Goal: Task Accomplishment & Management: Manage account settings

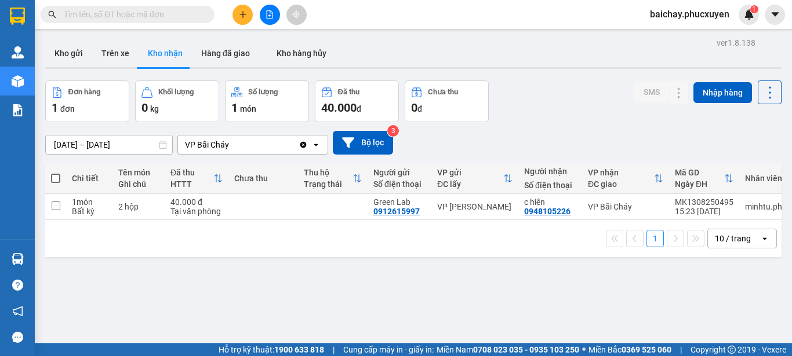
click at [420, 285] on div "ver 1.8.138 Kho gửi Trên xe Kho nhận Hàng đã giao Kho hàng hủy Đơn hàng 1 đơn K…" at bounding box center [413, 213] width 745 height 356
click at [417, 287] on div "ver 1.8.138 Kho gửi Trên xe Kho nhận Hàng đã giao Kho hàng hủy Đơn hàng 1 đơn K…" at bounding box center [413, 213] width 745 height 356
click at [72, 52] on button "Kho gửi" at bounding box center [68, 53] width 47 height 28
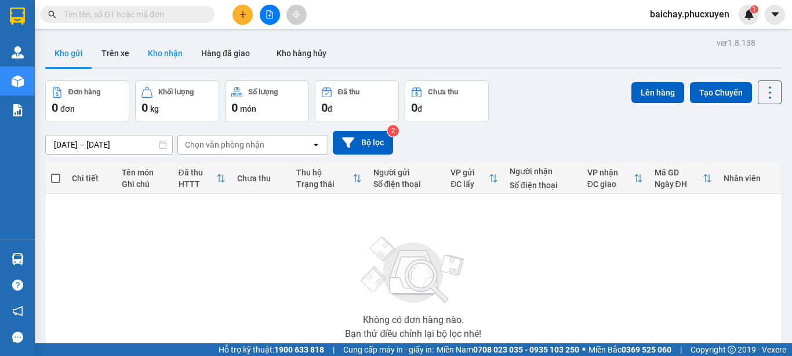
click at [167, 51] on button "Kho nhận" at bounding box center [165, 53] width 53 height 28
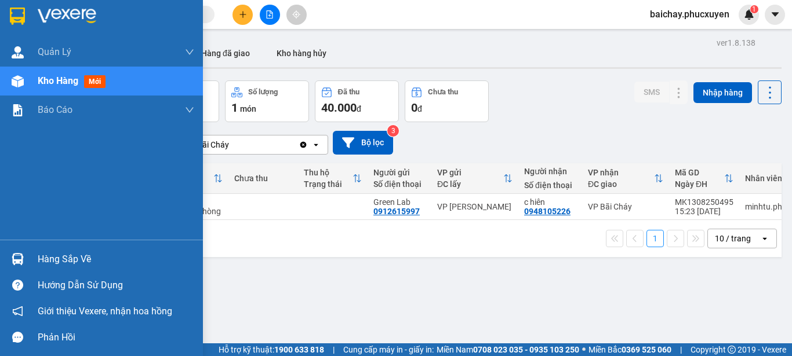
click at [62, 257] on div "Hàng sắp về" at bounding box center [116, 259] width 156 height 17
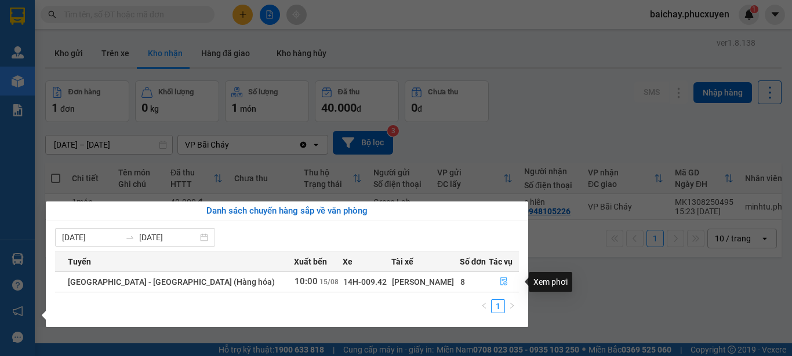
click at [500, 282] on icon "file-done" at bounding box center [504, 282] width 8 height 8
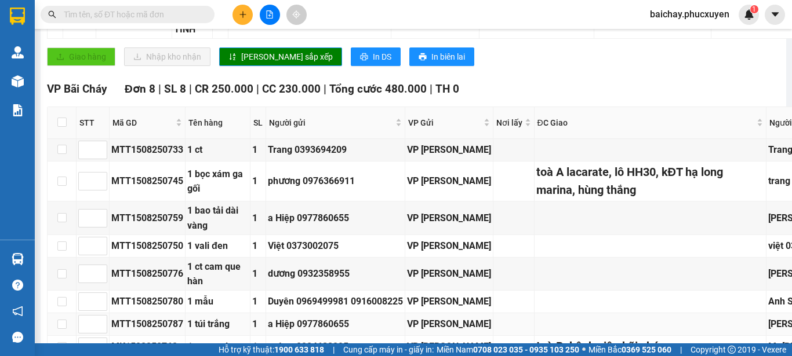
scroll to position [348, 0]
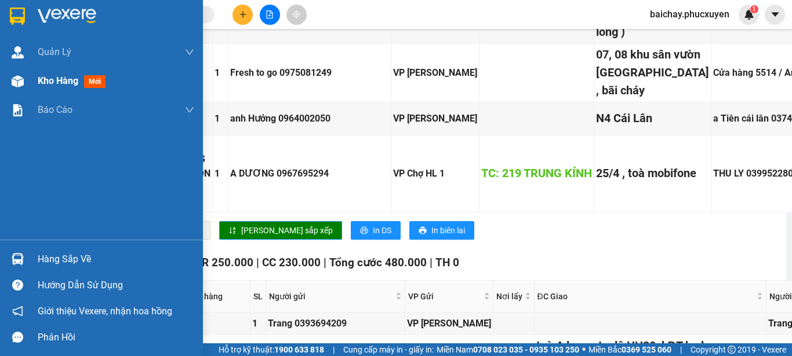
click at [46, 81] on span "Kho hàng" at bounding box center [58, 80] width 41 height 11
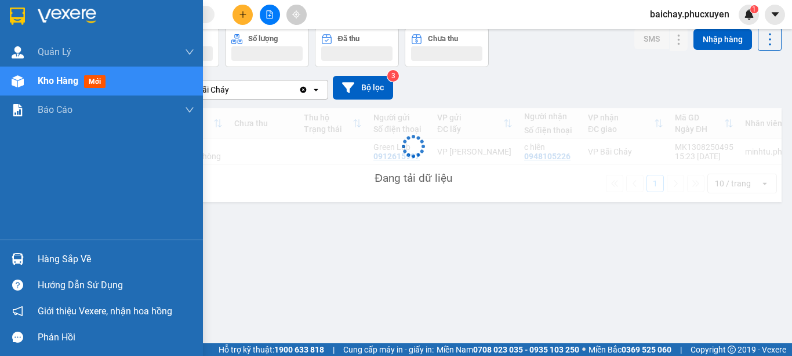
scroll to position [53, 0]
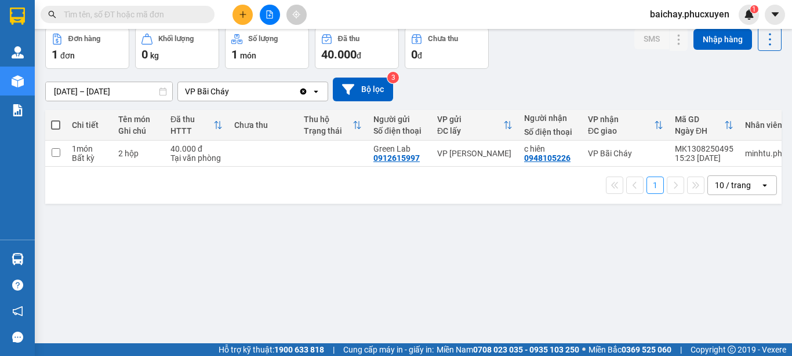
click at [185, 16] on input "text" at bounding box center [132, 14] width 137 height 13
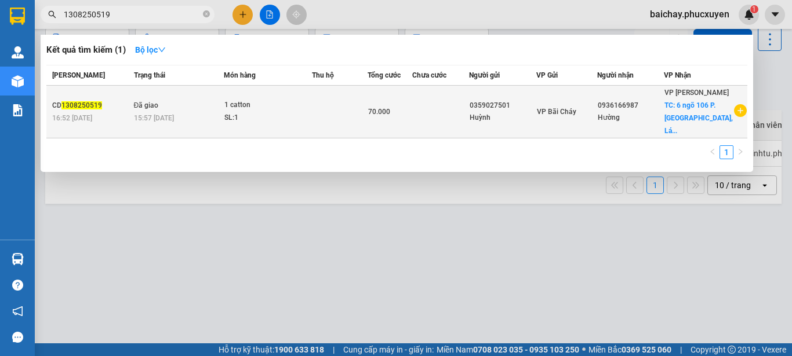
type input "1308250519"
click at [535, 121] on div "Huỳnh" at bounding box center [502, 118] width 66 height 12
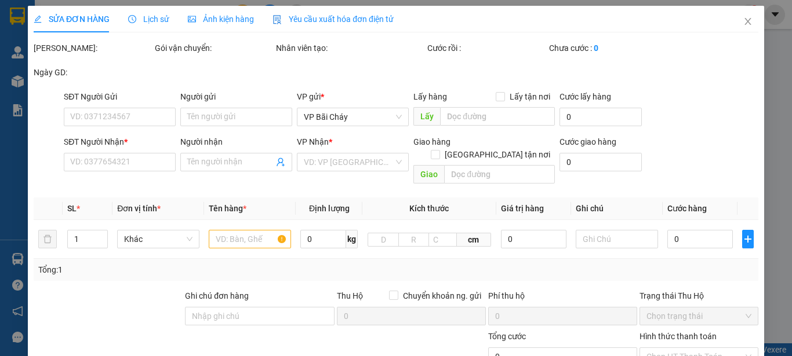
type input "0359027501"
type input "Huỳnh"
type input "0936166987"
type input "Hường"
checkbox input "true"
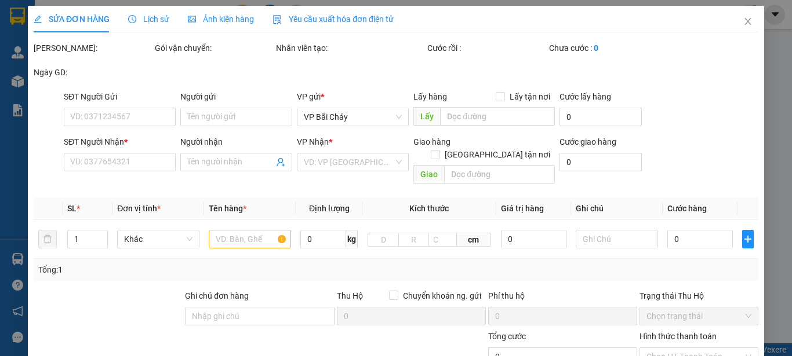
type input "6 ngõ 106 P. Chùa Láng, Láng Thượng, Đống Đa,"
type input "30.000"
type input "70.000"
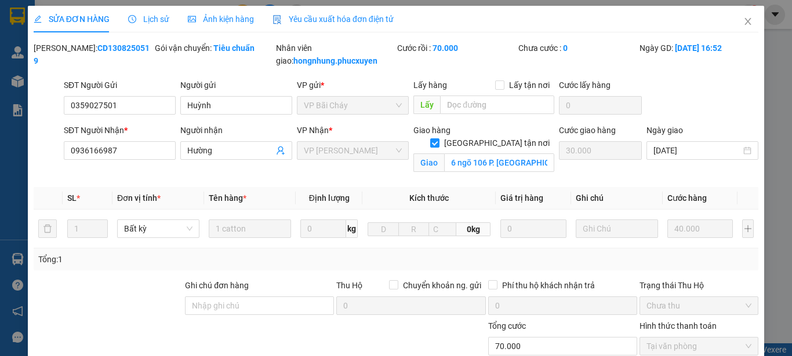
click at [151, 18] on span "Lịch sử" at bounding box center [148, 18] width 41 height 9
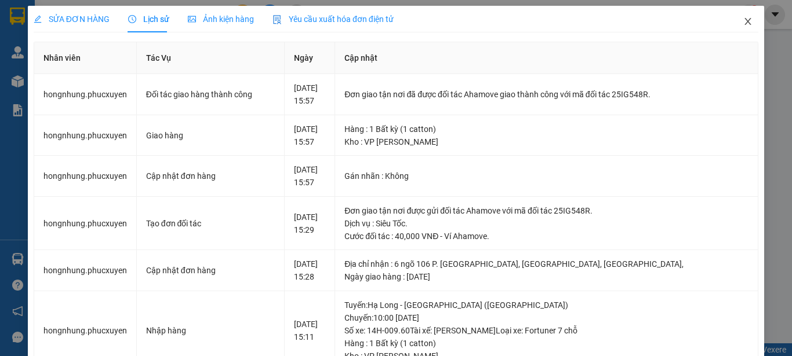
click at [745, 21] on icon "close" at bounding box center [748, 21] width 6 height 7
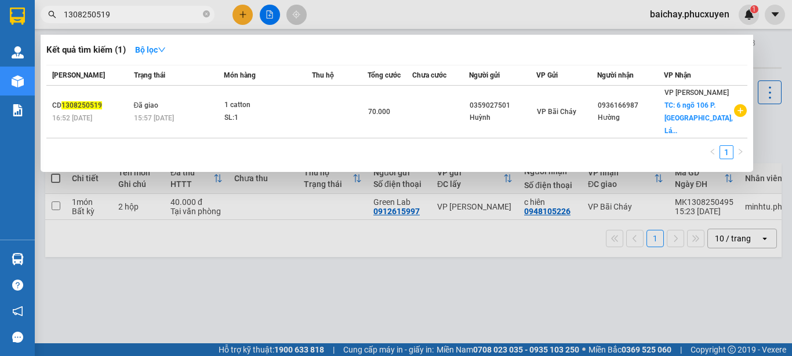
click at [172, 16] on input "1308250519" at bounding box center [132, 14] width 137 height 13
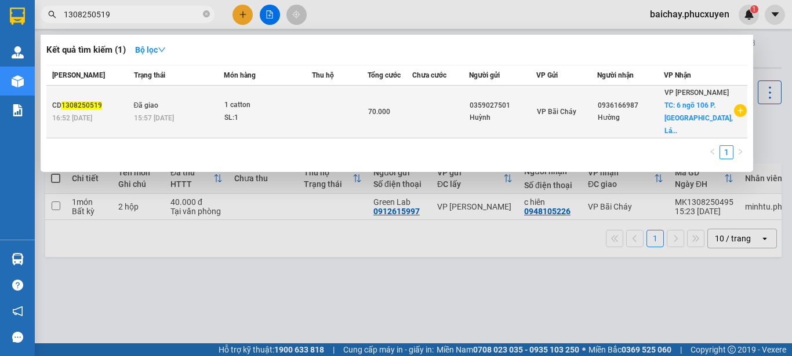
click at [577, 125] on td "VP Bãi Cháy" at bounding box center [566, 112] width 61 height 53
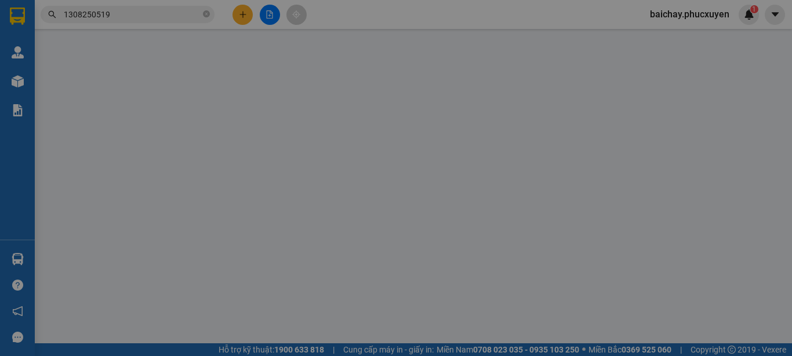
type input "0359027501"
type input "Huỳnh"
type input "0936166987"
type input "Hường"
checkbox input "true"
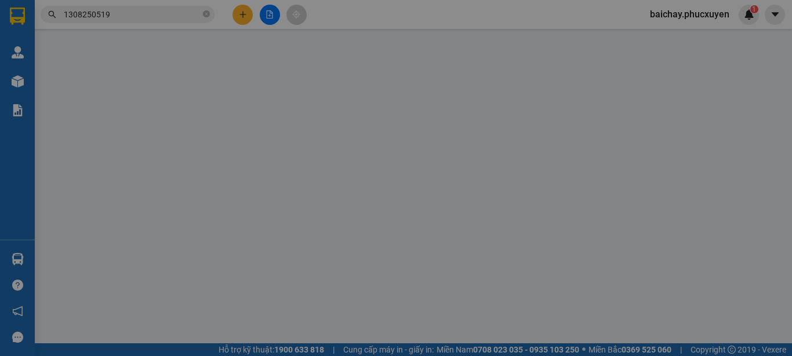
type input "6 ngõ 106 P. Chùa Láng, Láng Thượng, Đống Đa,"
type input "30.000"
type input "70.000"
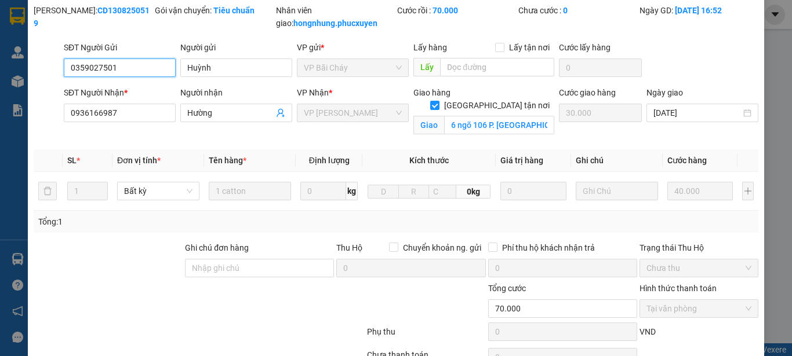
scroll to position [58, 0]
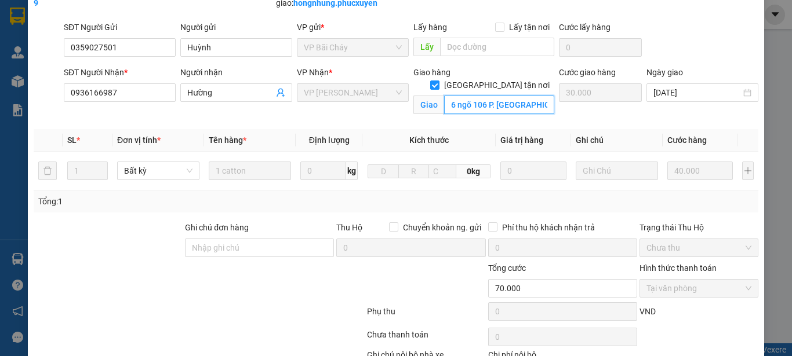
click at [498, 96] on input "6 ngõ 106 P. Chùa Láng, Láng Thượng, Đống Đa," at bounding box center [499, 105] width 110 height 19
click at [742, 122] on div "Total Paid Fee 70.000 Total UnPaid Fee 0 Cash Collection Total Fee Mã ĐH: CD130…" at bounding box center [396, 198] width 724 height 428
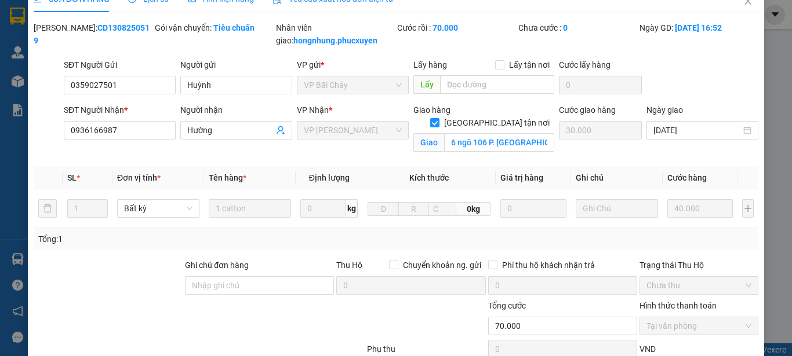
scroll to position [0, 0]
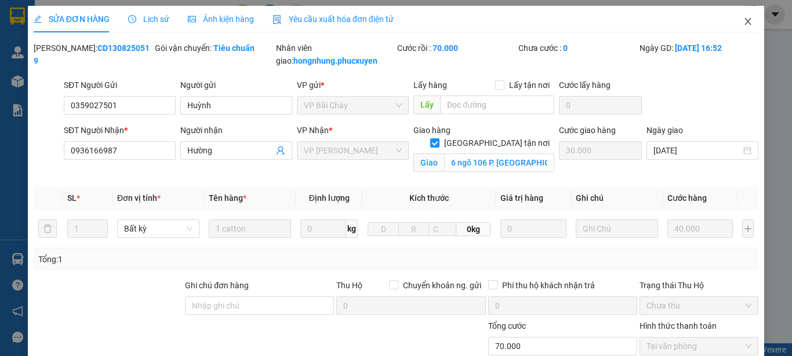
click at [743, 23] on icon "close" at bounding box center [747, 21] width 9 height 9
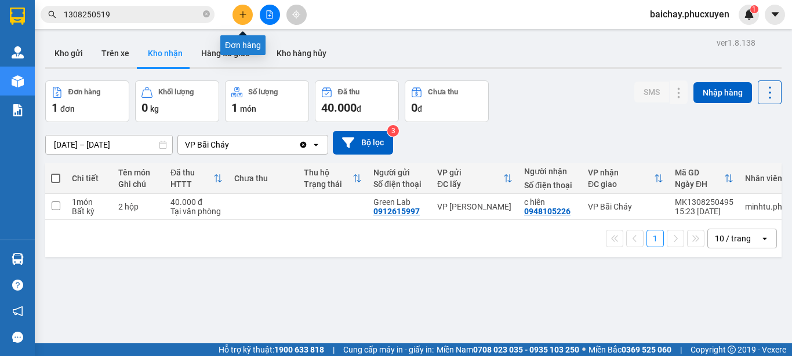
click at [243, 14] on icon "plus" at bounding box center [242, 14] width 6 height 1
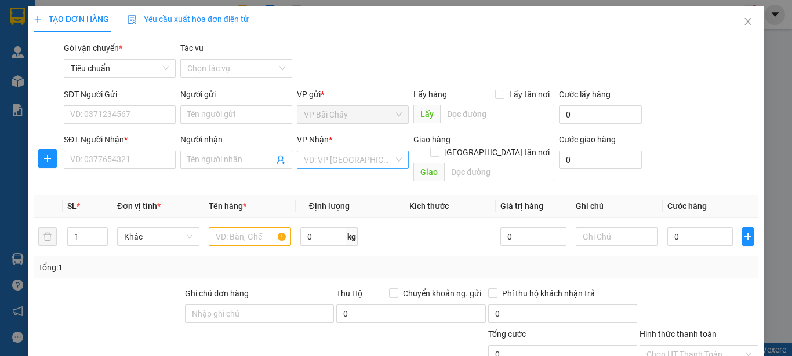
click at [382, 160] on input "search" at bounding box center [349, 159] width 90 height 17
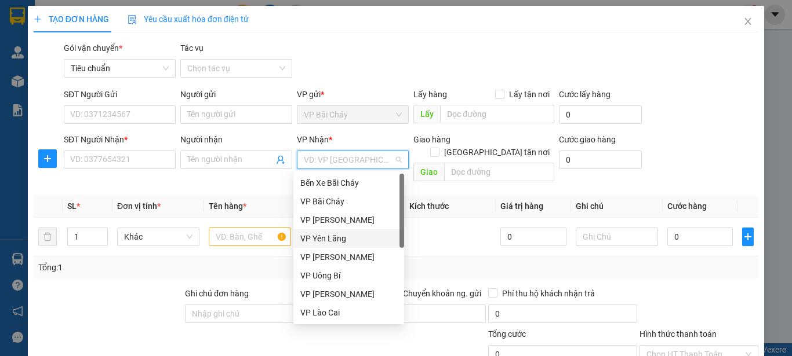
scroll to position [185, 0]
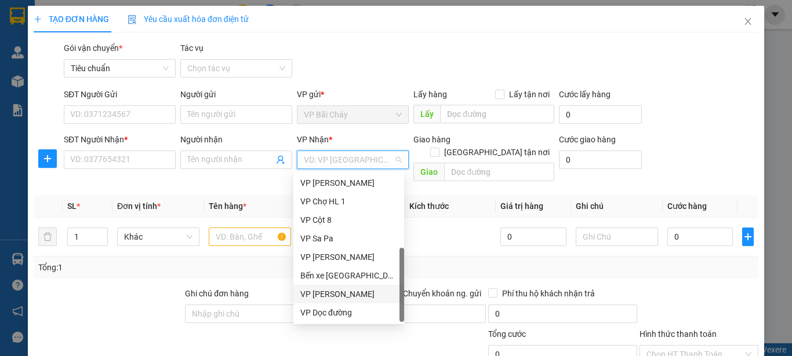
click at [349, 294] on div "VP [PERSON_NAME]" at bounding box center [348, 294] width 97 height 13
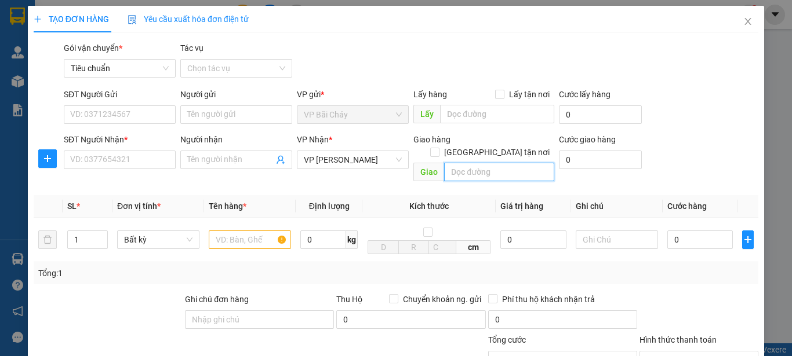
click at [509, 163] on input "text" at bounding box center [499, 172] width 110 height 19
paste input "6 Ng. 106 P. Chùa Láng, Láng Thượng, Đống Đa, Hà Nội, Việt Nam"
type input "6 Ng. 106 P. Chùa Láng, Láng Thượng, Đống Đa, Hà Nội, Việt Nam"
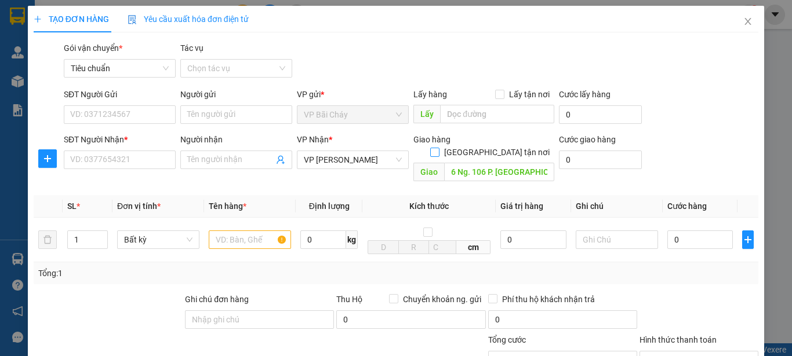
click at [438, 148] on input "[GEOGRAPHIC_DATA] tận nơi" at bounding box center [434, 152] width 8 height 8
click at [625, 159] on icon "dollar-circle" at bounding box center [629, 158] width 9 height 9
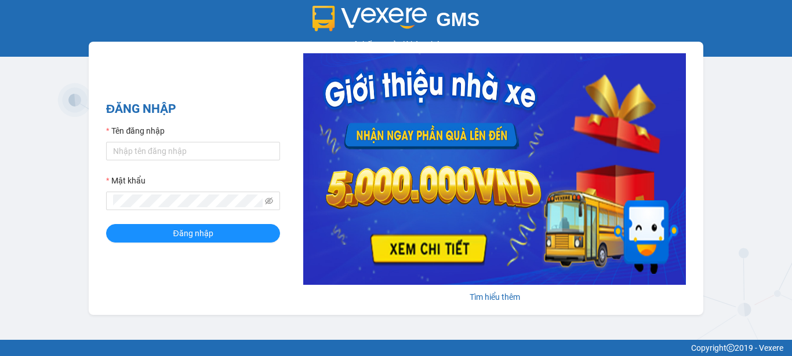
click at [59, 139] on div "GMS Hệ thống quản lý hàng hóa ĐĂNG NHẬP Tên đăng nhập Mật khẩu Đăng nhập Tìm hi…" at bounding box center [396, 170] width 792 height 340
click at [129, 148] on input "Tên đăng nhập" at bounding box center [193, 151] width 174 height 19
type input "phuongbc.phucxuyen"
click at [106, 224] on button "Đăng nhập" at bounding box center [193, 233] width 174 height 19
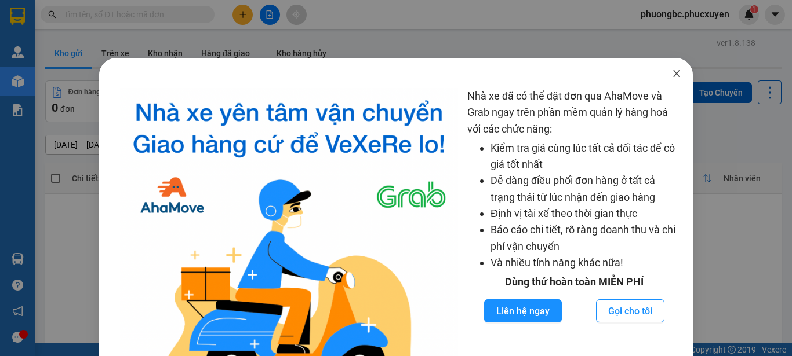
click at [672, 71] on icon "close" at bounding box center [676, 73] width 9 height 9
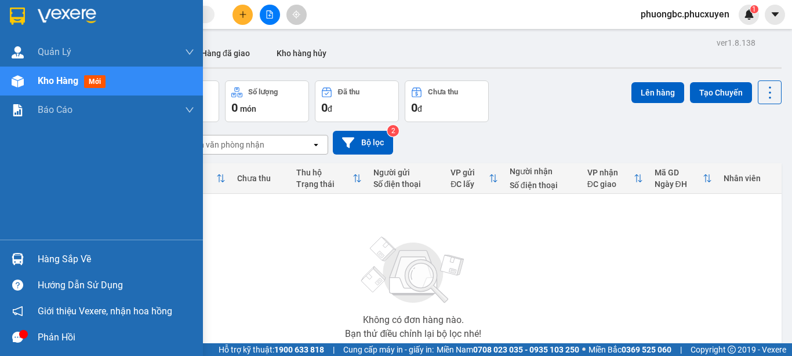
click at [68, 256] on div "Hàng sắp về" at bounding box center [116, 259] width 156 height 17
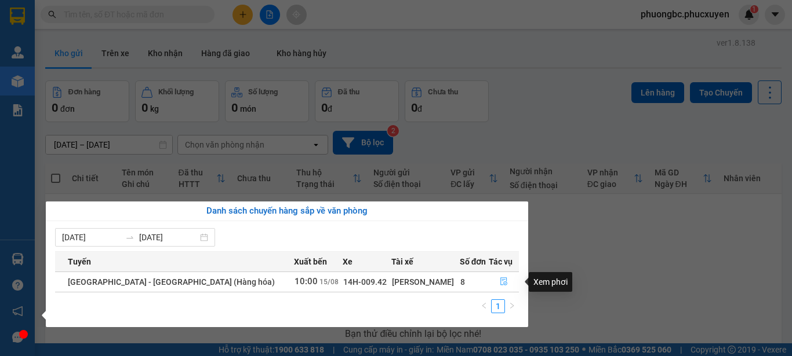
click at [500, 281] on icon "file-done" at bounding box center [504, 282] width 8 height 8
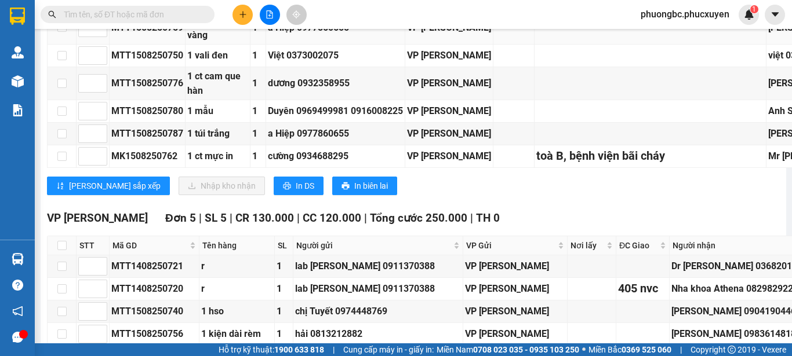
scroll to position [695, 0]
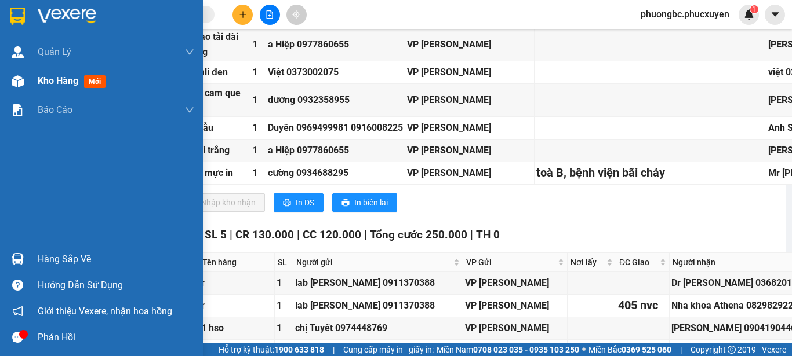
click at [70, 80] on span "Kho hàng" at bounding box center [58, 80] width 41 height 11
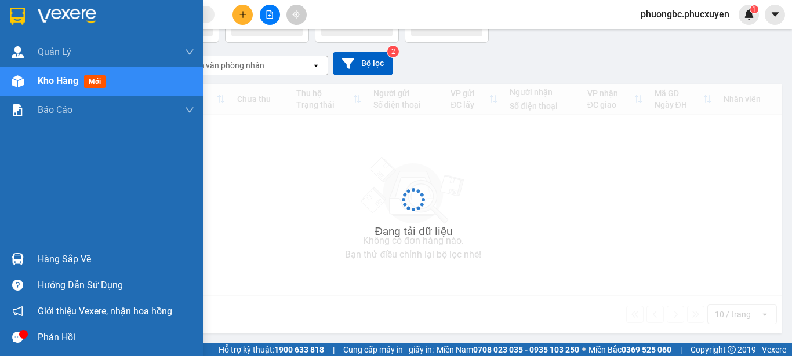
scroll to position [79, 0]
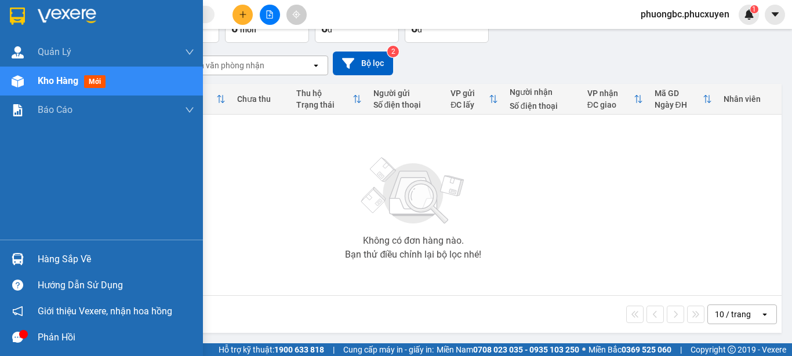
click at [67, 261] on div "Hàng sắp về" at bounding box center [116, 259] width 156 height 17
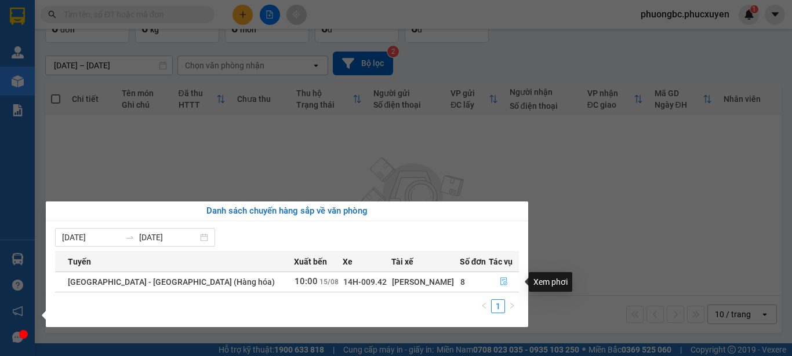
click at [500, 284] on icon "file-done" at bounding box center [504, 282] width 8 height 8
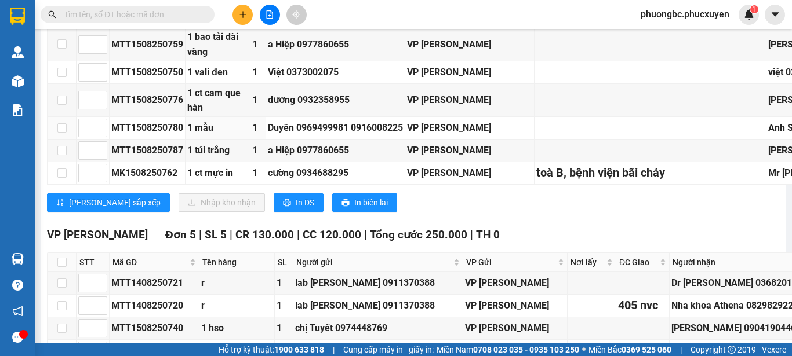
scroll to position [753, 0]
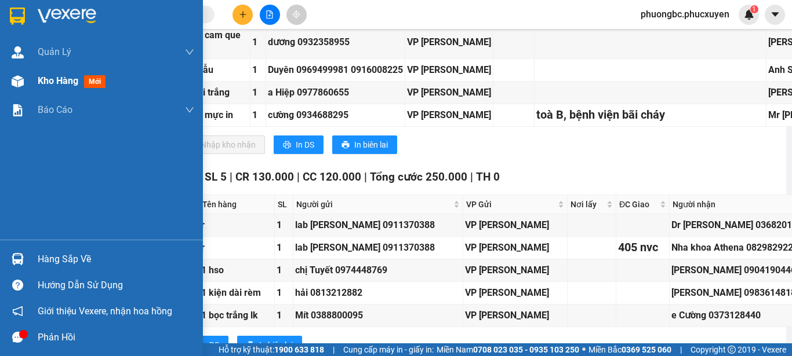
click at [59, 76] on span "Kho hàng" at bounding box center [58, 80] width 41 height 11
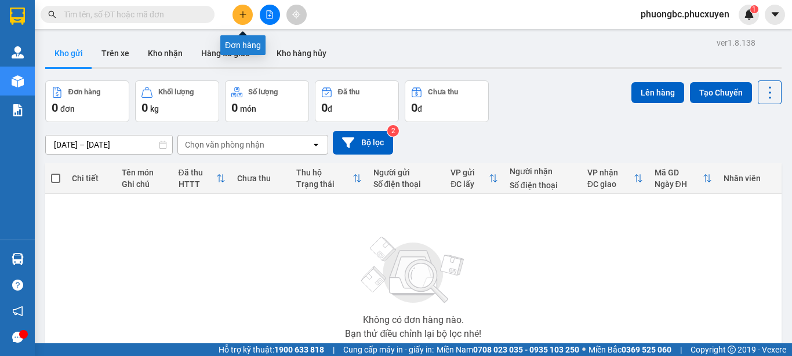
click at [240, 13] on icon "plus" at bounding box center [243, 14] width 8 height 8
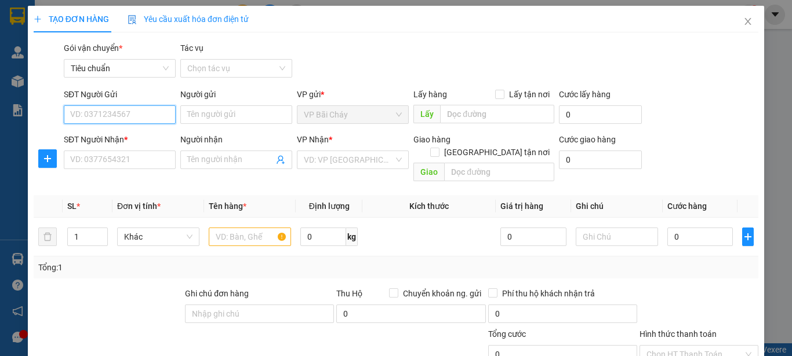
click at [127, 116] on input "SĐT Người Gửi" at bounding box center [120, 114] width 112 height 19
click at [104, 137] on div "0987171307 - Phòng" at bounding box center [118, 138] width 97 height 13
type input "0987171307"
type input "Phòng"
type input "0987171307"
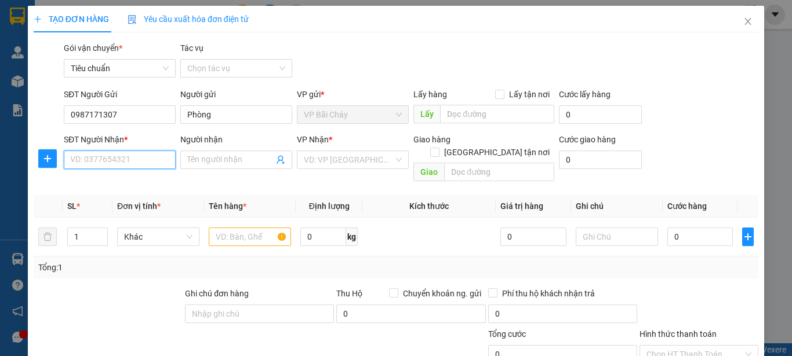
click at [108, 164] on input "SĐT Người Nhận *" at bounding box center [120, 160] width 112 height 19
click at [105, 203] on div "0902253233 - TUYÊN" at bounding box center [118, 201] width 97 height 13
type input "0902253233"
type input "TUYÊN"
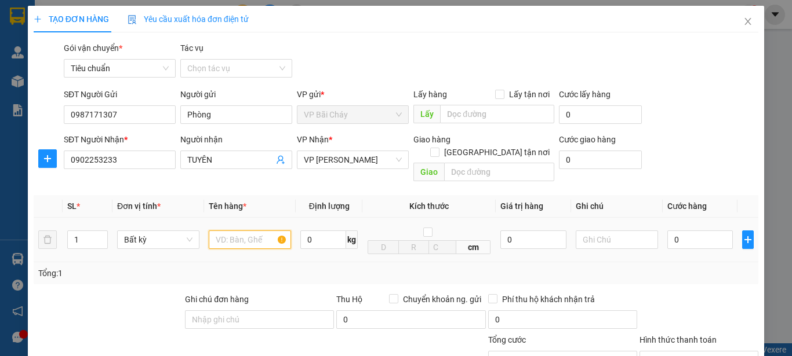
click at [249, 231] on input "text" at bounding box center [250, 240] width 82 height 19
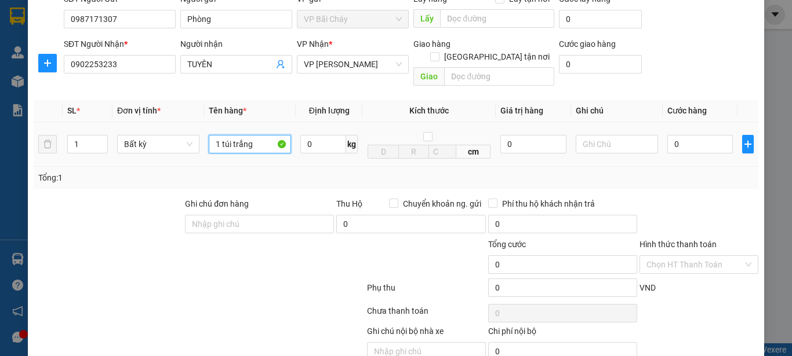
scroll to position [116, 0]
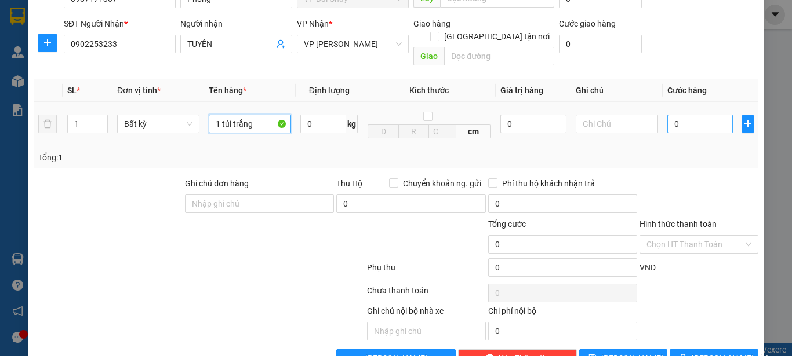
type input "1 túi trắng"
click at [678, 115] on input "0" at bounding box center [699, 124] width 65 height 19
type input "3"
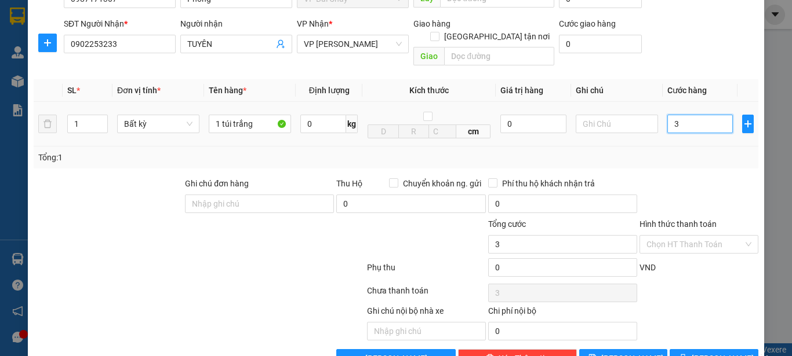
type input "30"
type input "30.000"
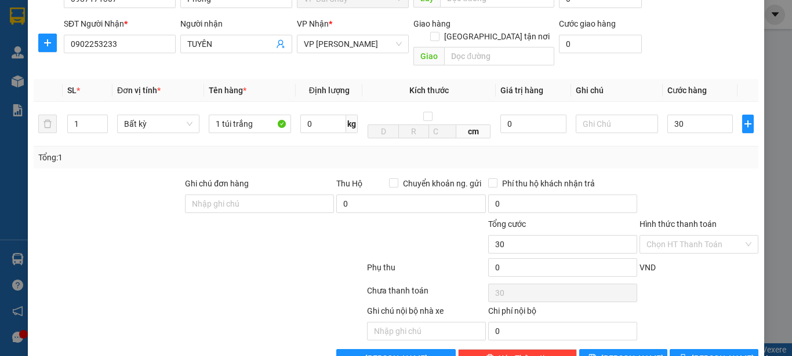
type input "30.000"
click at [686, 177] on div at bounding box center [698, 197] width 121 height 41
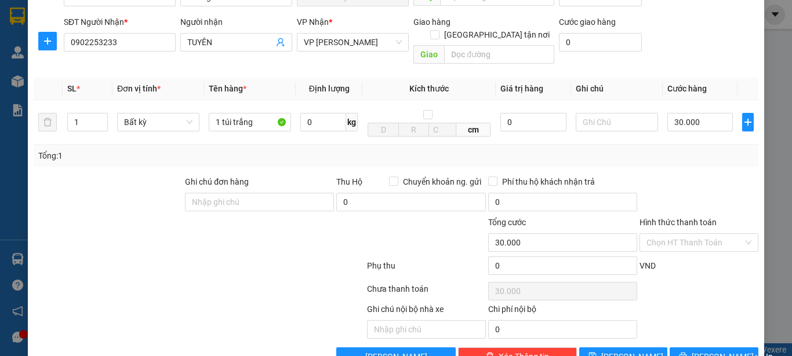
scroll to position [138, 0]
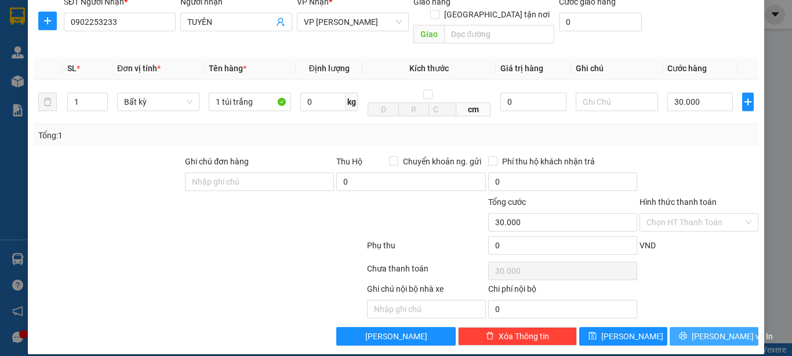
click at [714, 330] on span "[PERSON_NAME] và In" at bounding box center [731, 336] width 81 height 13
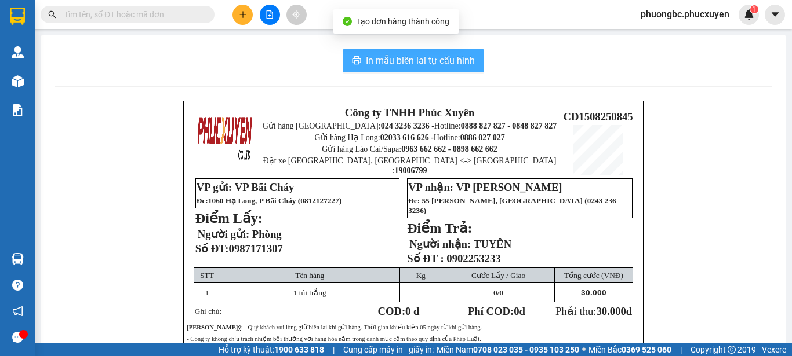
click at [422, 56] on span "In mẫu biên lai tự cấu hình" at bounding box center [420, 60] width 109 height 14
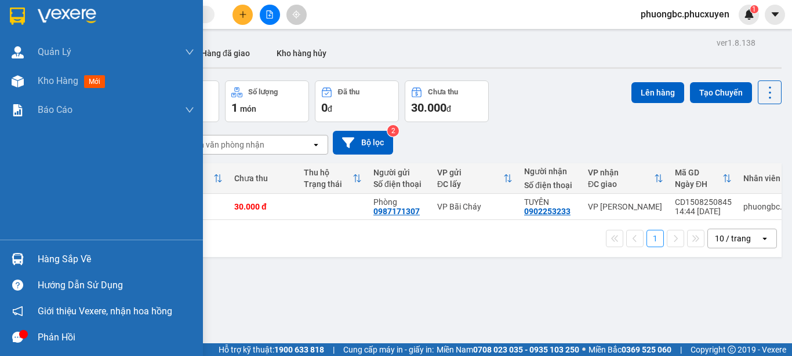
click at [56, 260] on div "Hàng sắp về" at bounding box center [116, 259] width 156 height 17
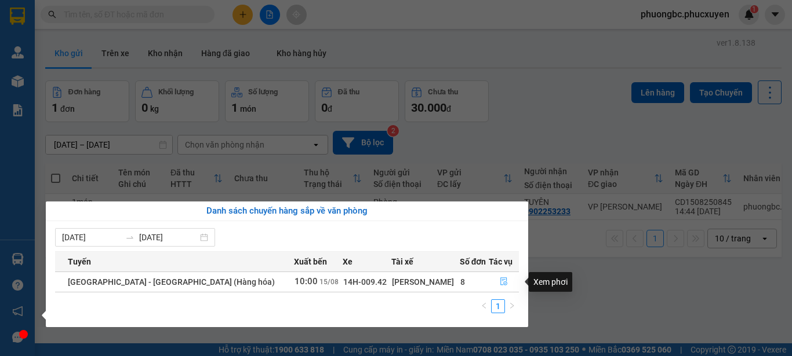
click at [500, 282] on icon "file-done" at bounding box center [504, 282] width 8 height 8
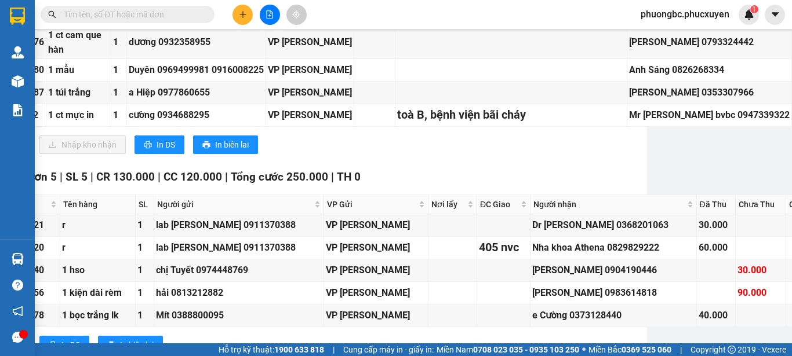
scroll to position [753, 0]
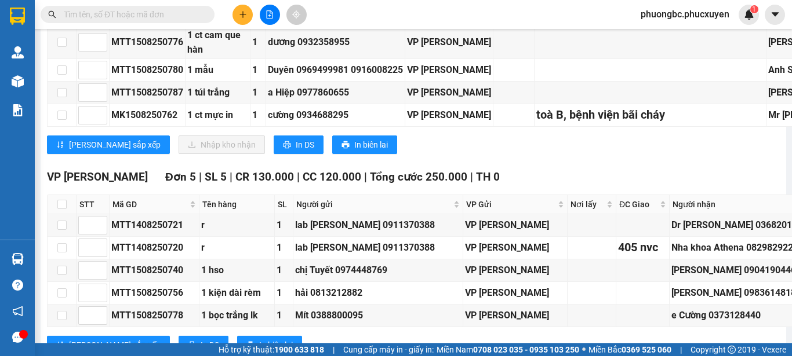
checkbox input "true"
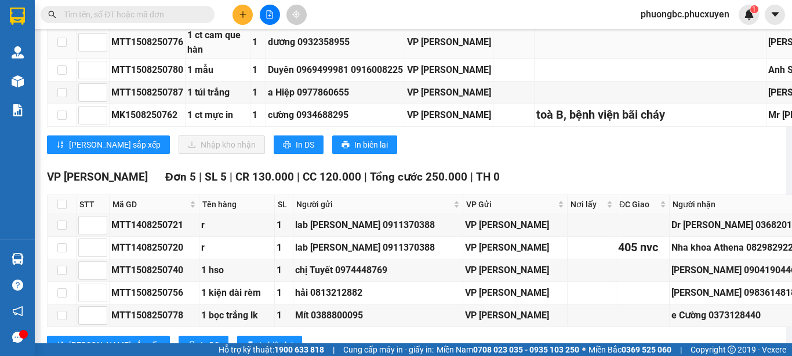
checkbox input "true"
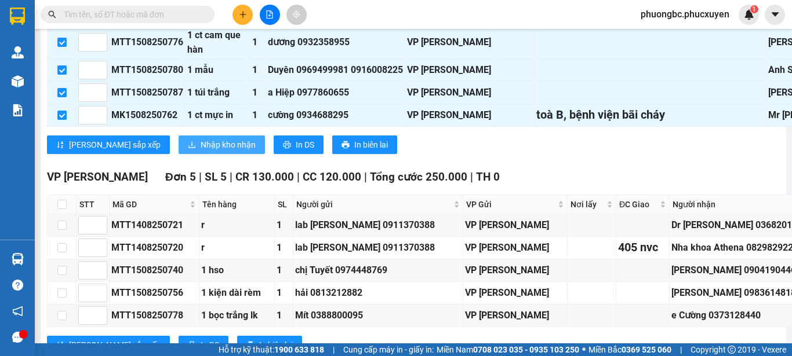
click at [201, 151] on span "Nhập kho nhận" at bounding box center [228, 145] width 55 height 13
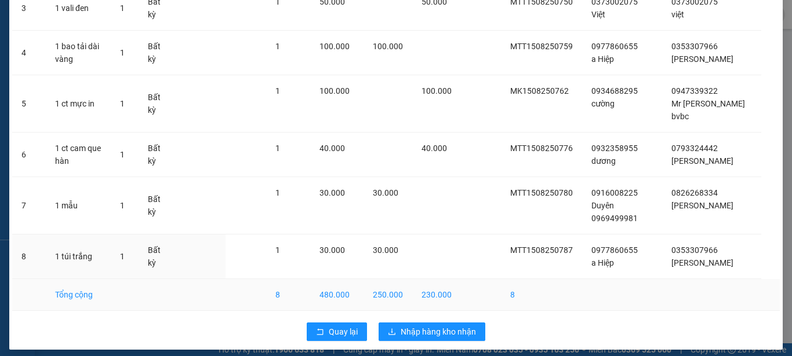
scroll to position [208, 0]
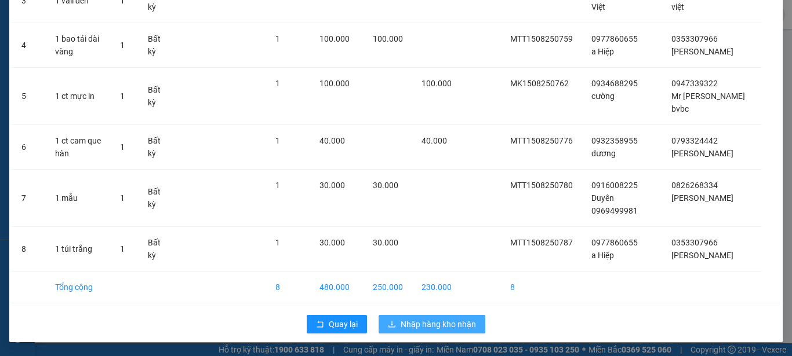
click at [420, 323] on span "Nhập hàng kho nhận" at bounding box center [437, 324] width 75 height 13
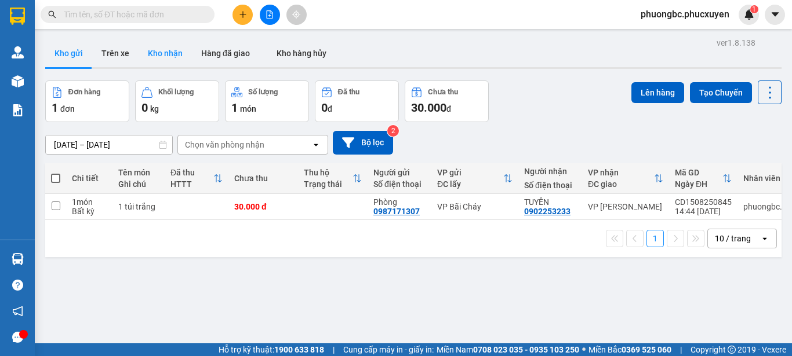
click at [154, 53] on button "Kho nhận" at bounding box center [165, 53] width 53 height 28
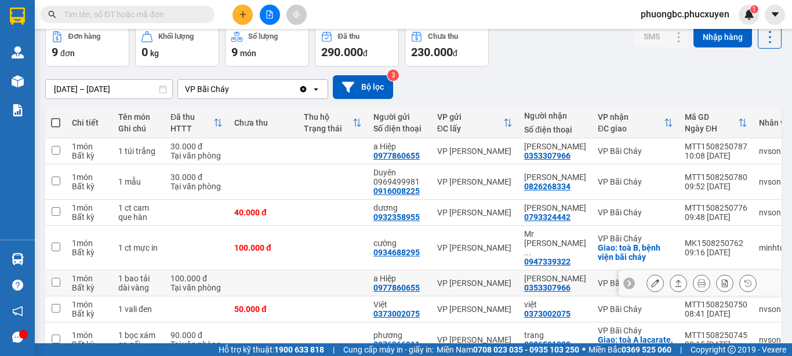
scroll to position [58, 0]
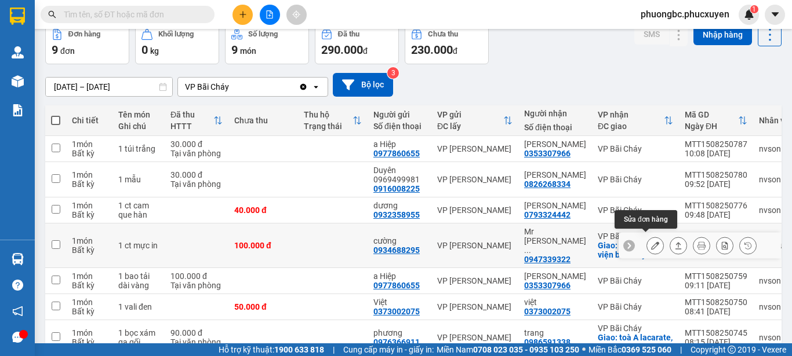
click at [651, 242] on icon at bounding box center [655, 246] width 8 height 8
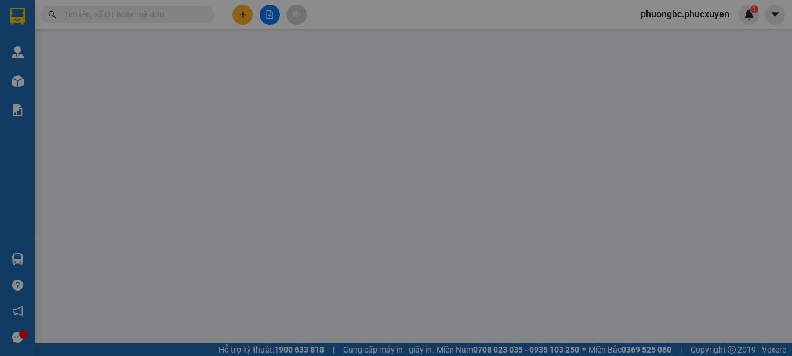
type input "0934688295"
type input "cường"
type input "0947339322"
type input "Mr [PERSON_NAME] bvbc"
checkbox input "true"
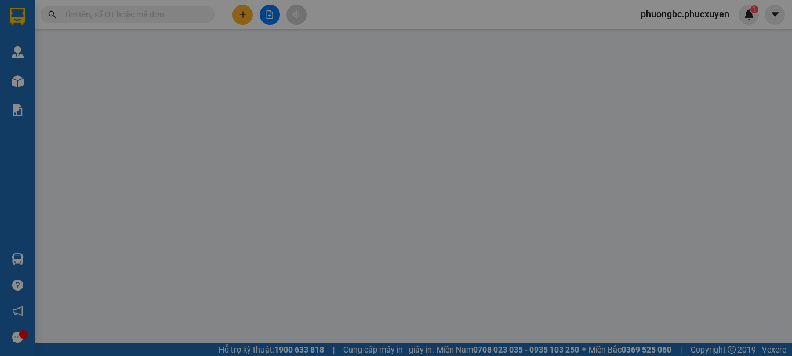
type input "toà B, bệnh viện bãi cháy"
type input "100.000"
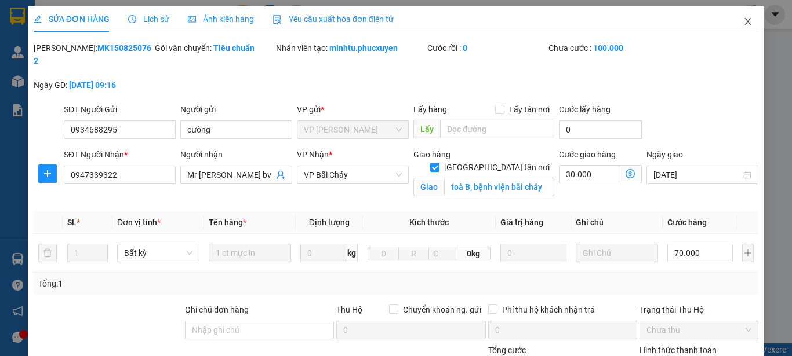
click at [743, 20] on icon "close" at bounding box center [747, 21] width 9 height 9
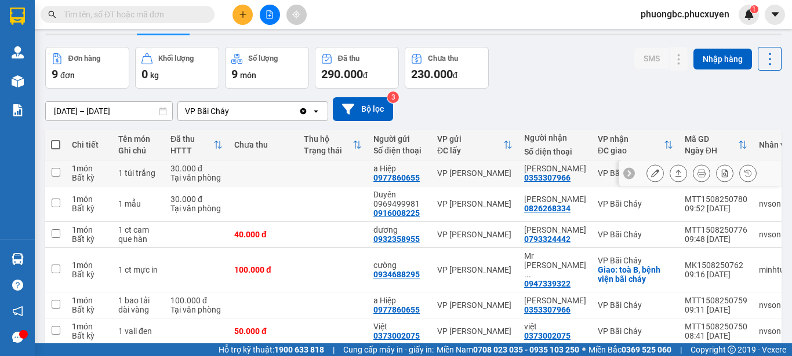
scroll to position [116, 0]
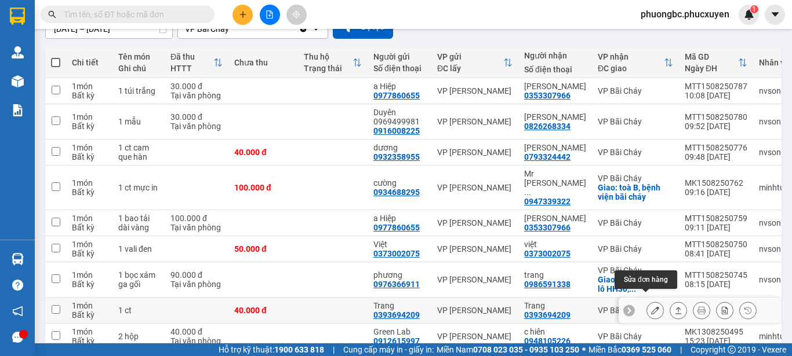
click at [651, 307] on icon at bounding box center [655, 311] width 8 height 8
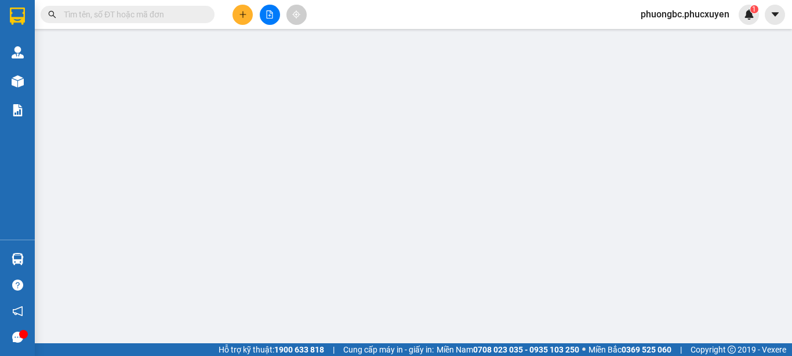
type input "0393694209"
type input "Trang"
type input "0393694209"
type input "Trang"
type input "40.000"
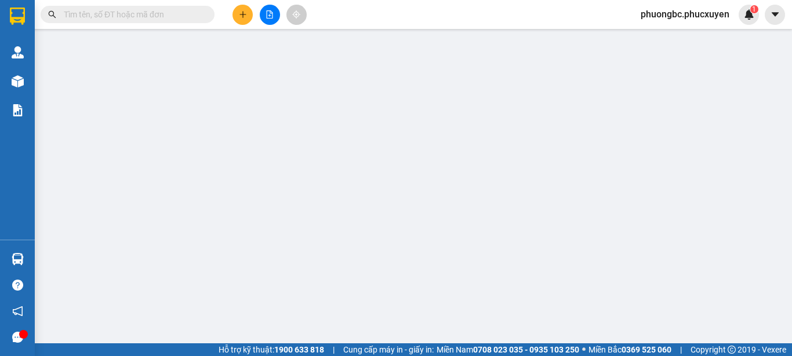
type input "40.000"
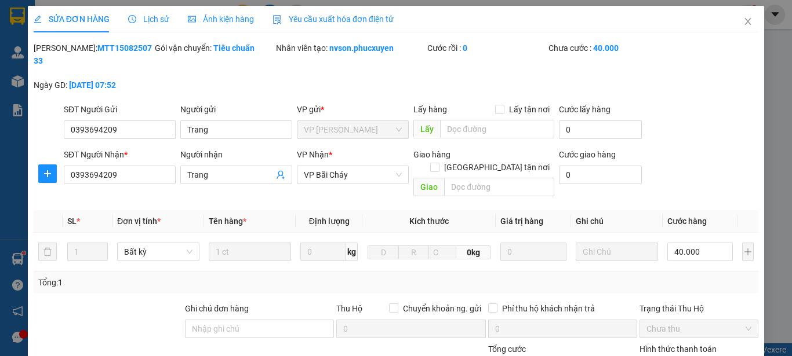
drag, startPoint x: 129, startPoint y: 48, endPoint x: 64, endPoint y: 48, distance: 65.5
click at [64, 48] on div "[PERSON_NAME]: MTT1508250733" at bounding box center [93, 54] width 119 height 25
copy b "MTT1508250733"
click at [743, 20] on icon "close" at bounding box center [747, 21] width 9 height 9
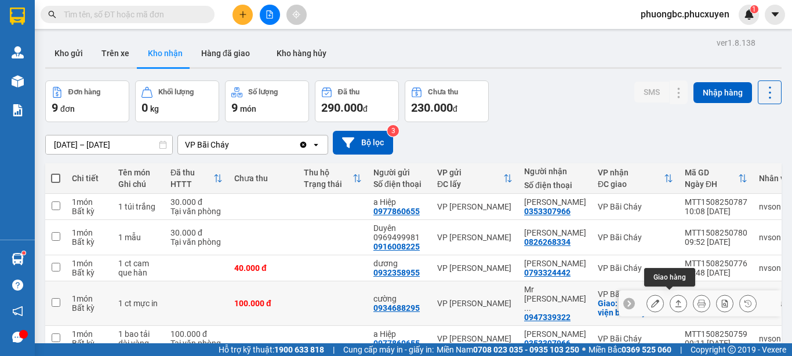
click at [674, 300] on icon at bounding box center [678, 304] width 8 height 8
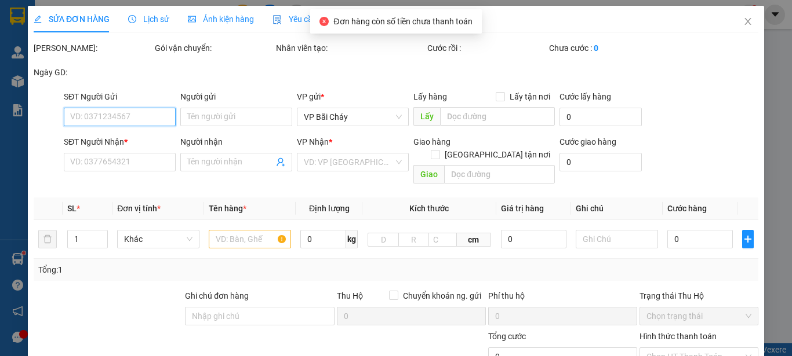
type input "0934688295"
type input "cường"
type input "0947339322"
type input "Mr [PERSON_NAME] bvbc"
checkbox input "true"
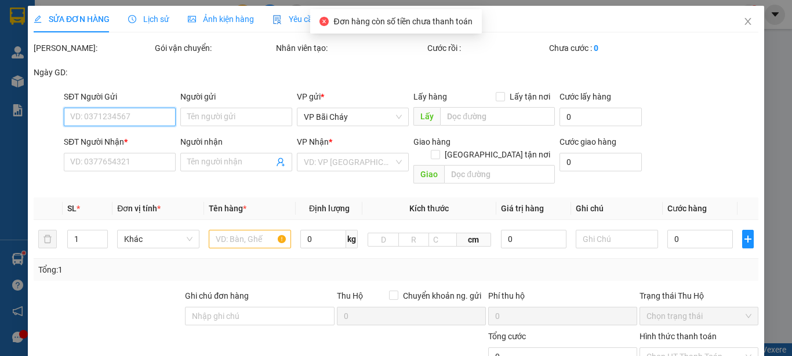
type input "toà B, bệnh viện bãi cháy"
type input "100.000"
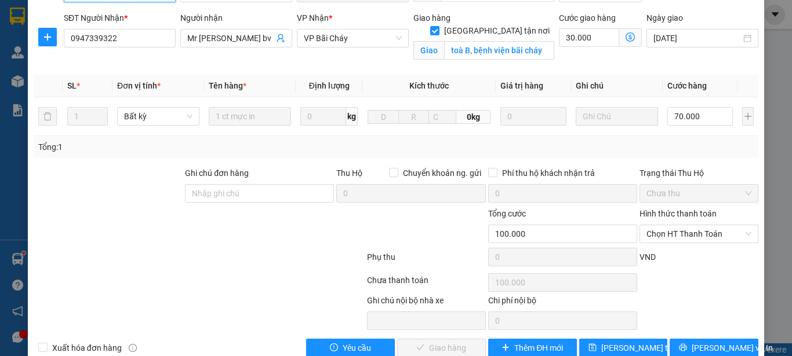
scroll to position [148, 0]
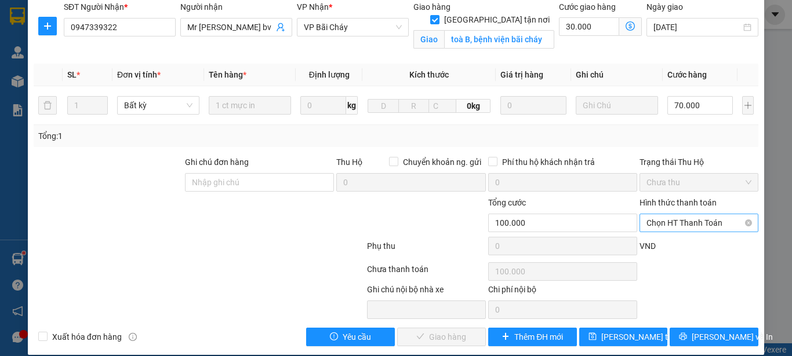
click at [711, 214] on span "Chọn HT Thanh Toán" at bounding box center [698, 222] width 105 height 17
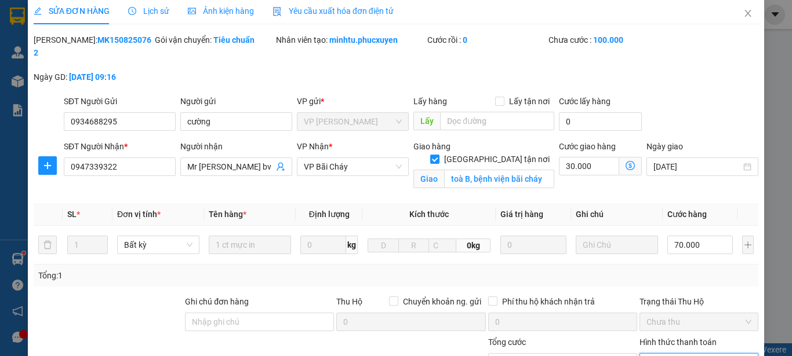
scroll to position [0, 0]
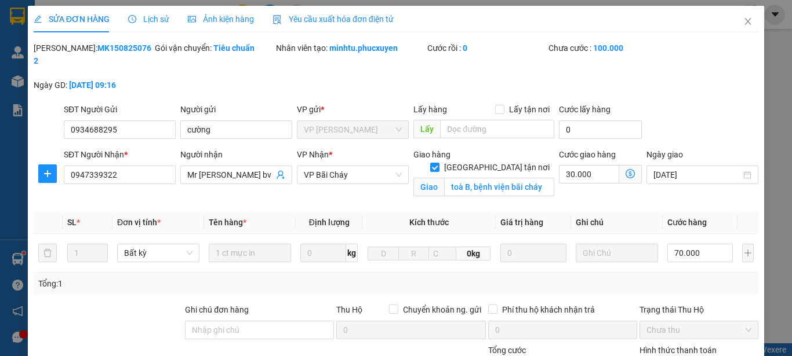
drag, startPoint x: 129, startPoint y: 49, endPoint x: 61, endPoint y: 51, distance: 67.3
click at [61, 51] on div "Mã ĐH: MK1508250762" at bounding box center [93, 54] width 119 height 25
copy b "MK1508250762"
drag, startPoint x: 229, startPoint y: 121, endPoint x: 173, endPoint y: 119, distance: 56.2
click at [173, 119] on div "SĐT Người Gửi 0934688295 Người gửi cường cường VP gửi * VP [PERSON_NAME] Lấy hà…" at bounding box center [410, 123] width 699 height 41
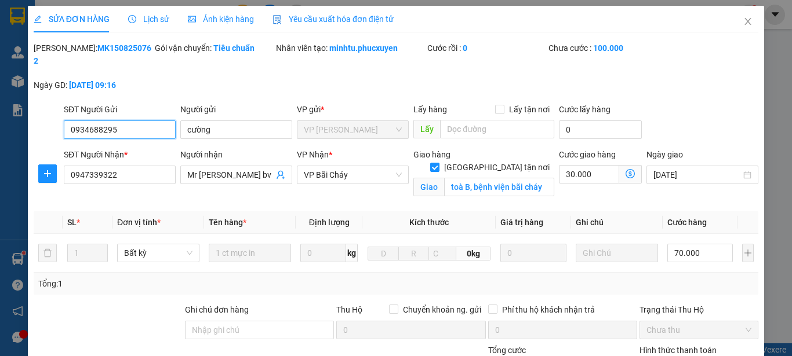
drag, startPoint x: 120, startPoint y: 120, endPoint x: 75, endPoint y: 129, distance: 45.6
click at [68, 124] on input "0934688295" at bounding box center [120, 130] width 112 height 19
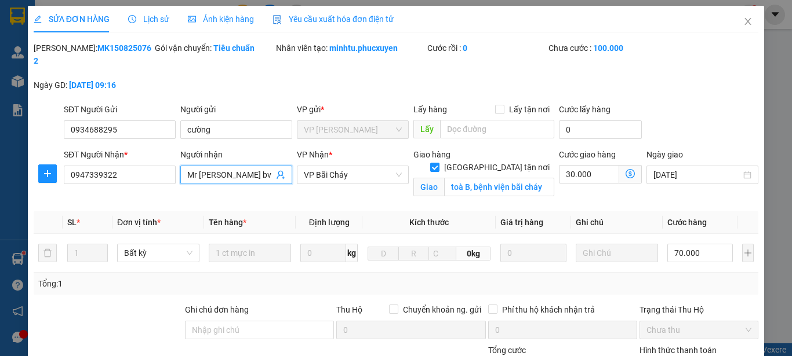
drag, startPoint x: 254, startPoint y: 163, endPoint x: 180, endPoint y: 163, distance: 74.8
click at [180, 166] on span "Mr [PERSON_NAME] bvbc" at bounding box center [236, 175] width 112 height 19
drag, startPoint x: 118, startPoint y: 163, endPoint x: 42, endPoint y: 172, distance: 75.8
click at [42, 172] on div "SĐT Người Nhận * 0947339322 0947339322 Người nhận Mr Phương bvbc VP Nhận * VP B…" at bounding box center [395, 175] width 727 height 54
click at [743, 21] on icon "close" at bounding box center [747, 21] width 9 height 9
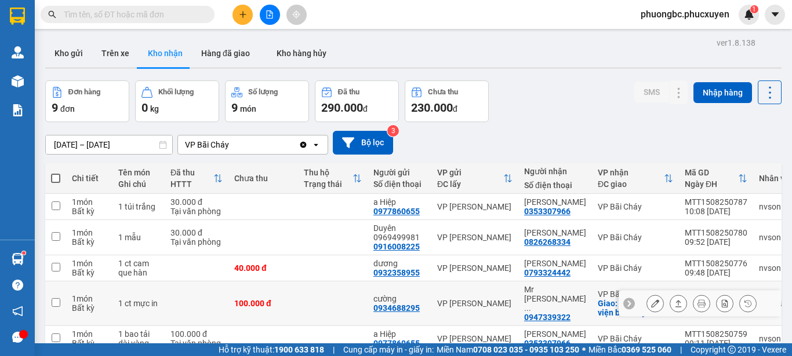
scroll to position [116, 0]
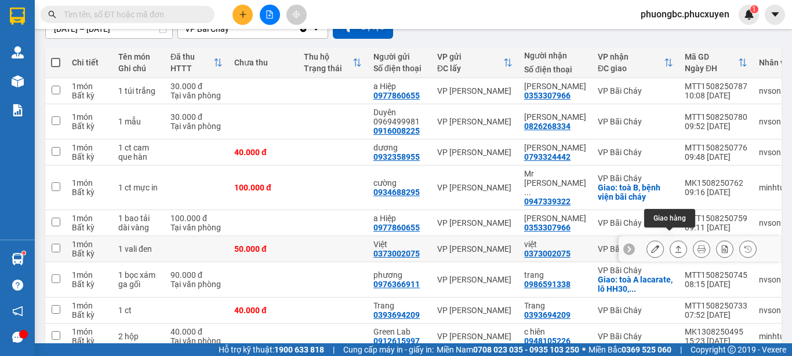
click at [674, 245] on icon at bounding box center [678, 249] width 8 height 8
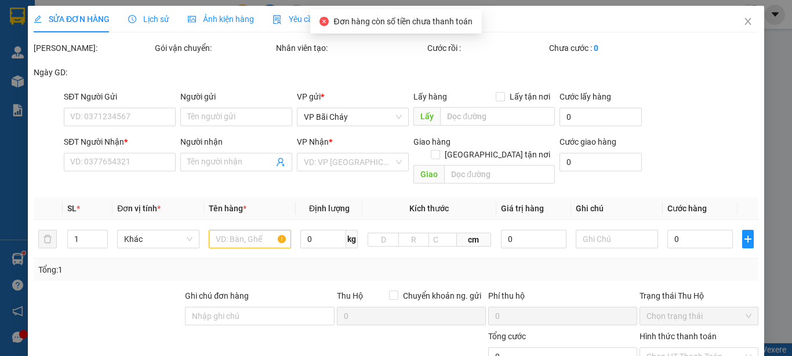
type input "0373002075"
type input "Việt"
type input "0373002075"
type input "việt"
type input "50.000"
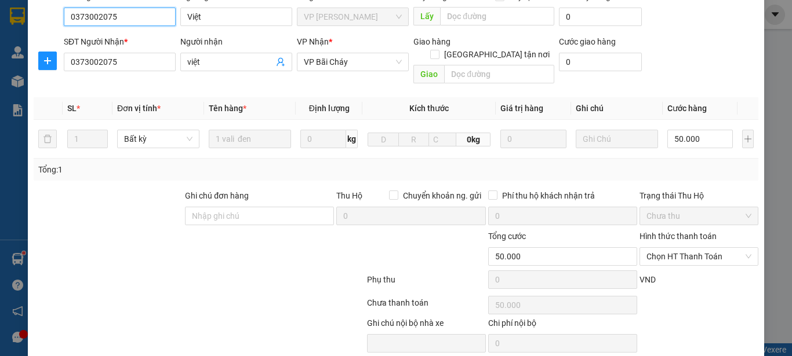
scroll to position [116, 0]
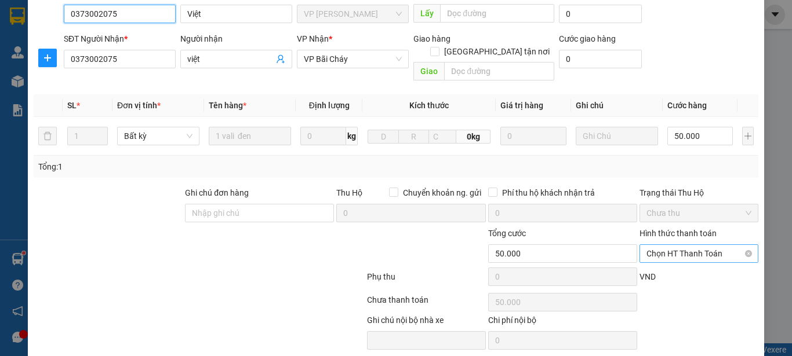
click at [721, 245] on span "Chọn HT Thanh Toán" at bounding box center [698, 253] width 105 height 17
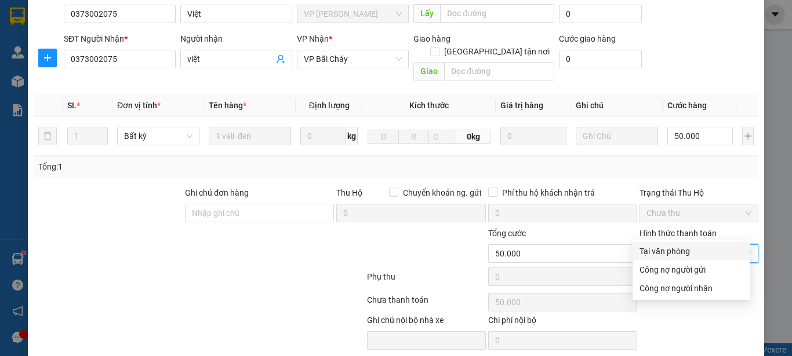
click at [671, 249] on div "Tại văn phòng" at bounding box center [691, 251] width 104 height 13
type input "0"
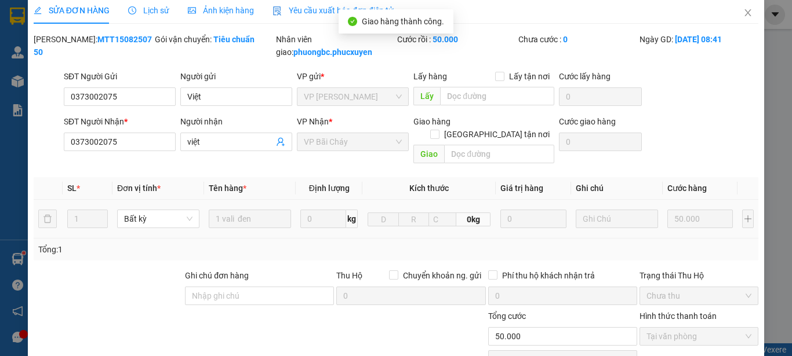
scroll to position [0, 0]
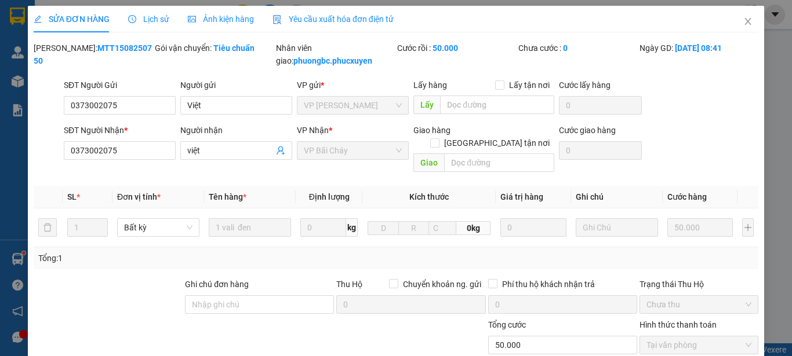
drag, startPoint x: 130, startPoint y: 48, endPoint x: 63, endPoint y: 48, distance: 67.2
click at [63, 48] on div "Mã ĐH: MTT1508250750" at bounding box center [93, 54] width 119 height 25
copy b "MTT1508250750"
drag, startPoint x: 211, startPoint y: 106, endPoint x: 178, endPoint y: 105, distance: 33.0
click at [180, 105] on input "Việt" at bounding box center [236, 105] width 112 height 19
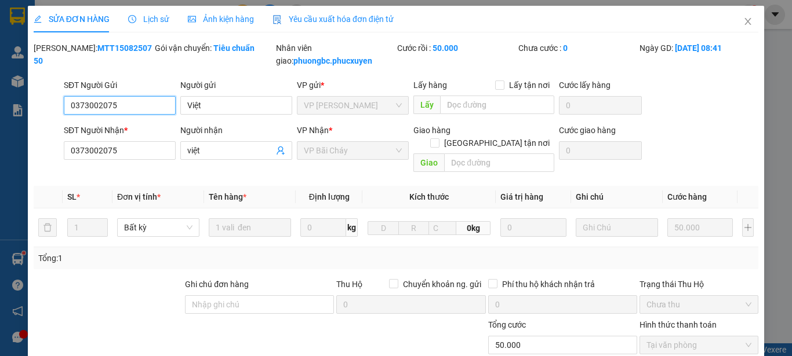
drag, startPoint x: 124, startPoint y: 108, endPoint x: 56, endPoint y: 105, distance: 68.4
click at [56, 105] on div "SĐT Người Gửi 0373002075 0373002075 Người gửi [DEMOGRAPHIC_DATA] VP gửi * VP [P…" at bounding box center [395, 99] width 727 height 41
drag, startPoint x: 693, startPoint y: 100, endPoint x: 713, endPoint y: 57, distance: 47.7
click at [692, 100] on div "SĐT Người Gửi 0373002075 0373002075 Người gửi [DEMOGRAPHIC_DATA] VP gửi * VP [P…" at bounding box center [410, 99] width 699 height 41
click at [743, 19] on icon "close" at bounding box center [747, 21] width 9 height 9
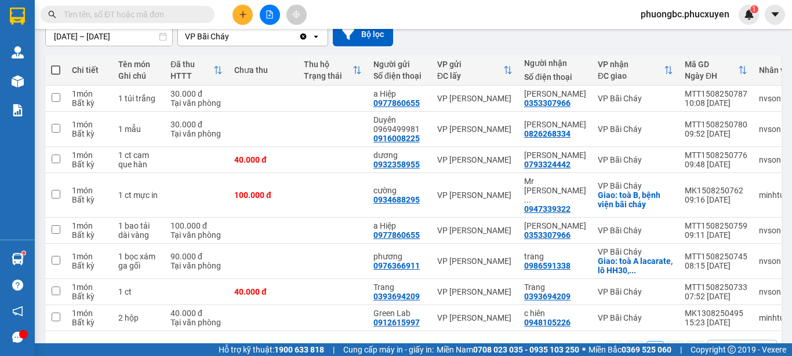
scroll to position [116, 0]
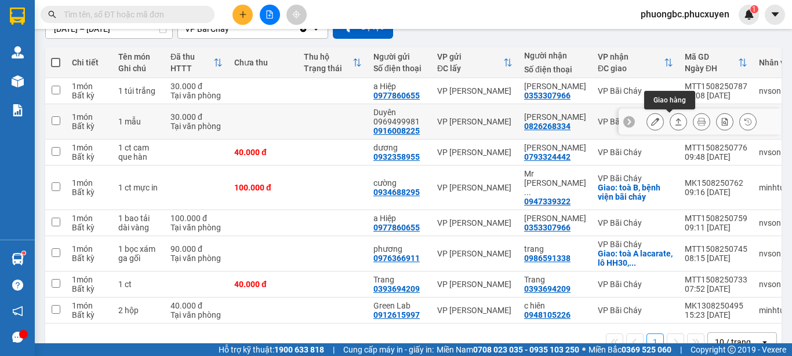
click at [675, 120] on icon at bounding box center [678, 121] width 6 height 7
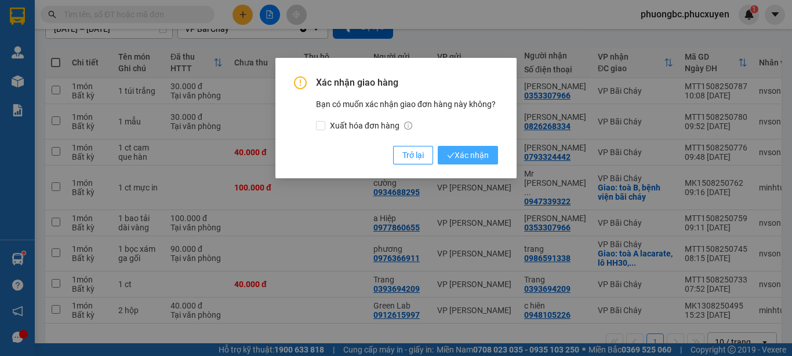
click at [469, 153] on span "Xác nhận" at bounding box center [468, 155] width 42 height 13
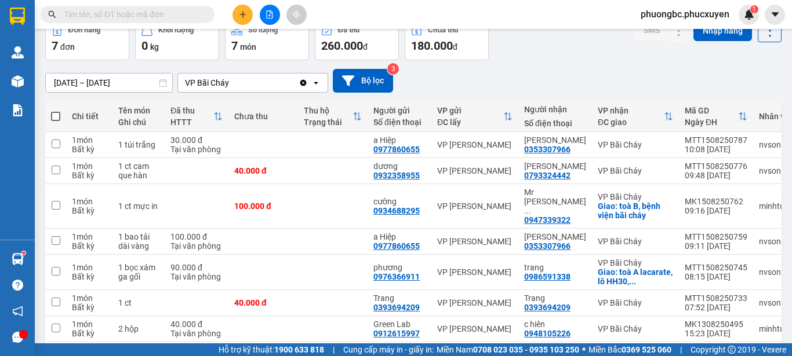
scroll to position [0, 0]
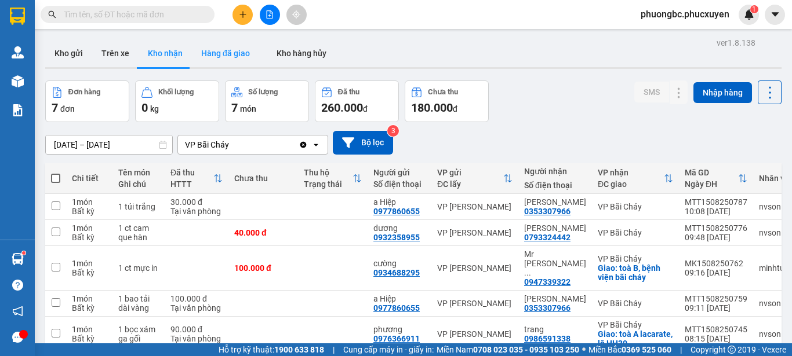
click at [222, 56] on button "Hàng đã giao" at bounding box center [225, 53] width 67 height 28
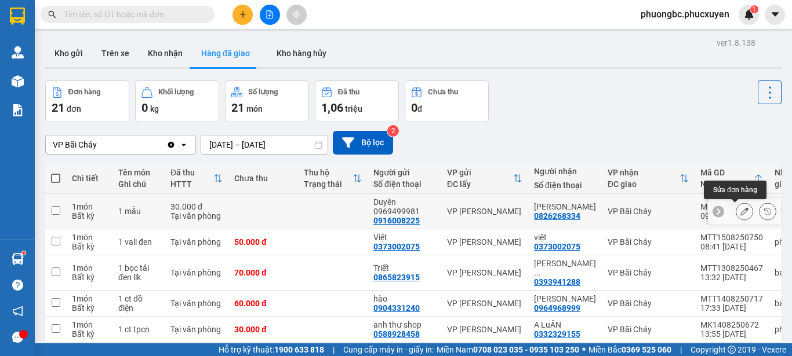
click at [740, 209] on icon at bounding box center [744, 211] width 8 height 8
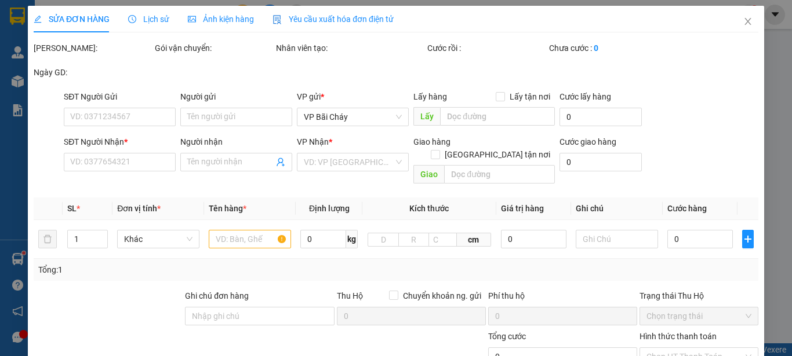
type input "0916008225"
type input "Duyên 0969499981"
type input "0826268334"
type input "[PERSON_NAME]"
type input "30.000"
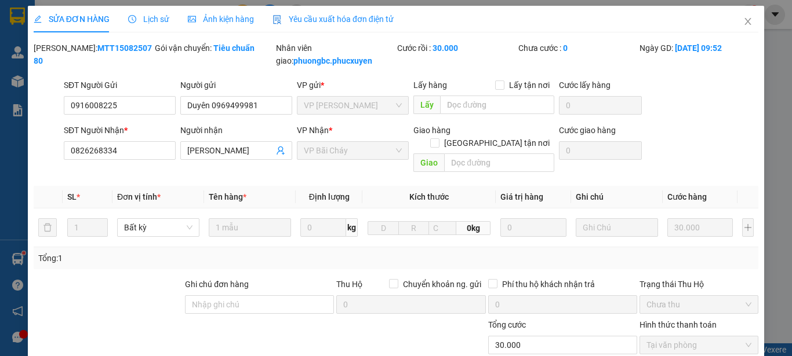
drag, startPoint x: 130, startPoint y: 46, endPoint x: 58, endPoint y: 47, distance: 72.4
click at [58, 47] on div "Mã ĐH: MTT1508250780" at bounding box center [93, 54] width 119 height 25
copy div ": MTT1508250780"
drag, startPoint x: 266, startPoint y: 108, endPoint x: 174, endPoint y: 107, distance: 91.6
click at [174, 107] on div "SĐT Người Gửi 0916008225 Người gửi Duyên 0969499981 Duyên 0969499981 VP gửi * V…" at bounding box center [410, 99] width 699 height 41
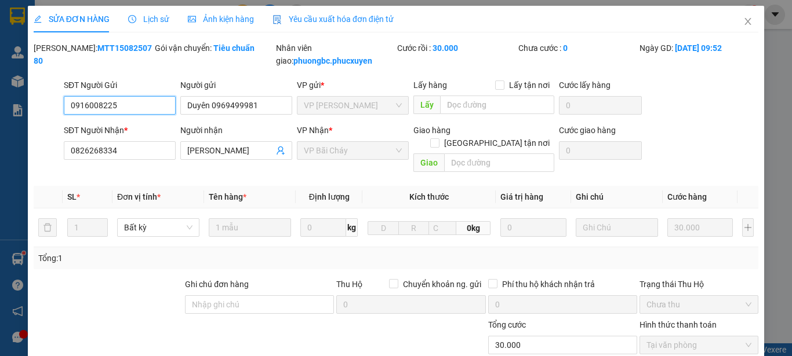
drag, startPoint x: 125, startPoint y: 105, endPoint x: 58, endPoint y: 103, distance: 66.7
click at [58, 103] on div "SĐT Người Gửi 0916008225 0916008225 Người gửi Duyên 0969499981 VP gửi * VP [PER…" at bounding box center [395, 99] width 727 height 41
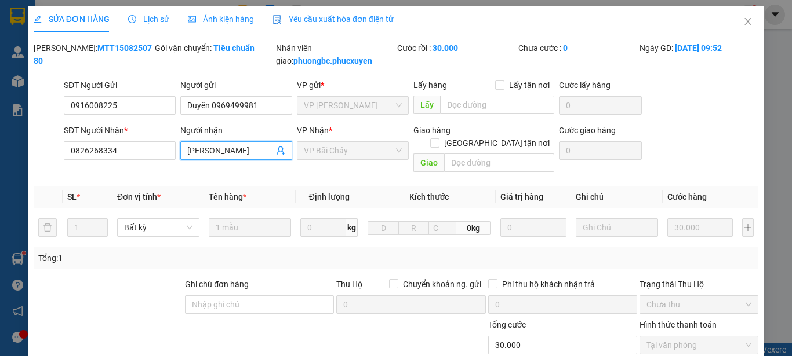
drag, startPoint x: 234, startPoint y: 152, endPoint x: 181, endPoint y: 152, distance: 52.2
click at [181, 152] on span "[PERSON_NAME]" at bounding box center [236, 150] width 112 height 19
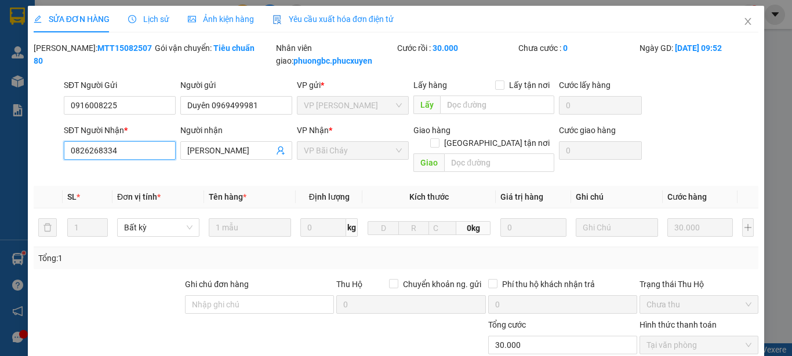
drag, startPoint x: 127, startPoint y: 152, endPoint x: 60, endPoint y: 147, distance: 68.0
click at [60, 147] on div "SĐT Người Nhận * 0826268334 0826268334 Người nhận Anh Sáng VP Nhận * VP Bãi Chá…" at bounding box center [395, 150] width 727 height 53
click at [739, 17] on span "Close" at bounding box center [747, 22] width 32 height 32
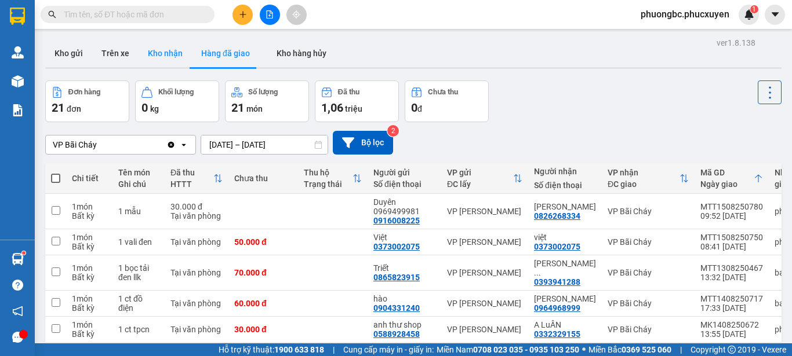
click at [169, 52] on button "Kho nhận" at bounding box center [165, 53] width 53 height 28
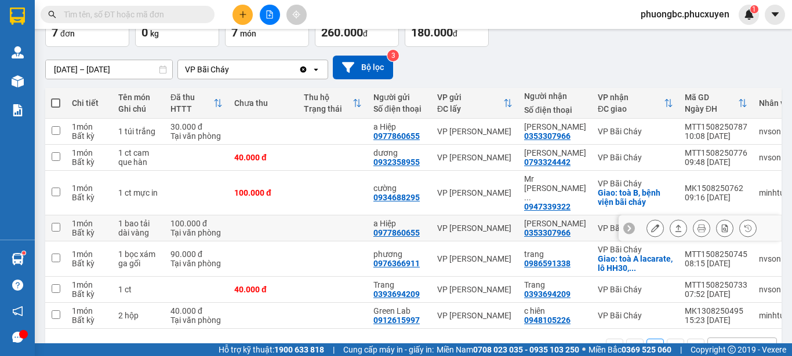
scroll to position [104, 0]
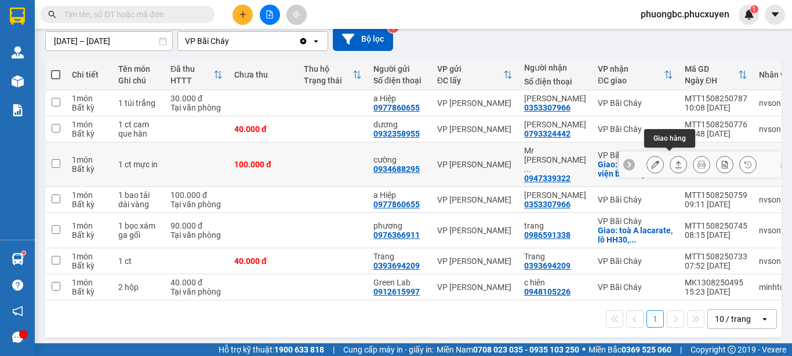
click at [675, 161] on icon at bounding box center [678, 164] width 6 height 7
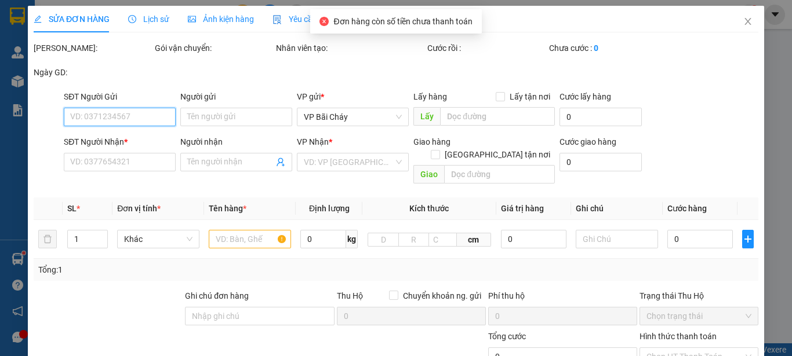
type input "0934688295"
type input "cường"
type input "0947339322"
type input "Mr [PERSON_NAME] bvbc"
checkbox input "true"
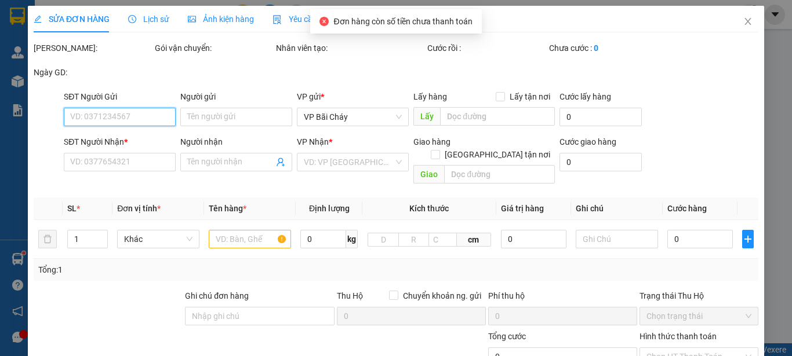
type input "toà B, bệnh viện bãi cháy"
type input "100.000"
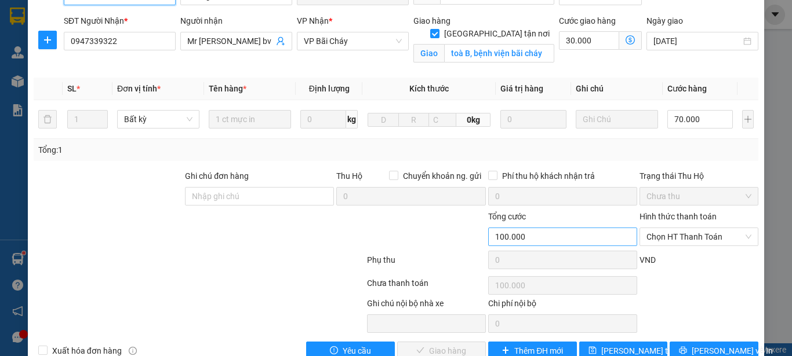
scroll to position [148, 0]
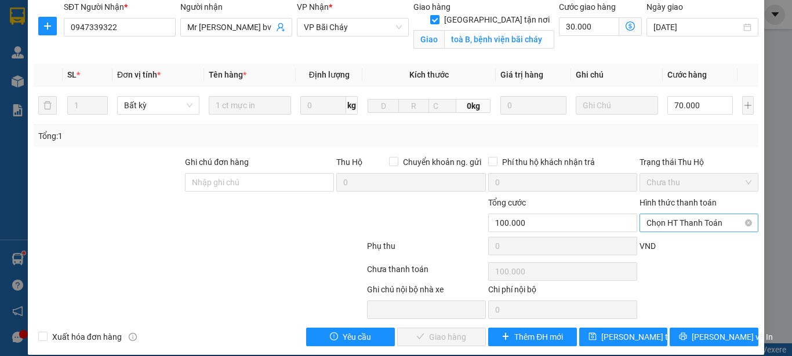
click at [713, 214] on span "Chọn HT Thanh Toán" at bounding box center [698, 222] width 105 height 17
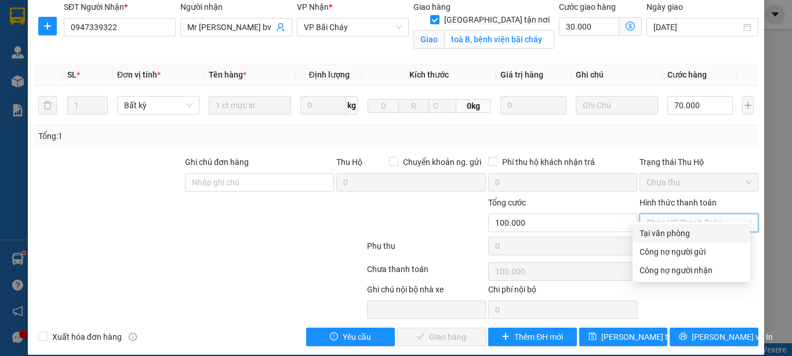
click at [669, 234] on div "Tại văn phòng" at bounding box center [691, 233] width 104 height 13
type input "0"
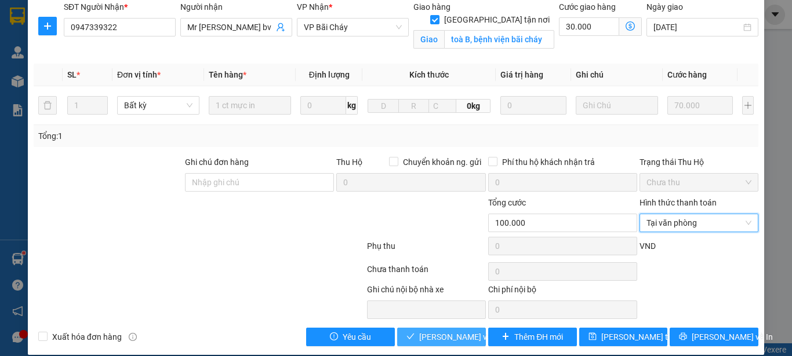
click at [422, 331] on span "[PERSON_NAME] và Giao hàng" at bounding box center [474, 337] width 111 height 13
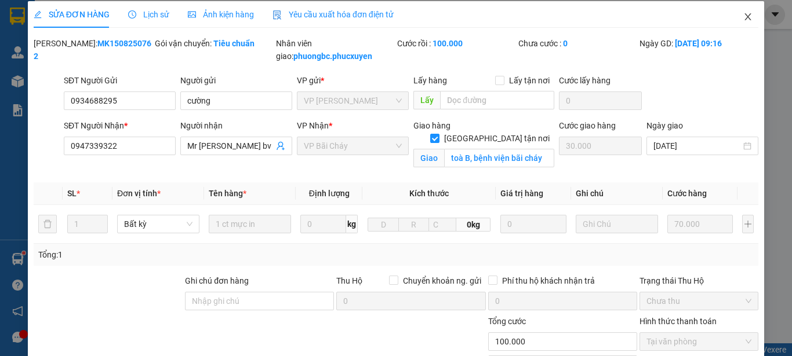
scroll to position [0, 0]
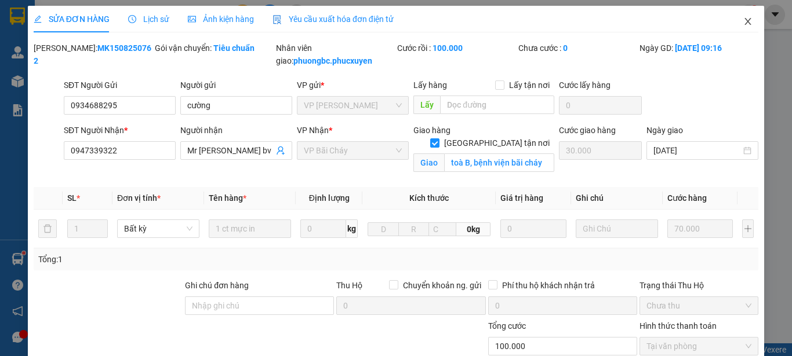
click at [745, 20] on icon "close" at bounding box center [748, 21] width 6 height 7
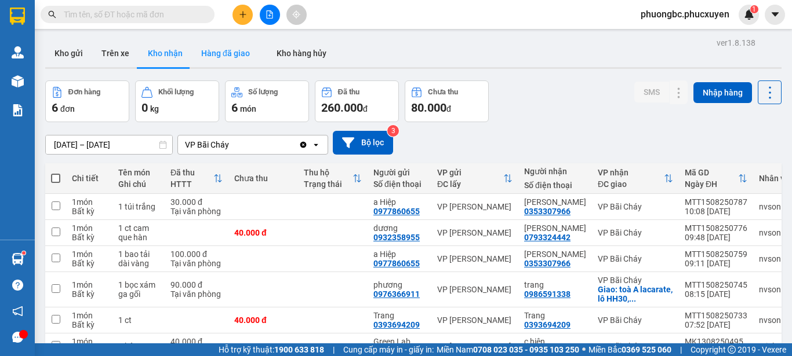
click at [215, 52] on button "Hàng đã giao" at bounding box center [225, 53] width 67 height 28
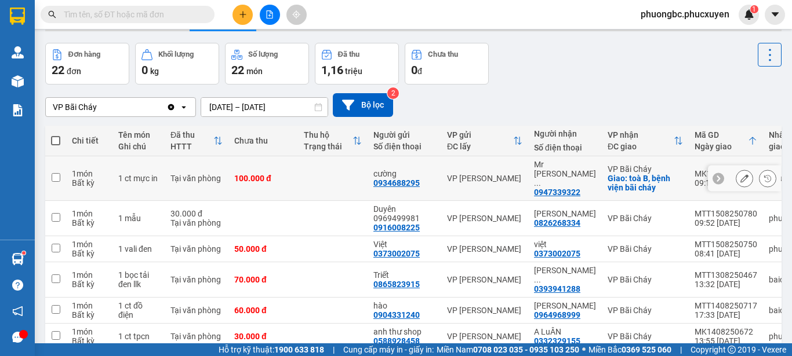
scroll to position [58, 0]
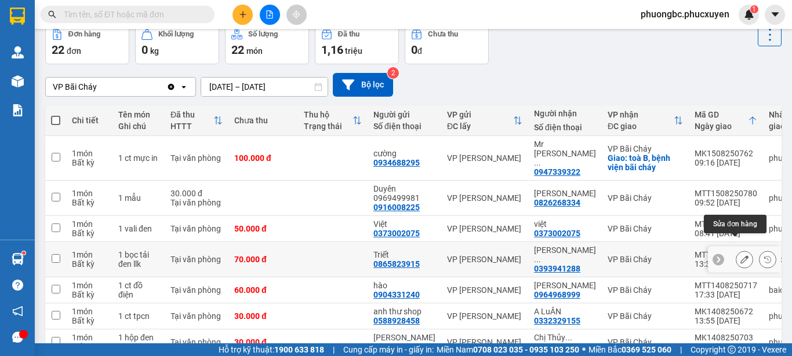
click at [740, 256] on icon at bounding box center [744, 260] width 8 height 8
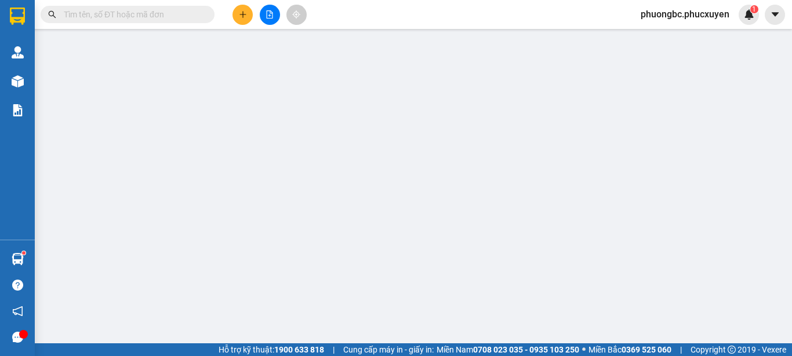
type input "0865823915"
type input "Triết"
type input "0393941288"
type input "[PERSON_NAME] nhận bxbc"
type input "70.000"
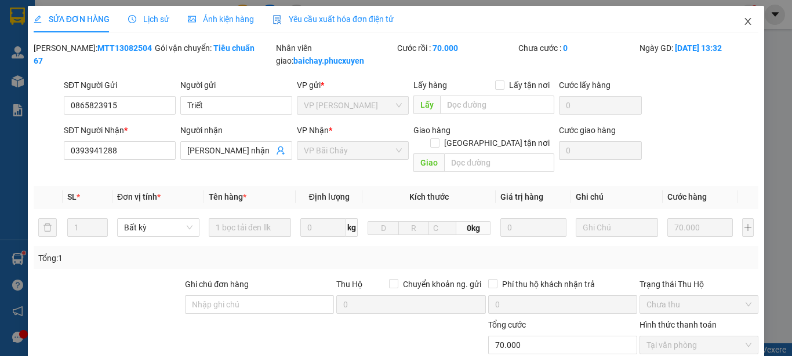
click at [745, 21] on icon "close" at bounding box center [748, 21] width 6 height 7
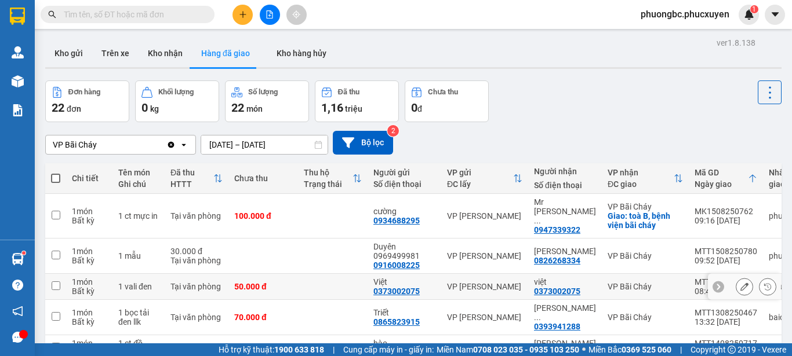
scroll to position [58, 0]
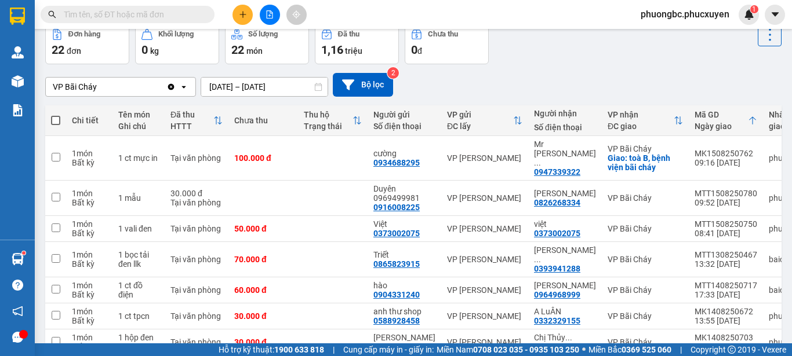
click at [564, 59] on div "Đơn hàng 22 đơn Khối lượng 0 kg Số lượng 22 món Đã thu 1,16 triệu Chưa thu 0 đ" at bounding box center [413, 44] width 736 height 42
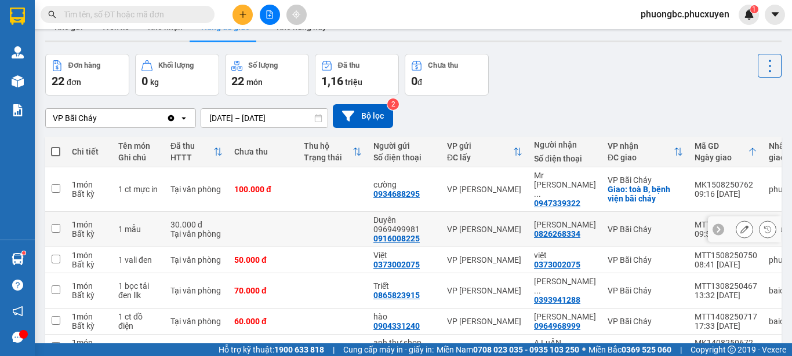
scroll to position [0, 0]
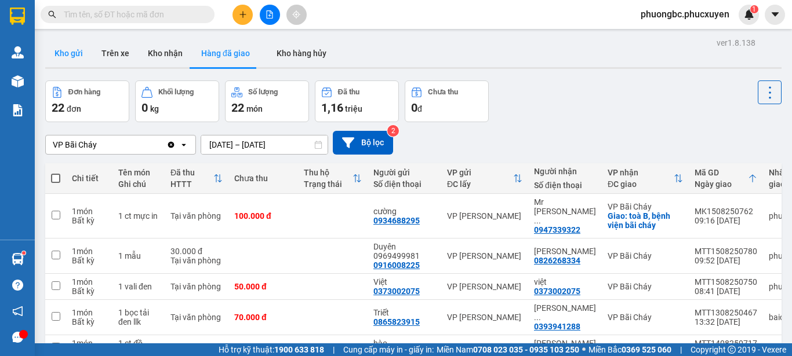
click at [67, 52] on button "Kho gửi" at bounding box center [68, 53] width 47 height 28
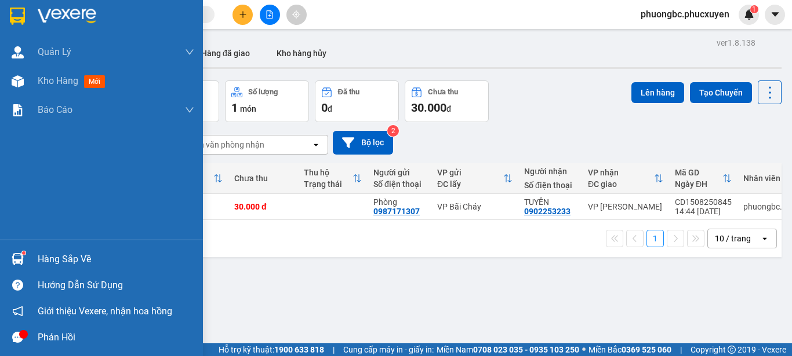
click at [23, 257] on img at bounding box center [18, 259] width 12 height 12
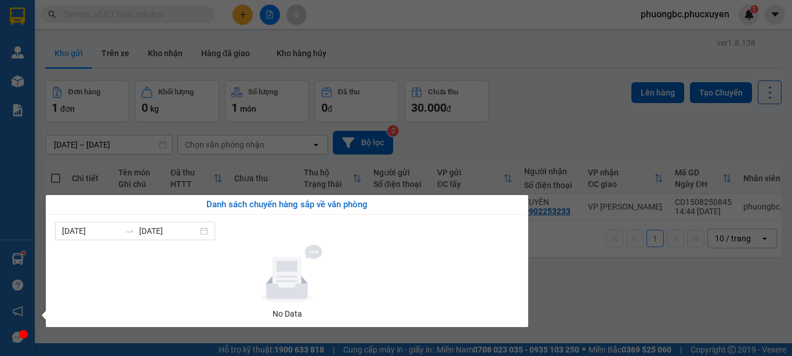
click at [579, 287] on section "Kết quả tìm kiếm ( 0 ) Bộ lọc No Data phuongbc.phucxuyen 1 [PERSON_NAME] lý gia…" at bounding box center [396, 178] width 792 height 356
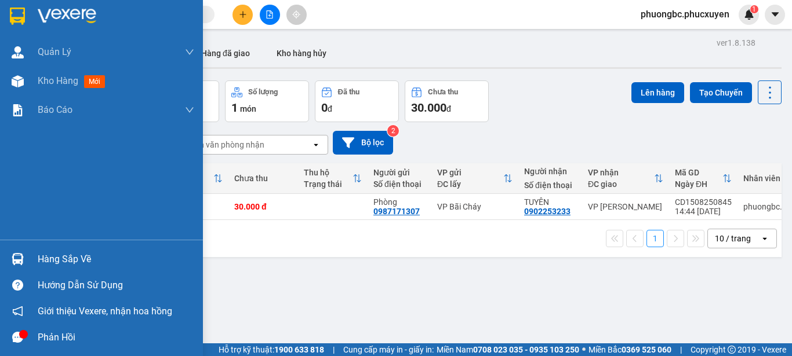
click at [56, 263] on div "Hàng sắp về" at bounding box center [116, 259] width 156 height 17
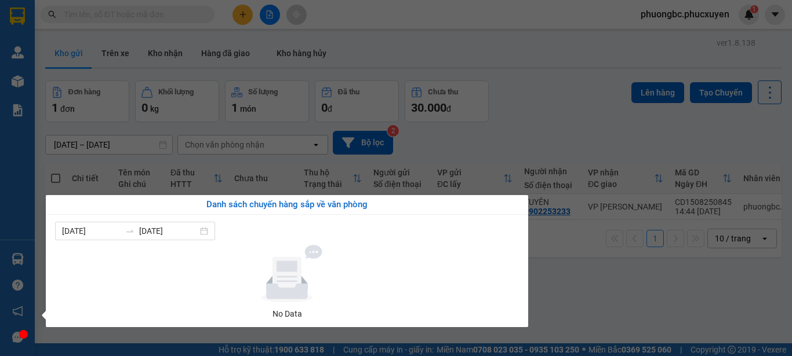
click at [573, 293] on section "Kết quả tìm kiếm ( 0 ) Bộ lọc No Data phuongbc.phucxuyen 1 [PERSON_NAME] lý gia…" at bounding box center [396, 178] width 792 height 356
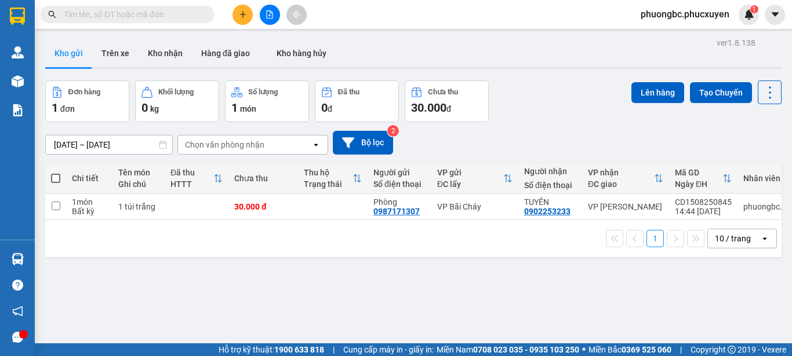
click at [329, 272] on div "ver 1.8.138 Kho gửi Trên xe Kho nhận Hàng đã giao Kho hàng hủy Đơn hàng 1 đơn K…" at bounding box center [413, 213] width 745 height 356
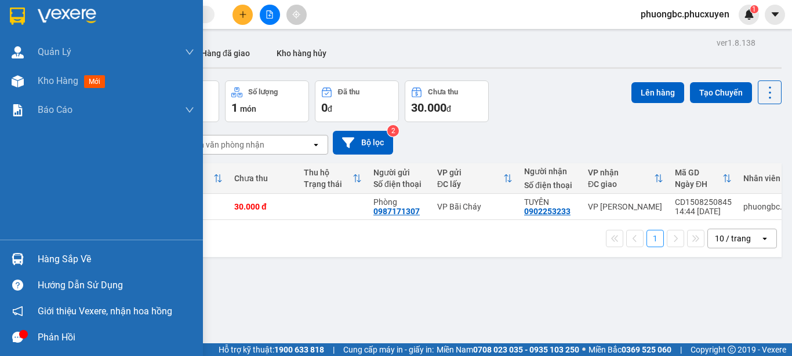
click at [19, 333] on icon "message" at bounding box center [17, 337] width 11 height 11
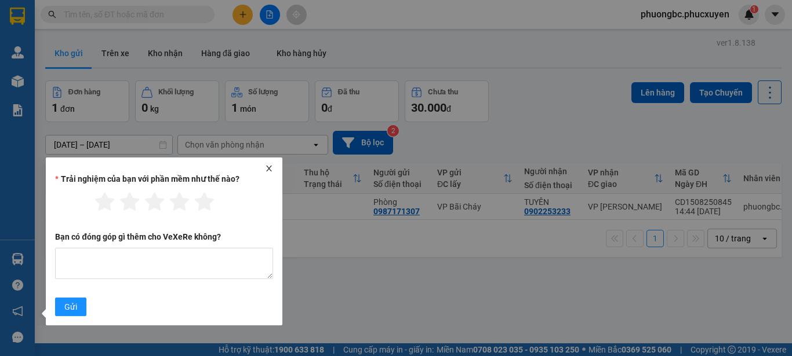
click at [271, 168] on icon "close" at bounding box center [269, 169] width 8 height 8
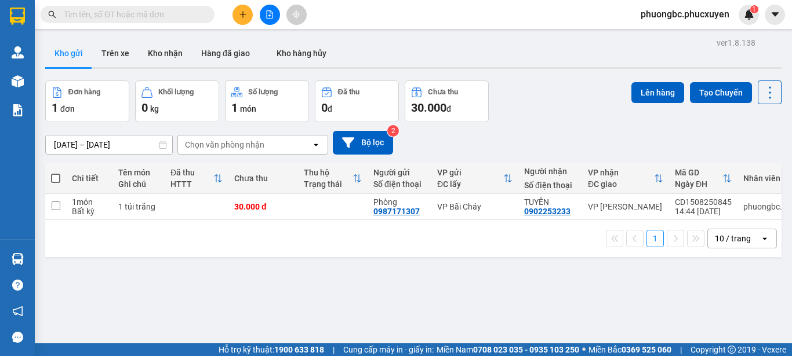
click at [342, 307] on div "ver 1.8.138 Kho gửi Trên xe Kho nhận Hàng đã giao Kho hàng hủy Đơn hàng 1 đơn K…" at bounding box center [413, 213] width 745 height 356
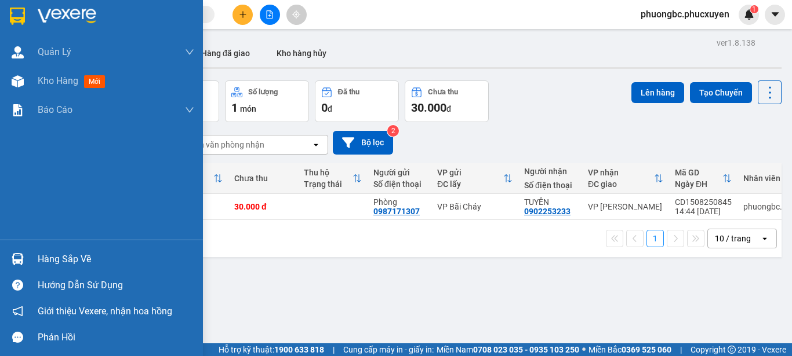
click at [59, 259] on div "Hàng sắp về" at bounding box center [116, 259] width 156 height 17
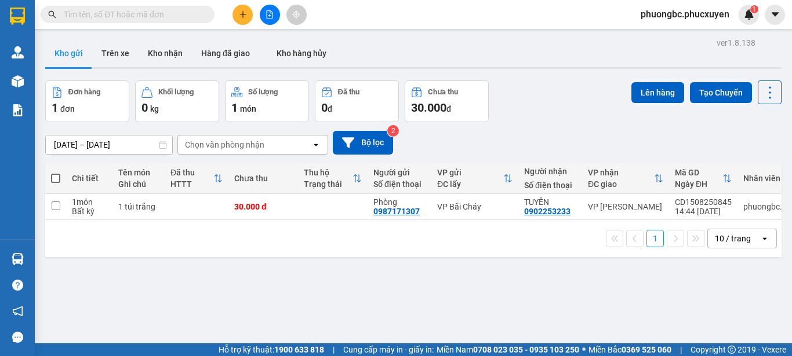
click at [632, 311] on section "Kết quả tìm kiếm ( 0 ) Bộ lọc No Data phuongbc.phucxuyen 1 [PERSON_NAME] lý gia…" at bounding box center [396, 178] width 792 height 356
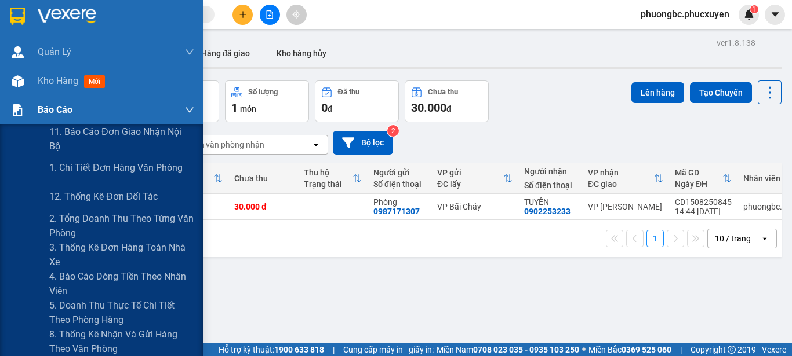
click at [52, 107] on span "Báo cáo" at bounding box center [55, 110] width 35 height 14
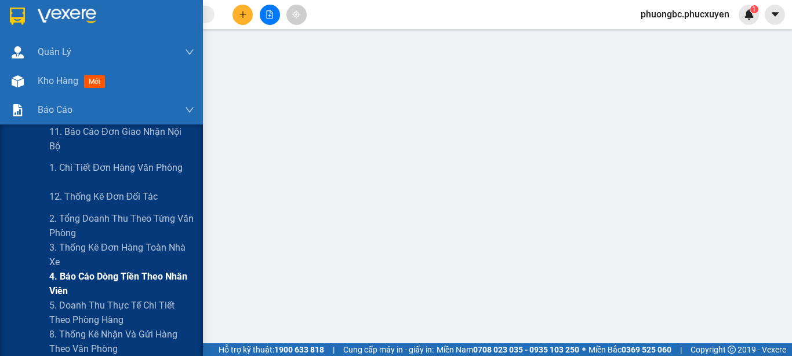
click at [70, 278] on span "4. Báo cáo dòng tiền theo nhân viên" at bounding box center [121, 283] width 145 height 29
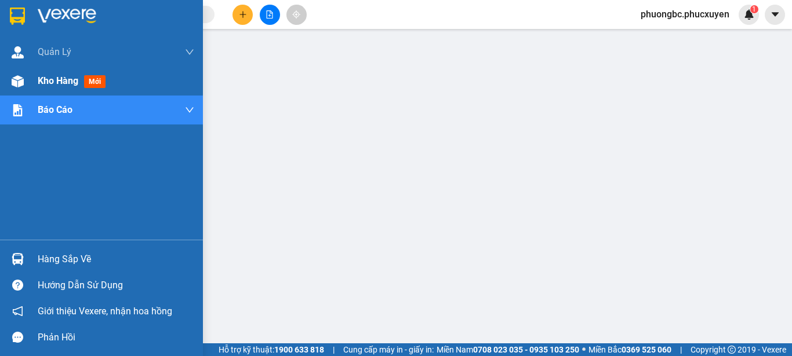
click at [48, 77] on span "Kho hàng" at bounding box center [58, 80] width 41 height 11
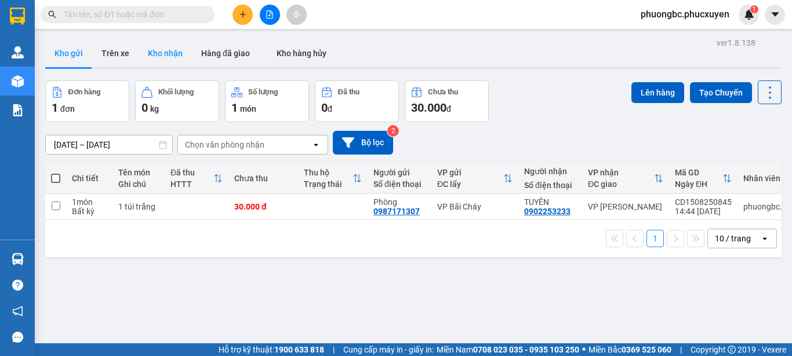
click at [165, 52] on button "Kho nhận" at bounding box center [165, 53] width 53 height 28
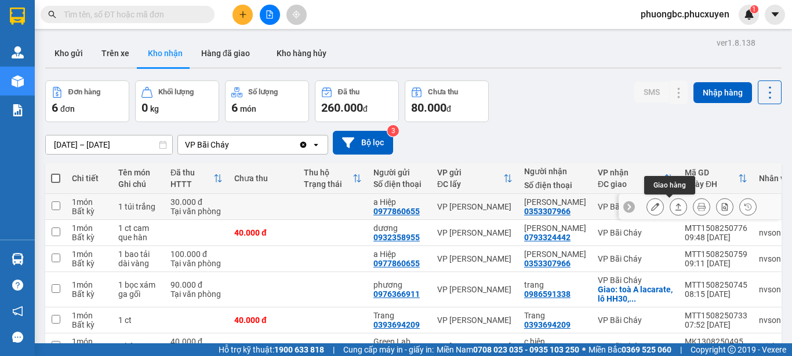
click at [674, 203] on icon at bounding box center [678, 207] width 8 height 8
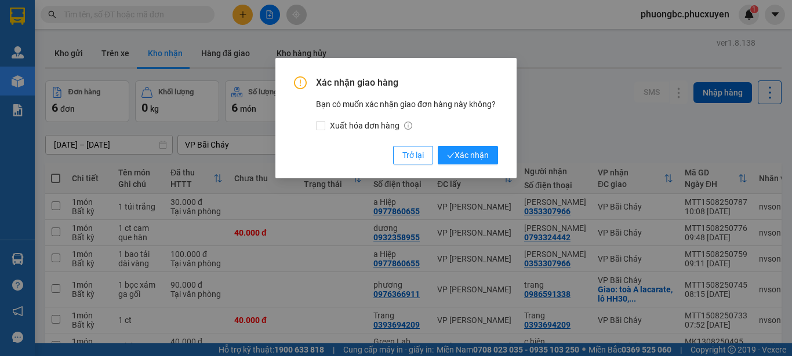
click at [602, 108] on div "Xác nhận giao hàng Bạn có muốn xác nhận giao đơn hàng này không? Xuất hóa đơn h…" at bounding box center [396, 178] width 792 height 356
click at [409, 155] on span "Trở lại" at bounding box center [412, 155] width 21 height 13
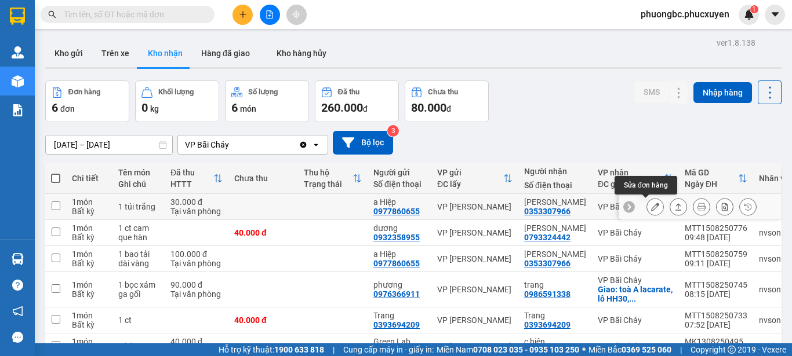
click at [651, 205] on icon at bounding box center [655, 207] width 8 height 8
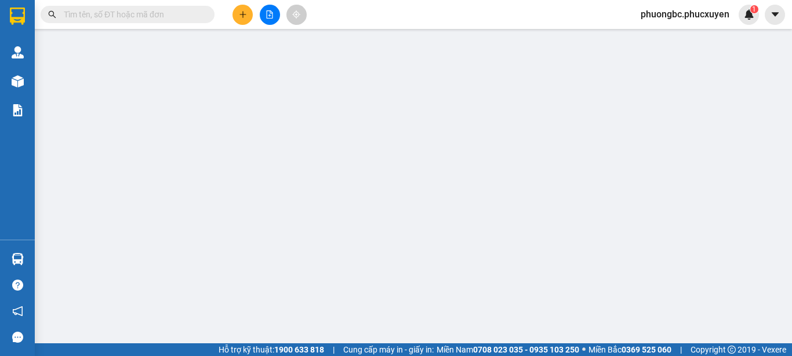
type input "0977860655"
type input "a Hiệp"
type input "0353307966"
type input "[PERSON_NAME]"
type input "30.000"
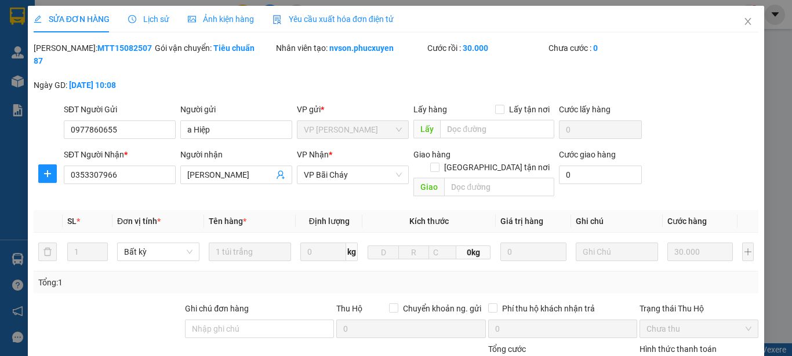
drag, startPoint x: 130, startPoint y: 46, endPoint x: 62, endPoint y: 50, distance: 67.9
click at [62, 50] on div "[PERSON_NAME]: MTT1508250787" at bounding box center [93, 54] width 119 height 25
copy b "MTT1508250787"
drag, startPoint x: 217, startPoint y: 122, endPoint x: 165, endPoint y: 117, distance: 51.8
click at [165, 117] on div "SĐT Người Gửi 0977860655 Người gửi a Hiệp a Hiệp VP gửi * VP [PERSON_NAME] Lấy …" at bounding box center [410, 123] width 699 height 41
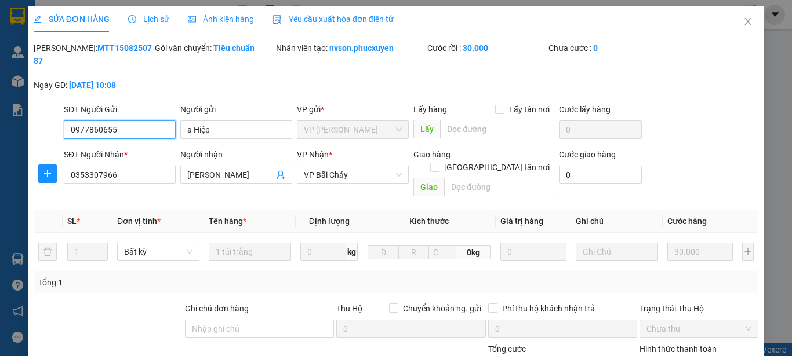
drag, startPoint x: 125, startPoint y: 117, endPoint x: 32, endPoint y: 120, distance: 92.8
click at [32, 120] on div "SĐT Người Gửi 0977860655 0977860655 Người gửi a Hiệp VP gửi * VP [PERSON_NAME] …" at bounding box center [395, 123] width 727 height 41
click at [256, 242] on td "1 túi trắng" at bounding box center [250, 252] width 92 height 39
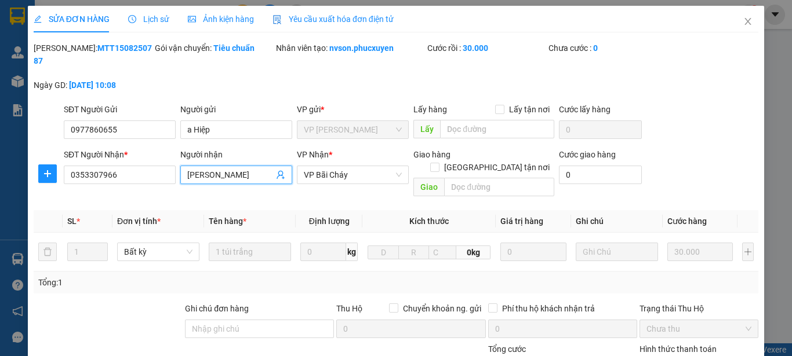
drag, startPoint x: 229, startPoint y: 161, endPoint x: 180, endPoint y: 159, distance: 49.9
click at [180, 166] on span "[PERSON_NAME]" at bounding box center [236, 175] width 112 height 19
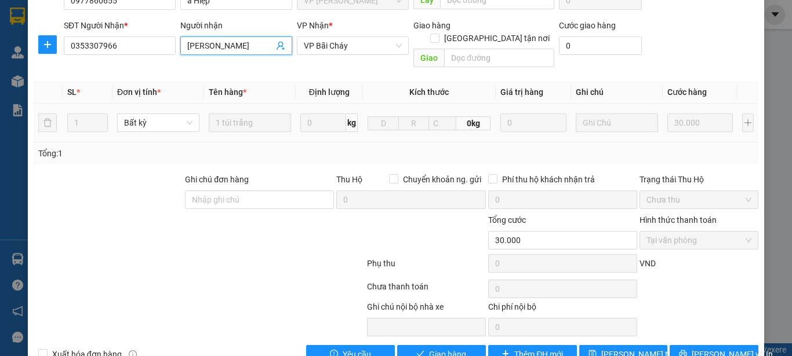
scroll to position [134, 0]
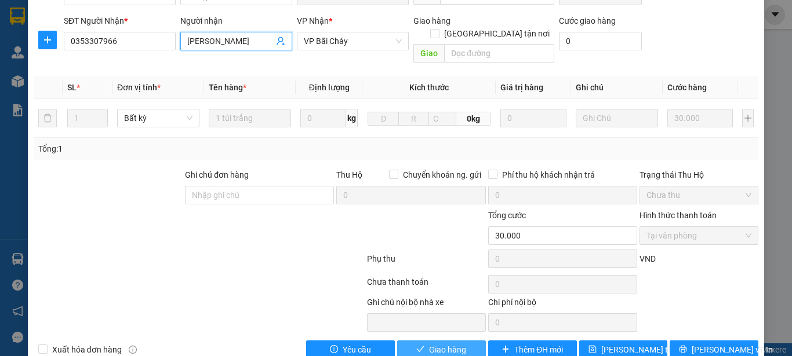
click at [441, 344] on span "Giao hàng" at bounding box center [447, 350] width 37 height 13
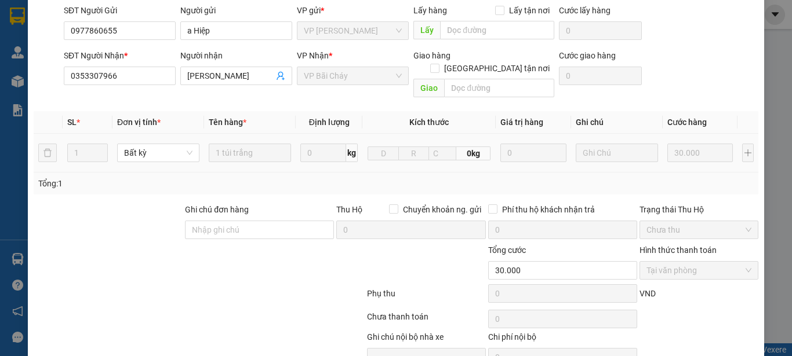
scroll to position [0, 0]
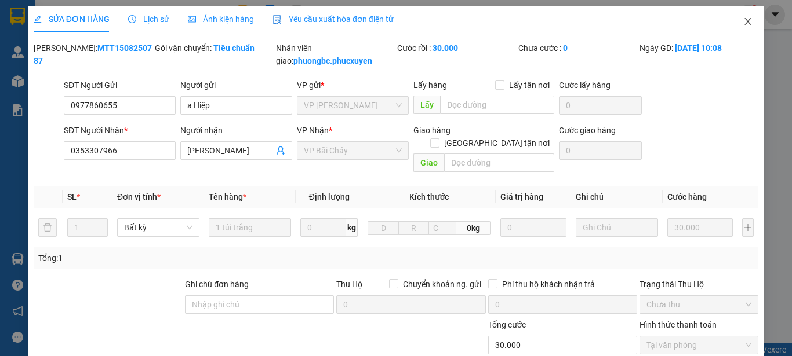
click at [745, 21] on icon "close" at bounding box center [748, 21] width 6 height 7
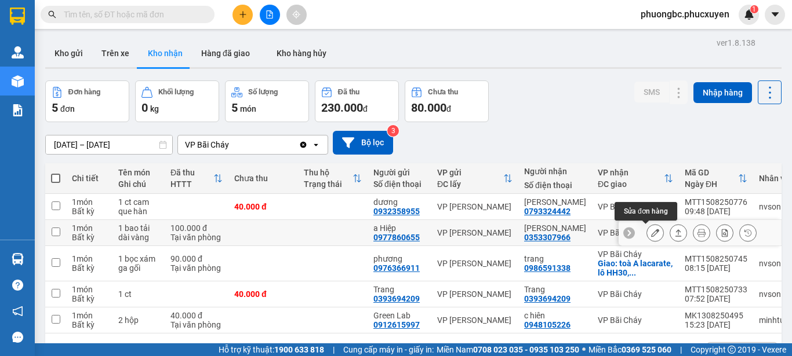
click at [651, 235] on icon at bounding box center [655, 233] width 8 height 8
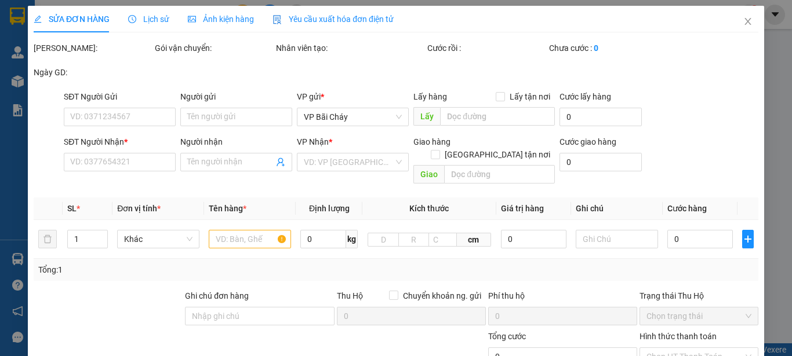
type input "0977860655"
type input "a Hiệp"
type input "0353307966"
type input "[PERSON_NAME]"
type input "100.000"
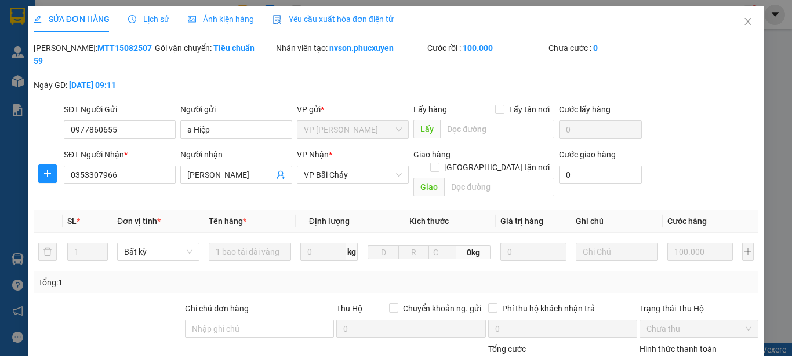
drag, startPoint x: 130, startPoint y: 47, endPoint x: 63, endPoint y: 48, distance: 67.2
click at [63, 48] on div "Mã ĐH: MTT1508250759" at bounding box center [93, 54] width 119 height 25
copy b "MTT1508250759"
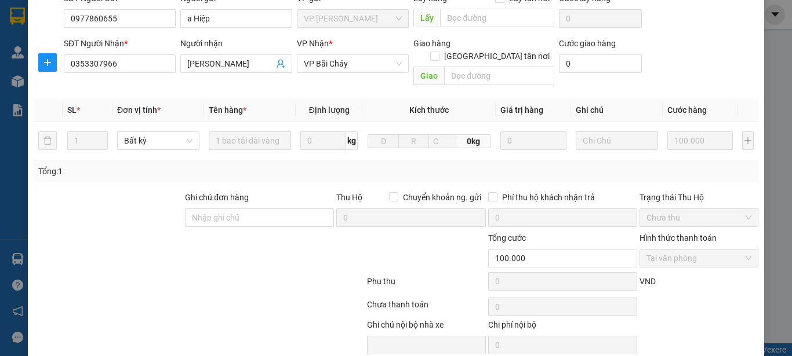
scroll to position [116, 0]
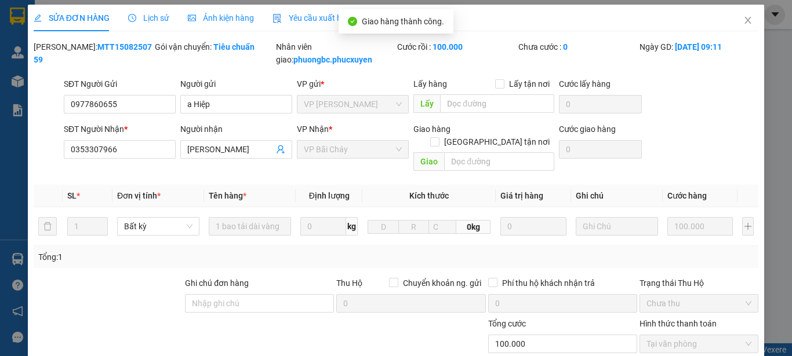
scroll to position [0, 0]
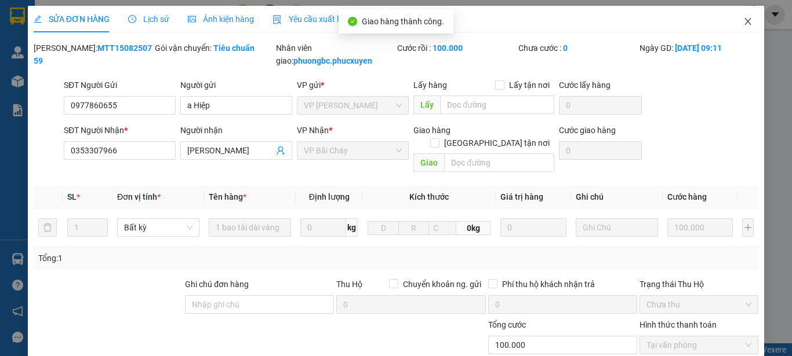
click at [745, 23] on icon "close" at bounding box center [748, 21] width 6 height 7
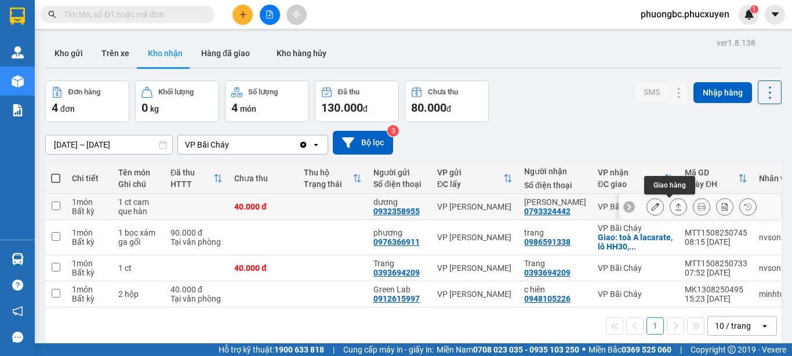
click at [674, 208] on icon at bounding box center [678, 207] width 8 height 8
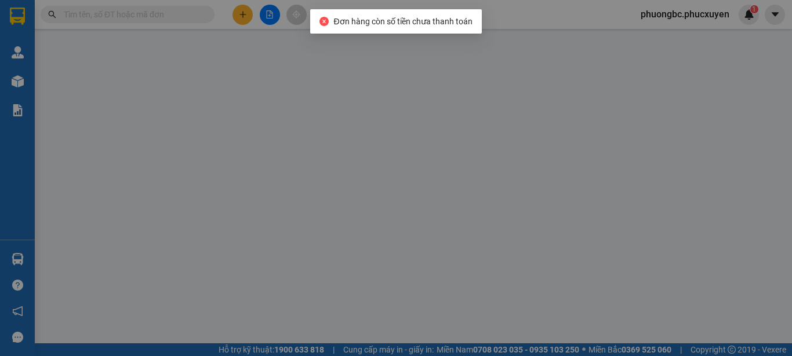
type input "0932358955"
type input "dương"
type input "0793324442"
type input "[PERSON_NAME]"
type input "40.000"
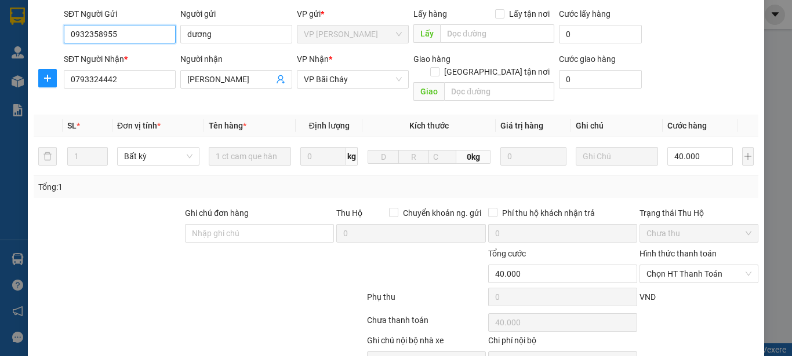
scroll to position [116, 0]
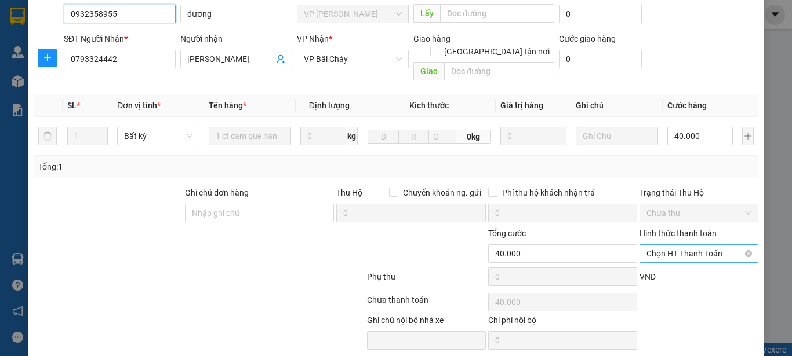
click at [705, 245] on span "Chọn HT Thanh Toán" at bounding box center [698, 253] width 105 height 17
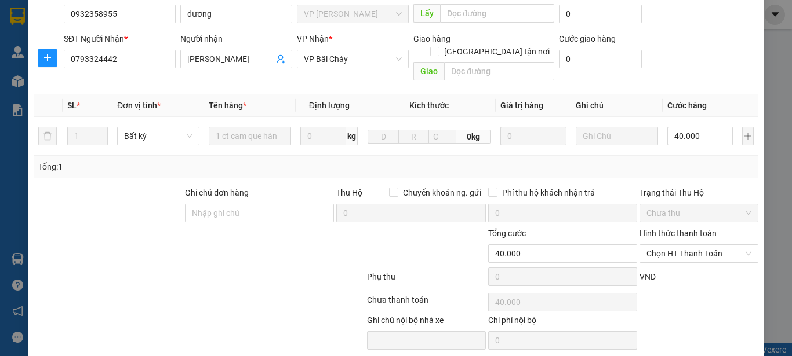
drag, startPoint x: 696, startPoint y: 218, endPoint x: 185, endPoint y: 232, distance: 511.3
click at [185, 232] on div at bounding box center [138, 247] width 212 height 41
click at [701, 245] on span "Chọn HT Thanh Toán" at bounding box center [698, 253] width 105 height 17
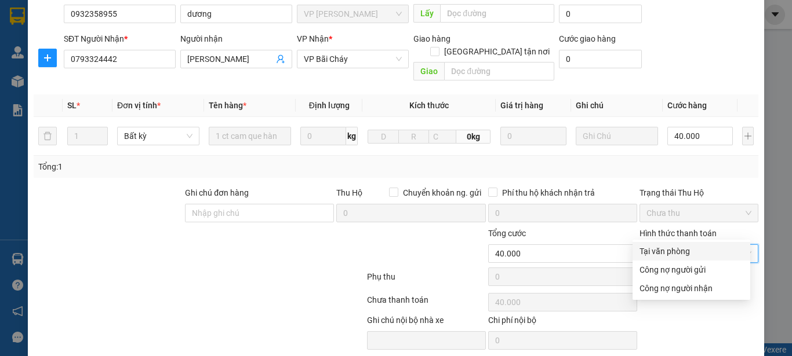
click at [679, 247] on div "Tại văn phòng" at bounding box center [691, 251] width 104 height 13
type input "0"
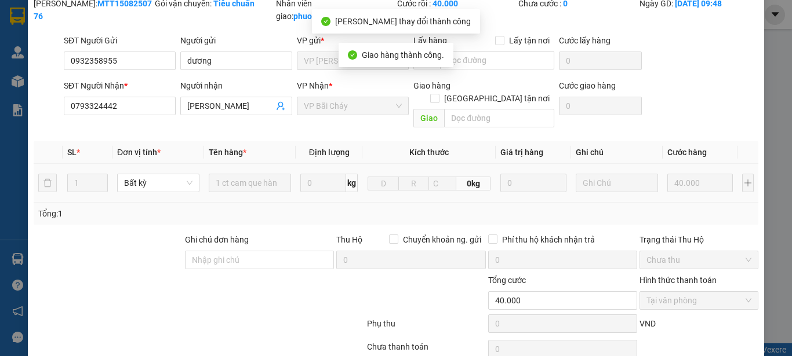
scroll to position [0, 0]
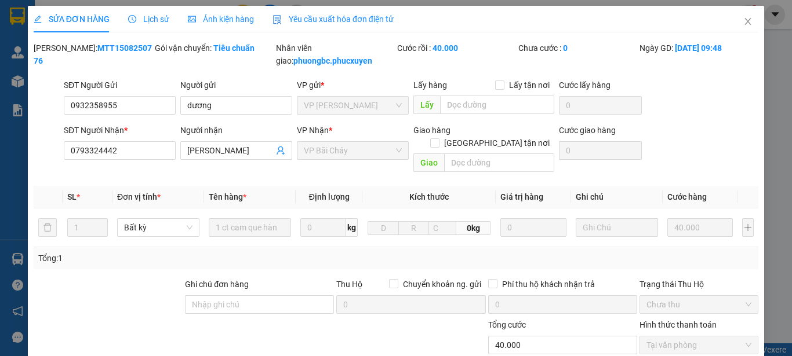
drag, startPoint x: 132, startPoint y: 47, endPoint x: 63, endPoint y: 53, distance: 69.3
click at [63, 53] on div "[PERSON_NAME]: MTT1508250776" at bounding box center [93, 54] width 119 height 25
copy b "MTT1508250776"
drag, startPoint x: 212, startPoint y: 108, endPoint x: 180, endPoint y: 107, distance: 31.9
click at [180, 107] on input "dương" at bounding box center [236, 105] width 112 height 19
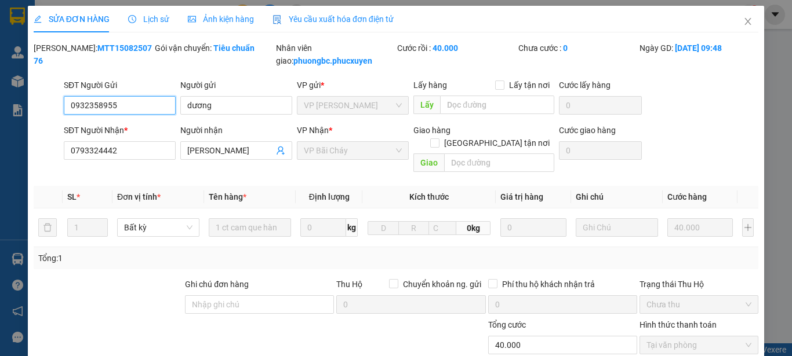
drag, startPoint x: 132, startPoint y: 109, endPoint x: 64, endPoint y: 106, distance: 67.9
click at [64, 106] on input "0932358955" at bounding box center [120, 105] width 112 height 19
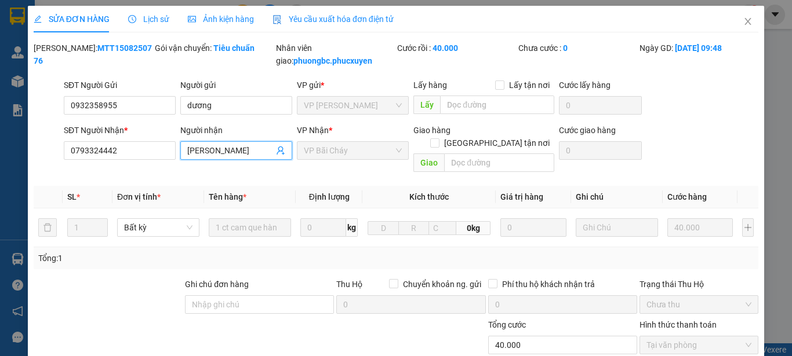
drag, startPoint x: 236, startPoint y: 156, endPoint x: 180, endPoint y: 151, distance: 57.1
click at [180, 151] on span "[PERSON_NAME]" at bounding box center [236, 150] width 112 height 19
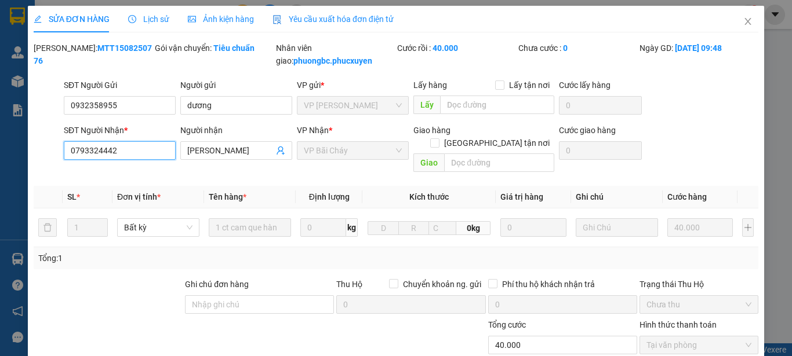
drag, startPoint x: 118, startPoint y: 148, endPoint x: 48, endPoint y: 148, distance: 70.1
click at [48, 148] on div "SĐT Người Nhận * 0793324442 0793324442 Người nhận Anh Chính VP Nhận * VP Bãi Ch…" at bounding box center [395, 150] width 727 height 53
click at [743, 21] on icon "close" at bounding box center [747, 21] width 9 height 9
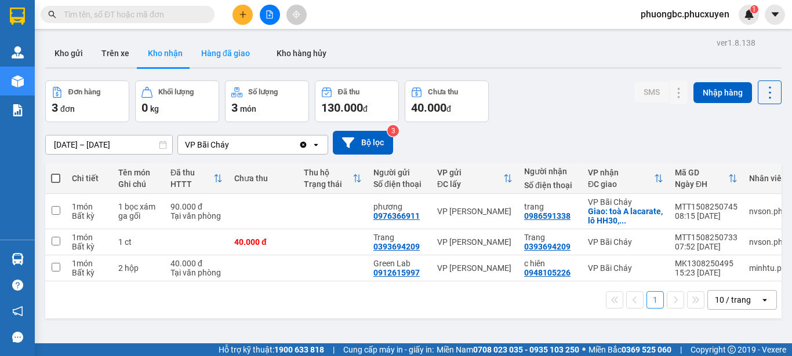
click at [208, 52] on button "Hàng đã giao" at bounding box center [225, 53] width 67 height 28
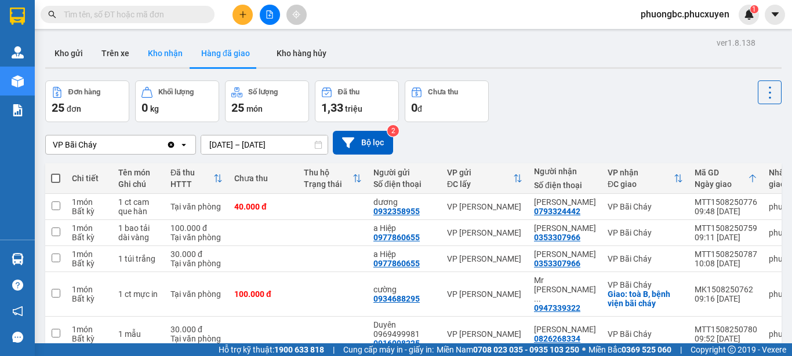
click at [159, 50] on button "Kho nhận" at bounding box center [165, 53] width 53 height 28
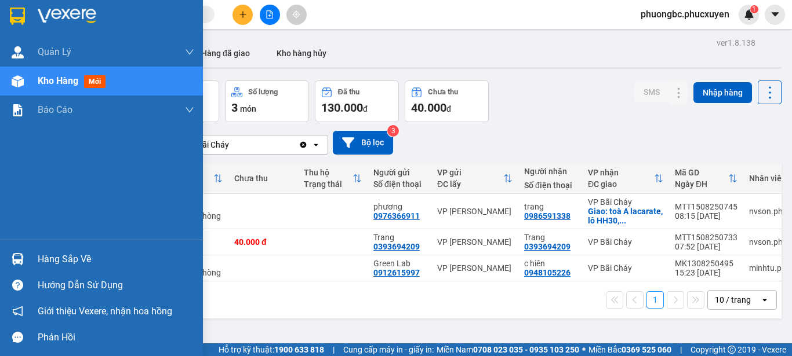
click at [51, 258] on div "Hàng sắp về" at bounding box center [116, 259] width 156 height 17
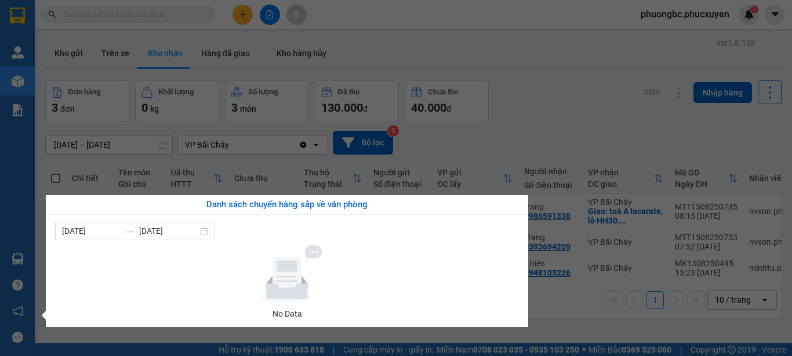
click at [575, 106] on section "Kết quả tìm kiếm ( 0 ) Bộ lọc No Data phuongbc.phucxuyen 1 [PERSON_NAME] lý gia…" at bounding box center [396, 178] width 792 height 356
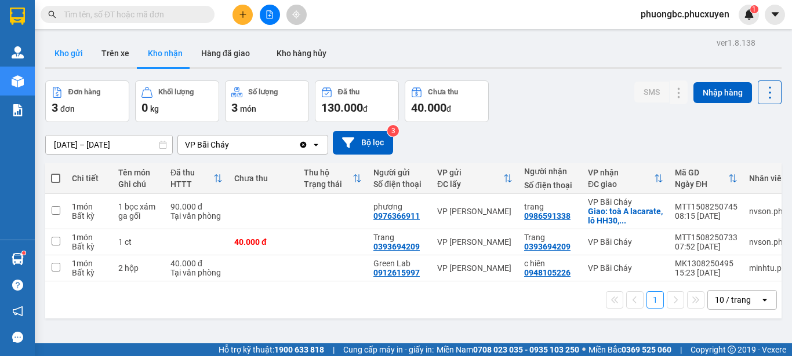
click at [71, 49] on button "Kho gửi" at bounding box center [68, 53] width 47 height 28
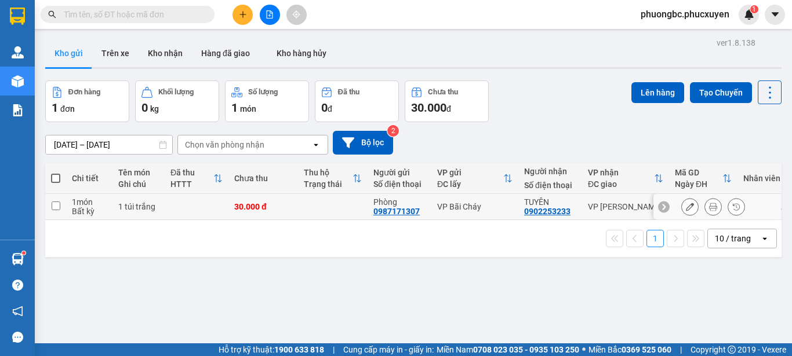
click at [55, 206] on input "checkbox" at bounding box center [56, 206] width 9 height 9
checkbox input "true"
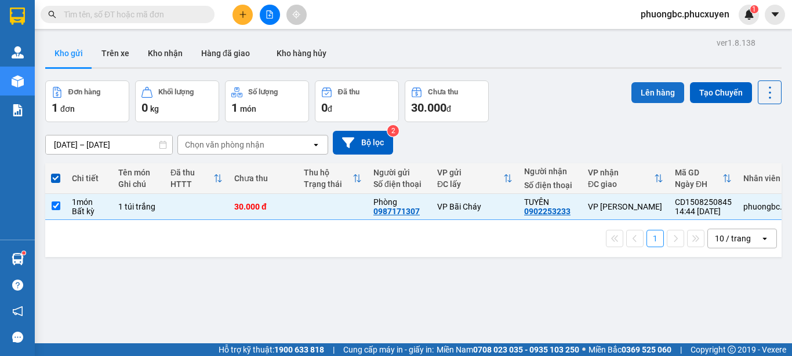
click at [645, 90] on button "Lên hàng" at bounding box center [657, 92] width 53 height 21
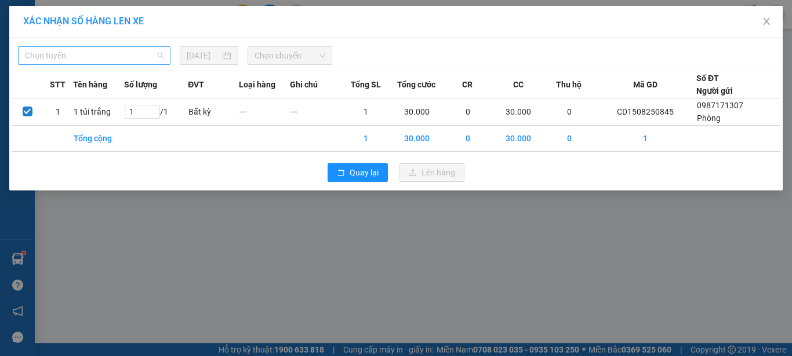
click at [130, 60] on span "Chọn tuyến" at bounding box center [94, 55] width 139 height 17
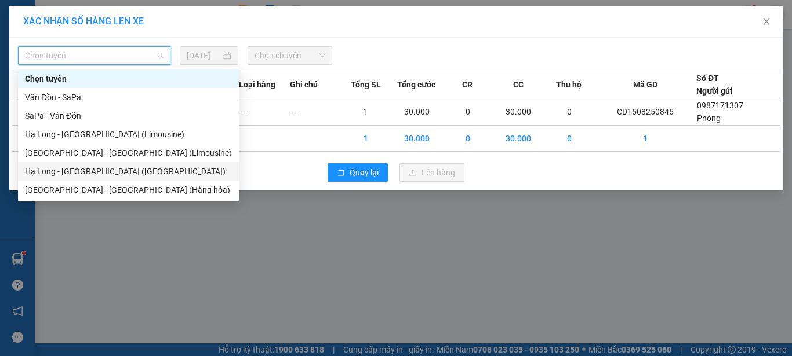
click at [96, 170] on div "Hạ Long - [GEOGRAPHIC_DATA] ([GEOGRAPHIC_DATA])" at bounding box center [128, 171] width 207 height 13
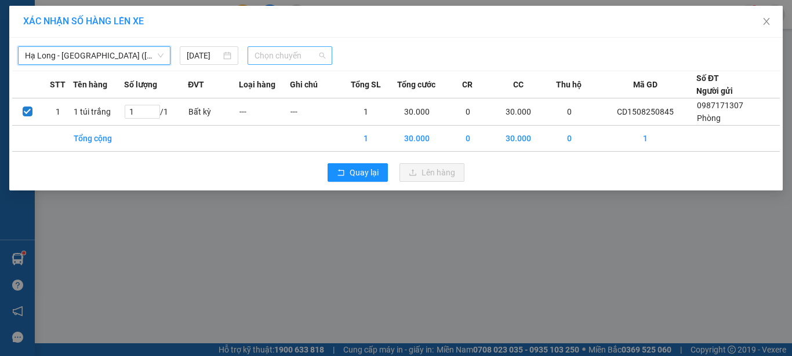
click at [303, 54] on span "Chọn chuyến" at bounding box center [289, 55] width 71 height 17
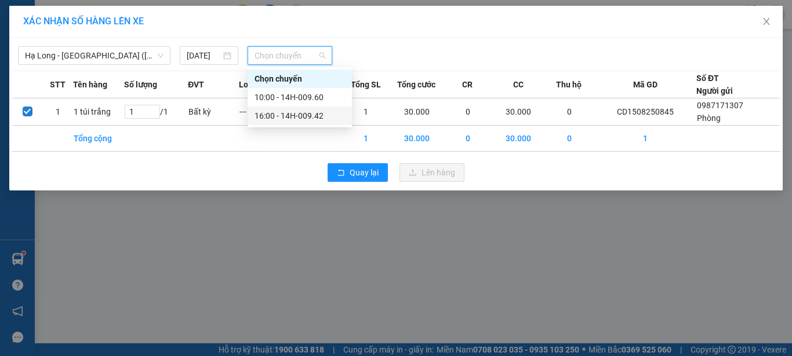
click at [296, 113] on div "16:00 - 14H-009.42" at bounding box center [299, 116] width 90 height 13
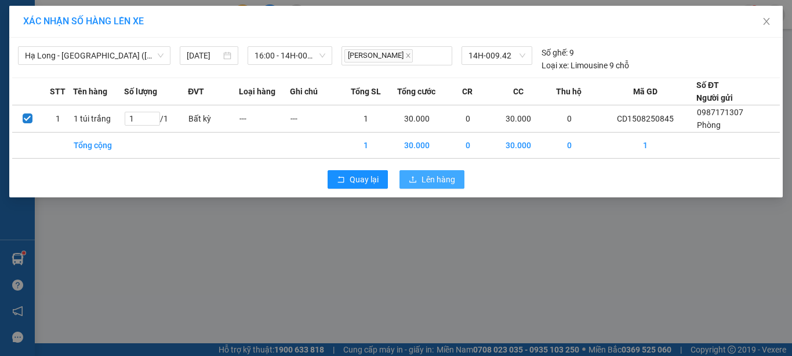
click at [428, 177] on span "Lên hàng" at bounding box center [438, 179] width 34 height 13
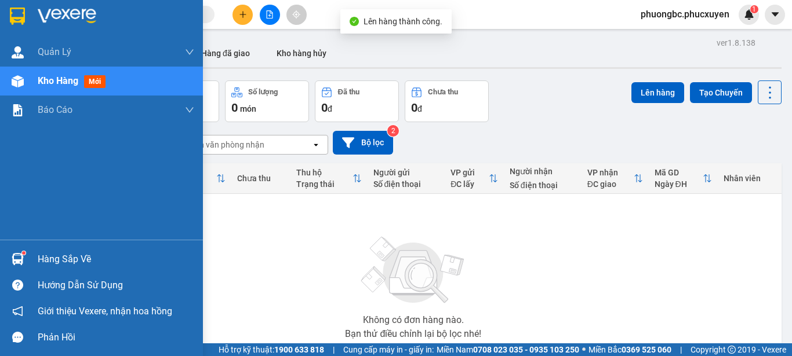
click at [21, 261] on img at bounding box center [18, 259] width 12 height 12
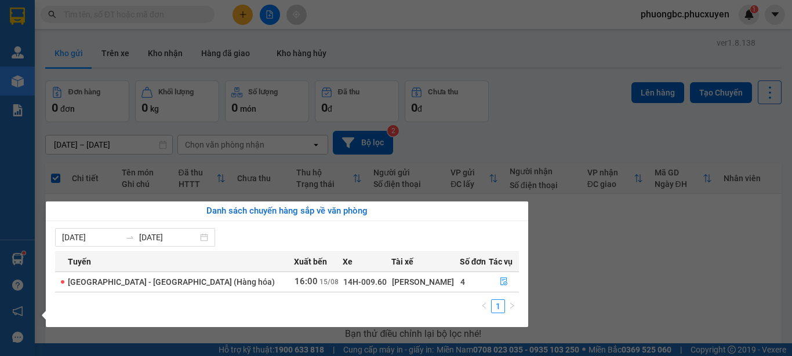
click at [592, 269] on section "Kết quả tìm kiếm ( 0 ) Bộ lọc No Data phuongbc.phucxuyen 1 [PERSON_NAME] lý gia…" at bounding box center [396, 178] width 792 height 356
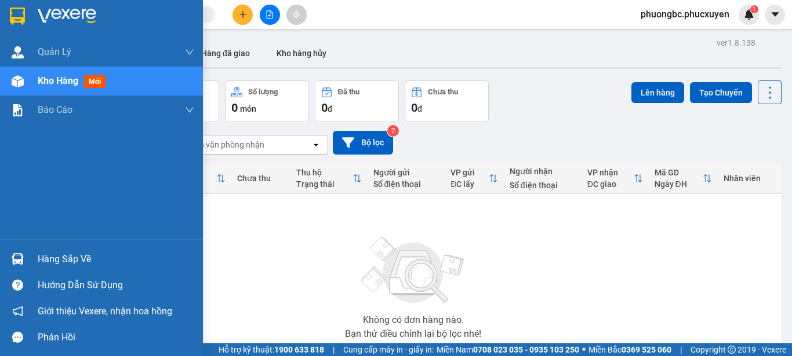
click at [50, 260] on div "Hàng sắp về" at bounding box center [116, 259] width 156 height 17
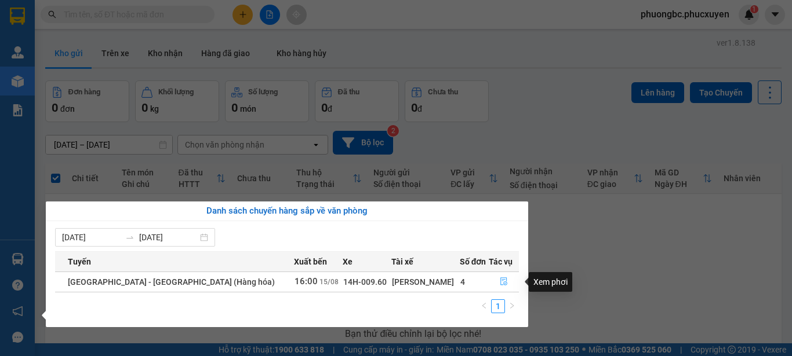
click at [500, 280] on icon "file-done" at bounding box center [503, 282] width 7 height 8
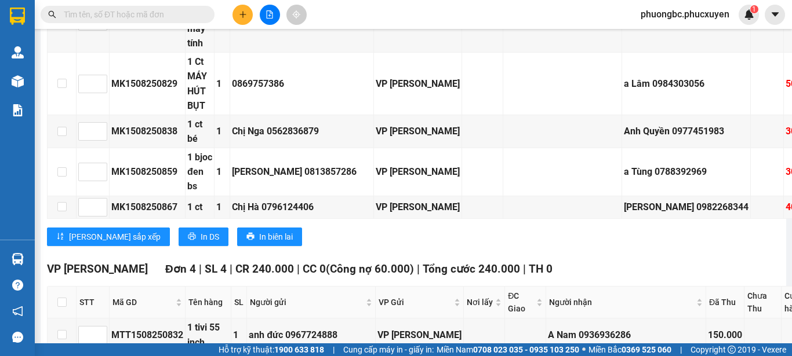
scroll to position [1391, 0]
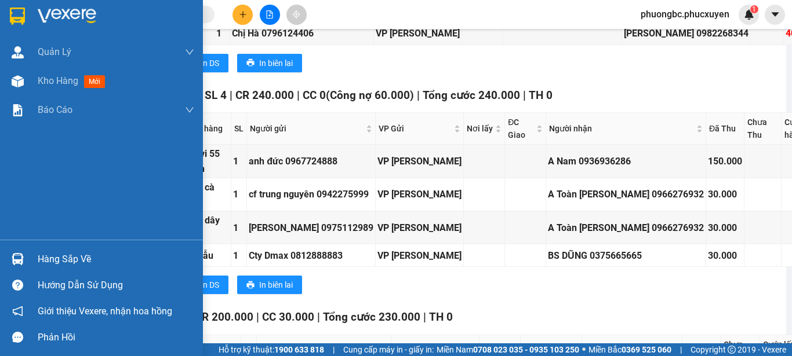
click at [56, 257] on div "Hàng sắp về" at bounding box center [116, 259] width 156 height 17
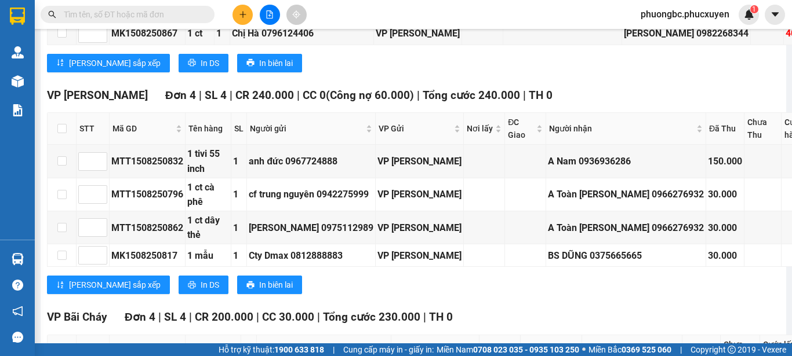
click at [563, 84] on section "Kết quả tìm kiếm ( 0 ) Bộ lọc No Data phuongbc.phucxuyen 1 [PERSON_NAME] lý gia…" at bounding box center [396, 178] width 792 height 356
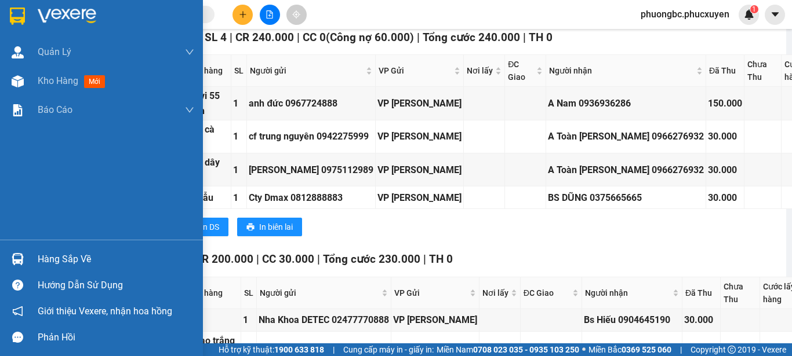
click at [63, 257] on div "Hàng sắp về" at bounding box center [116, 259] width 156 height 17
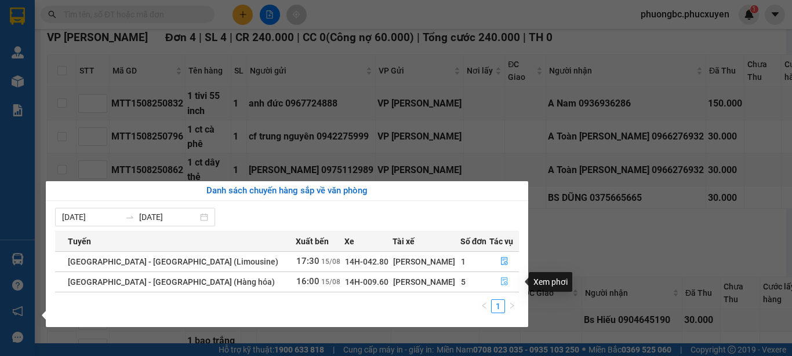
click at [500, 279] on icon "file-done" at bounding box center [504, 282] width 8 height 8
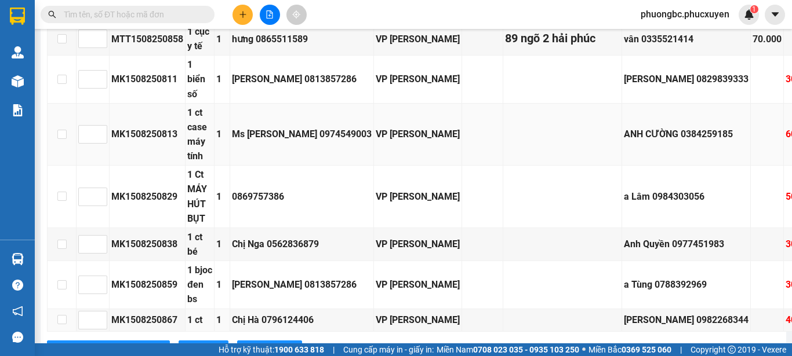
scroll to position [985, 0]
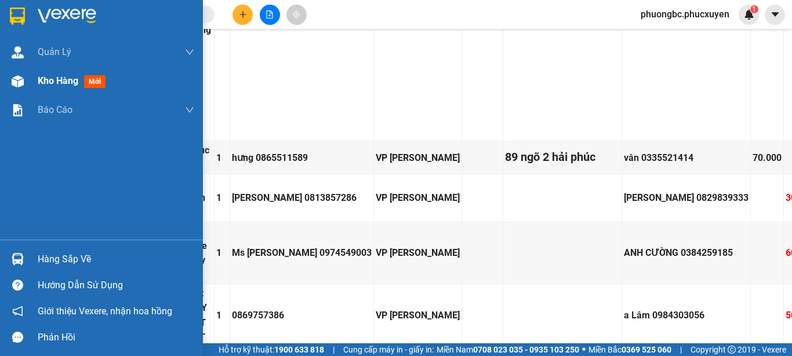
click at [66, 79] on span "Kho hàng" at bounding box center [58, 80] width 41 height 11
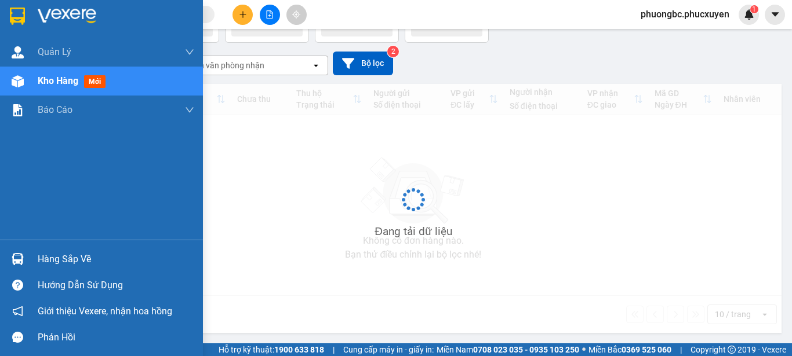
scroll to position [79, 0]
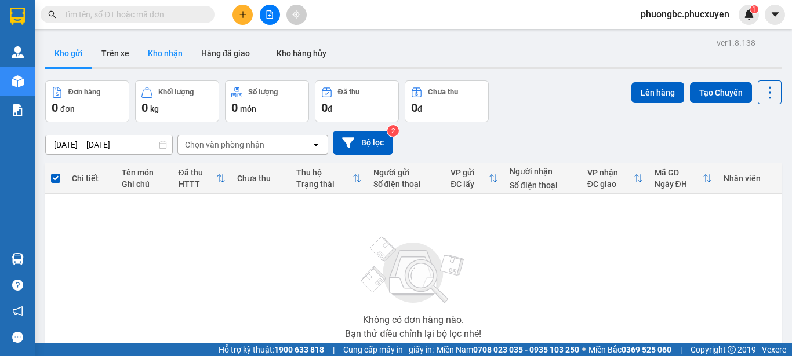
click at [161, 54] on button "Kho nhận" at bounding box center [165, 53] width 53 height 28
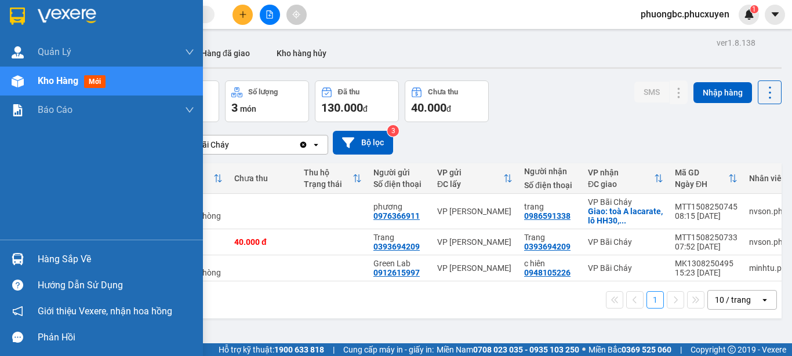
click at [57, 256] on div "Hàng sắp về" at bounding box center [116, 259] width 156 height 17
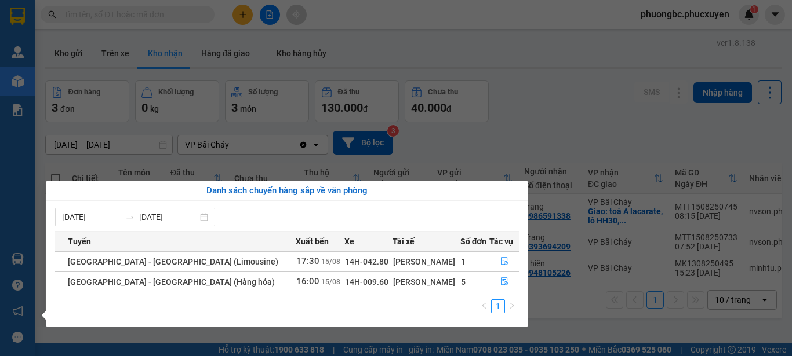
click at [542, 125] on section "Kết quả tìm kiếm ( 0 ) Bộ lọc No Data phuongbc.phucxuyen 1 [PERSON_NAME] lý gia…" at bounding box center [396, 178] width 792 height 356
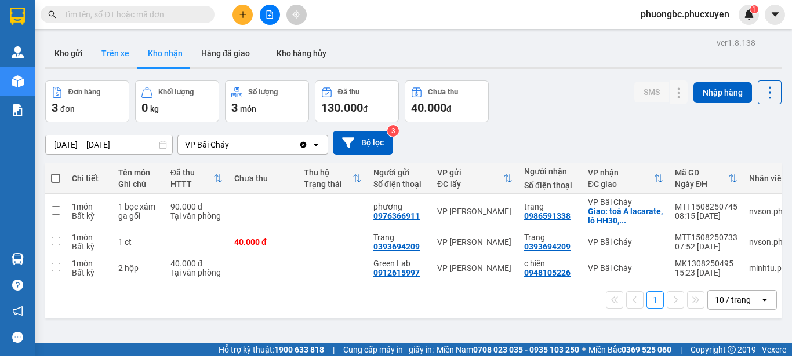
click at [116, 52] on button "Trên xe" at bounding box center [115, 53] width 46 height 28
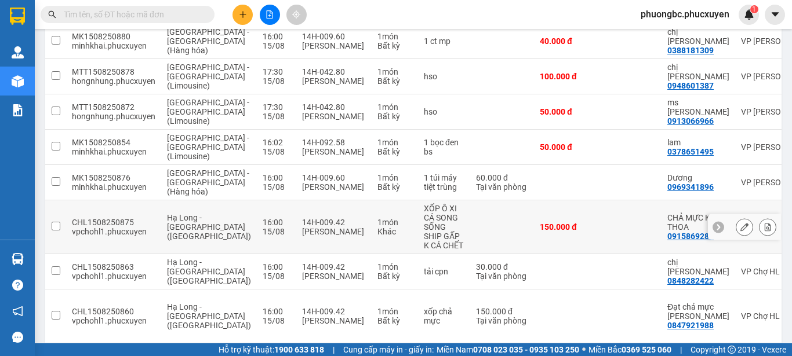
scroll to position [265, 0]
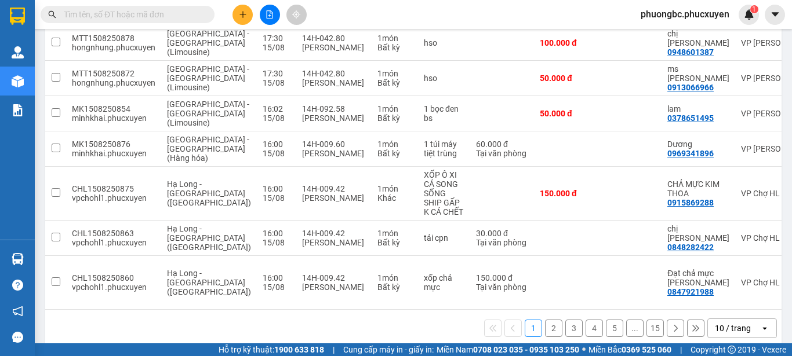
click at [545, 320] on button "2" at bounding box center [553, 328] width 17 height 17
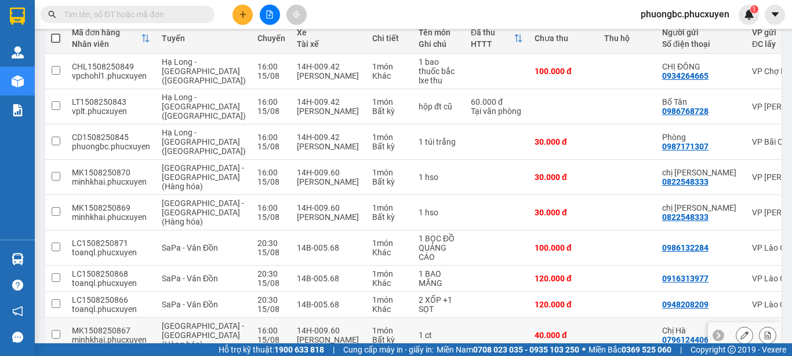
scroll to position [131, 0]
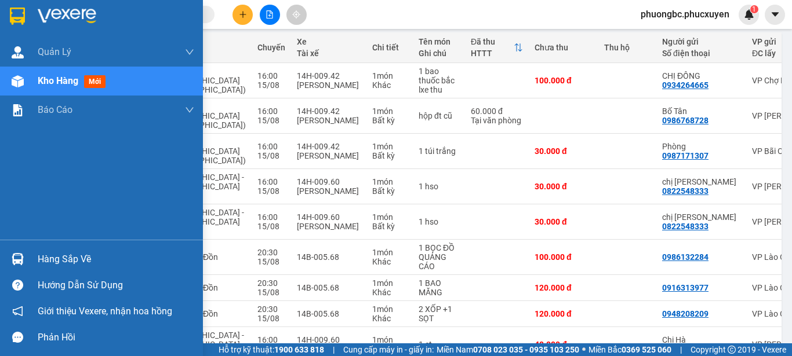
click at [77, 82] on span "Kho hàng" at bounding box center [58, 80] width 41 height 11
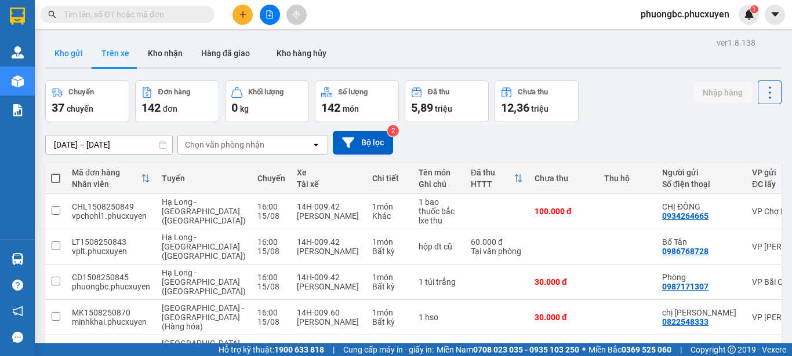
click at [72, 49] on button "Kho gửi" at bounding box center [68, 53] width 47 height 28
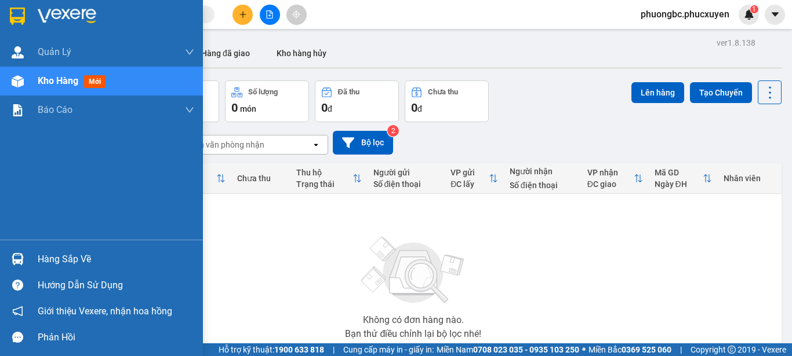
click at [63, 256] on div "Hàng sắp về" at bounding box center [116, 259] width 156 height 17
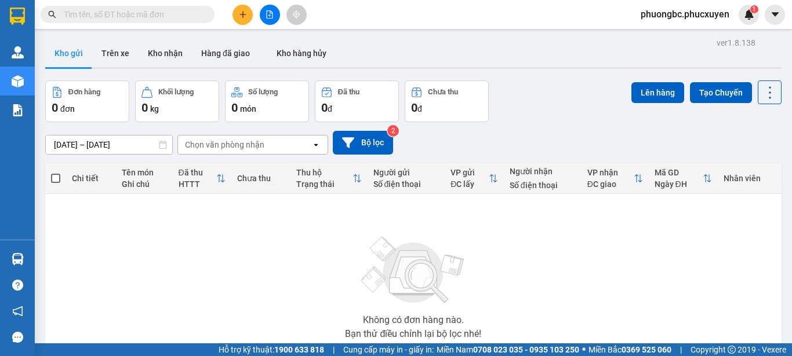
click at [593, 274] on section "Kết quả tìm kiếm ( 0 ) Bộ lọc No Data phuongbc.phucxuyen 1 [PERSON_NAME] lý gia…" at bounding box center [396, 178] width 792 height 356
click at [109, 52] on button "Trên xe" at bounding box center [115, 53] width 46 height 28
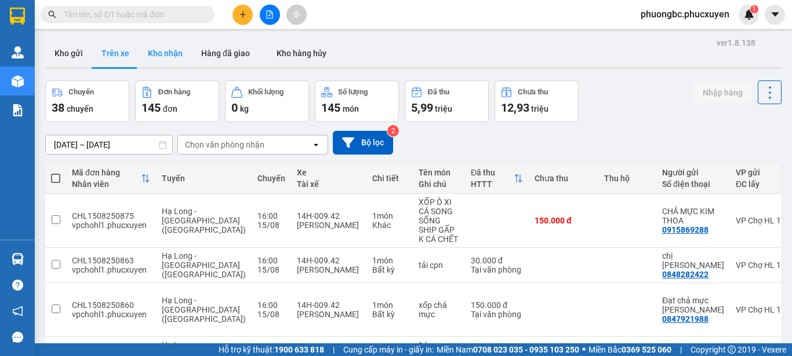
click at [163, 52] on button "Kho nhận" at bounding box center [165, 53] width 53 height 28
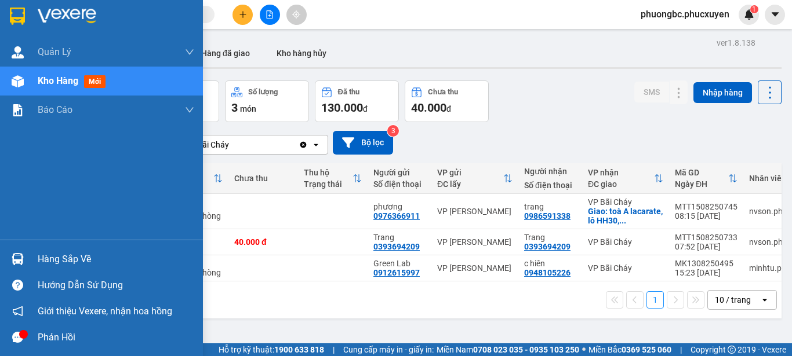
click at [58, 260] on div "Hàng sắp về" at bounding box center [116, 259] width 156 height 17
click at [7, 258] on div "Quản Lý Quản lý giao nhận mới Quản lý kiểm kho Kho hàng mới Báo cáo 11. Báo cáo…" at bounding box center [101, 178] width 203 height 356
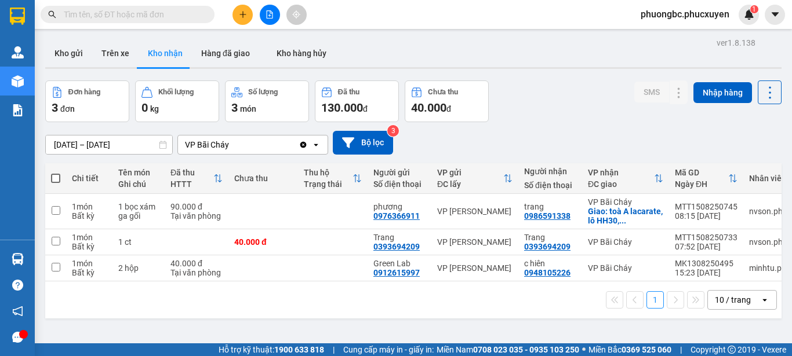
click at [597, 104] on div "Đơn hàng 3 đơn Khối lượng 0 kg Số lượng 3 món Đã thu 130.000 đ Chưa thu 40.000 …" at bounding box center [413, 102] width 736 height 42
click at [73, 48] on button "Kho gửi" at bounding box center [68, 53] width 47 height 28
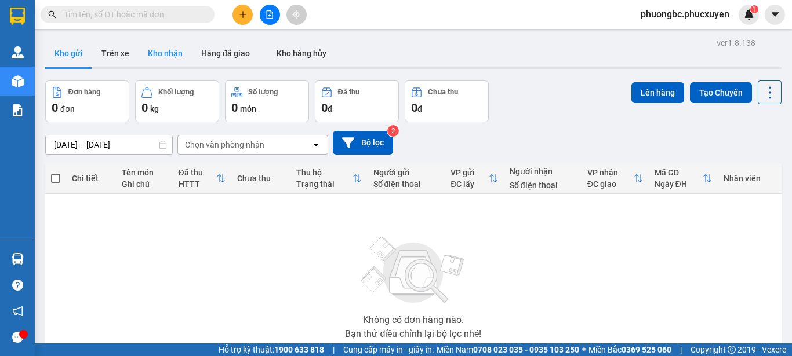
click at [162, 50] on button "Kho nhận" at bounding box center [165, 53] width 53 height 28
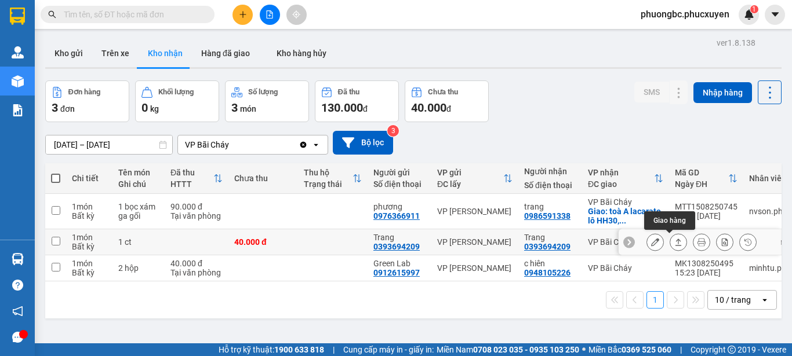
click at [674, 242] on icon at bounding box center [678, 242] width 8 height 8
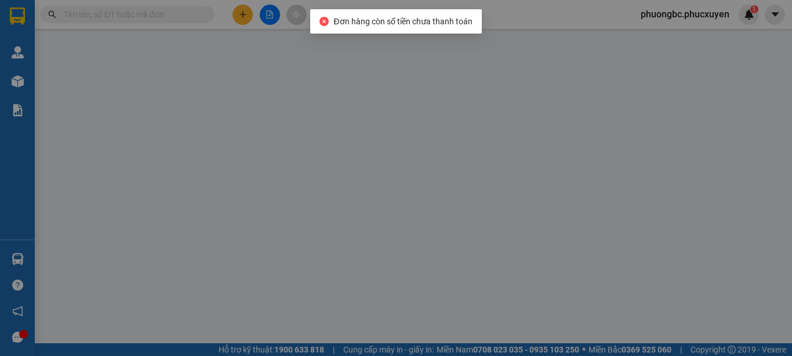
type input "0393694209"
type input "Trang"
type input "0393694209"
type input "Trang"
type input "40.000"
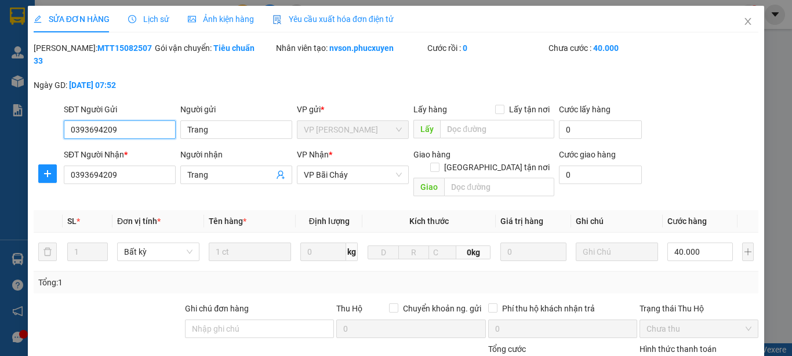
scroll to position [58, 0]
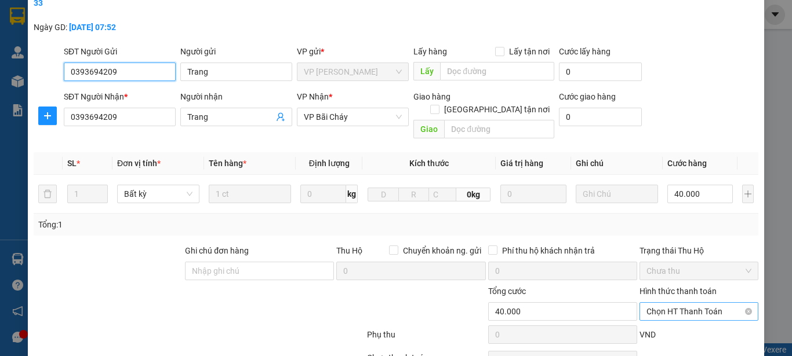
click at [699, 303] on span "Chọn HT Thanh Toán" at bounding box center [698, 311] width 105 height 17
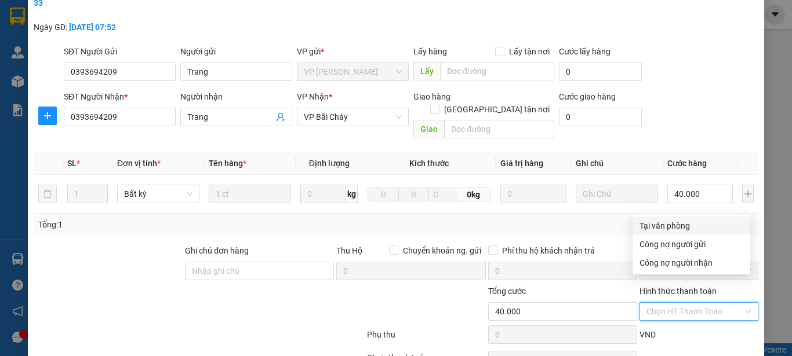
click at [675, 226] on div "Tại văn phòng" at bounding box center [691, 226] width 104 height 13
type input "0"
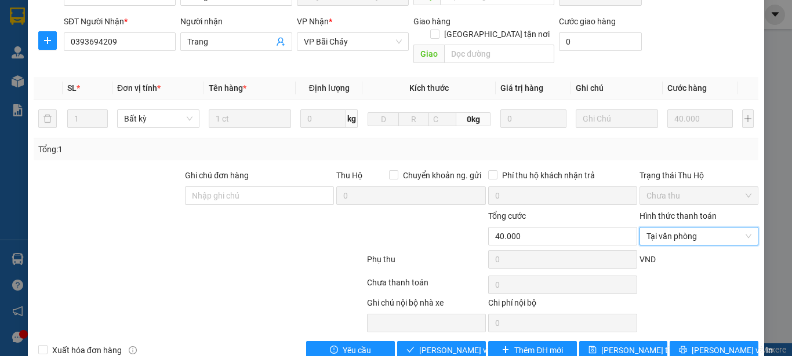
scroll to position [134, 0]
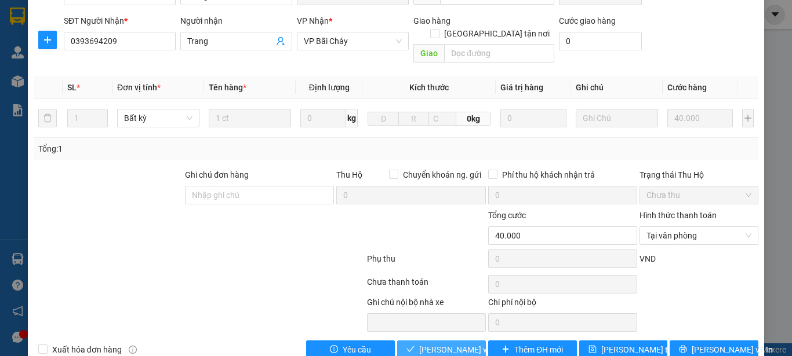
click at [450, 344] on span "[PERSON_NAME] và Giao hàng" at bounding box center [474, 350] width 111 height 13
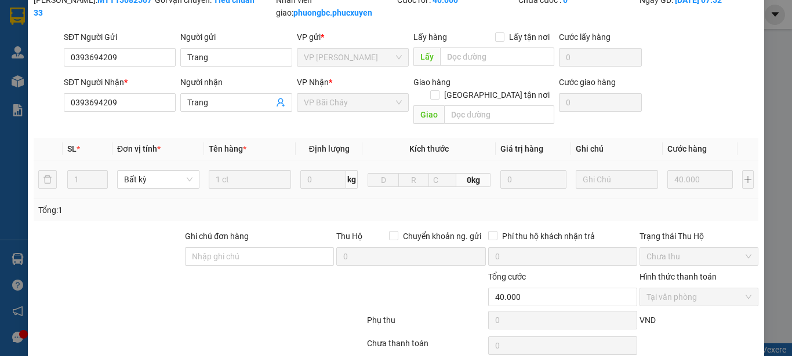
scroll to position [0, 0]
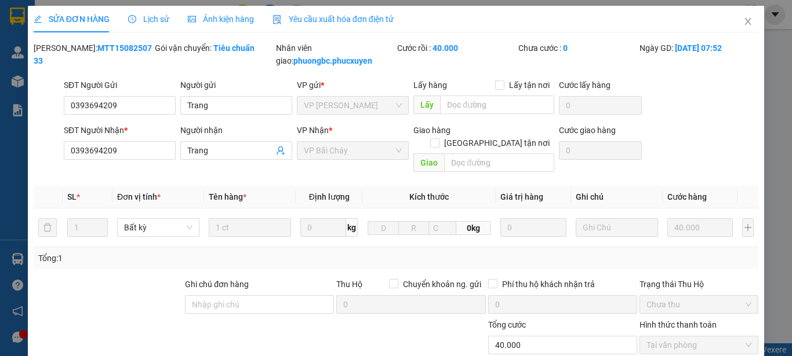
drag, startPoint x: 132, startPoint y: 48, endPoint x: 64, endPoint y: 48, distance: 68.4
click at [64, 48] on div "[PERSON_NAME]: MTT1508250733" at bounding box center [93, 54] width 119 height 25
copy b "MTT1508250733"
drag, startPoint x: 224, startPoint y: 107, endPoint x: 176, endPoint y: 104, distance: 48.2
click at [178, 104] on div "Người gửi Trang Trang" at bounding box center [236, 99] width 116 height 41
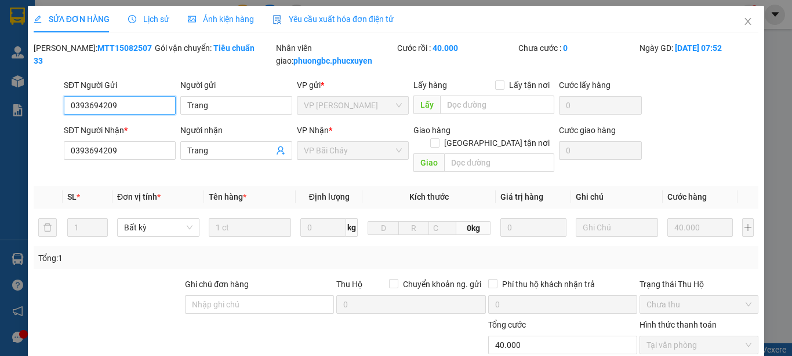
drag, startPoint x: 120, startPoint y: 104, endPoint x: 40, endPoint y: 100, distance: 80.0
click at [40, 100] on div "SĐT Người Gửi 0393694209 0393694209 Người gửi Trang VP gửi * VP Dương Đình Nghệ…" at bounding box center [395, 99] width 727 height 41
click at [743, 21] on icon "close" at bounding box center [747, 21] width 9 height 9
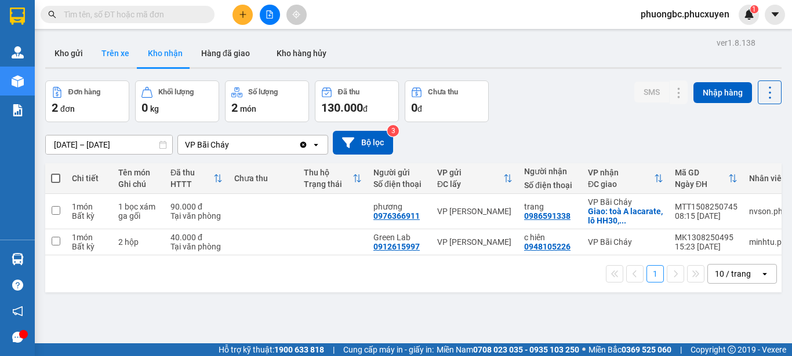
click at [112, 53] on button "Trên xe" at bounding box center [115, 53] width 46 height 28
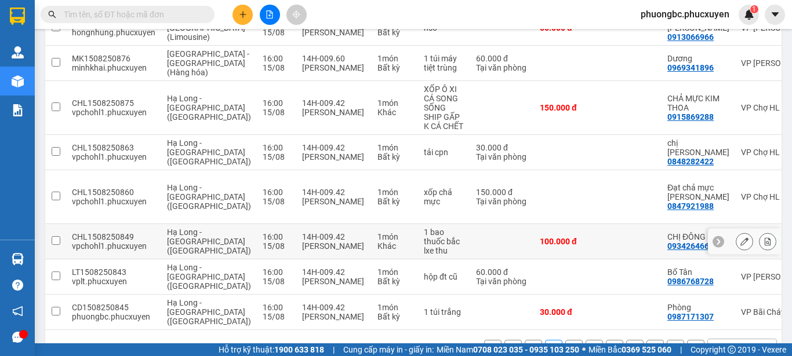
scroll to position [275, 0]
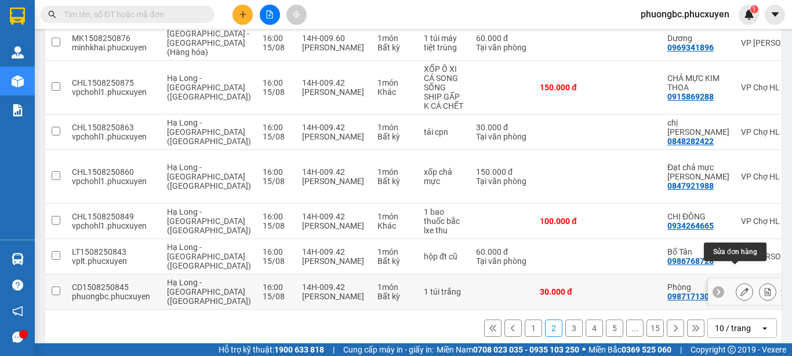
click at [740, 288] on icon at bounding box center [744, 292] width 8 height 8
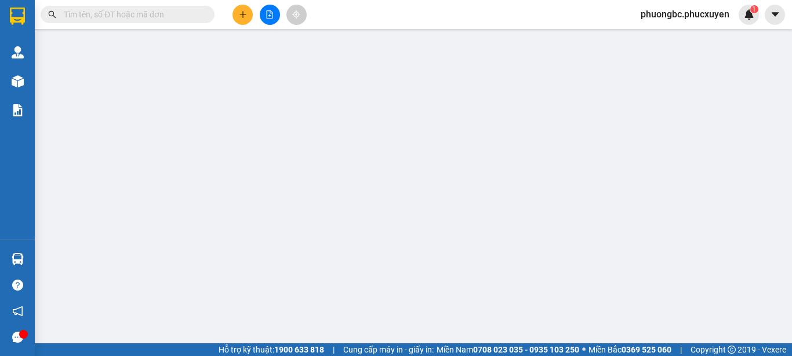
type input "0987171307"
type input "Phòng"
type input "0902253233"
type input "TUYÊN"
type input "30.000"
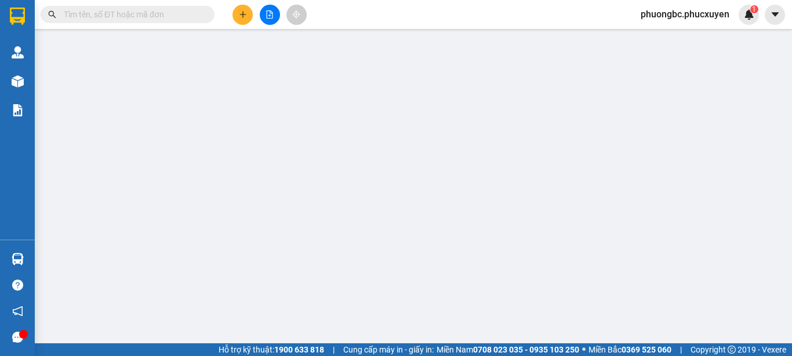
type input "30.000"
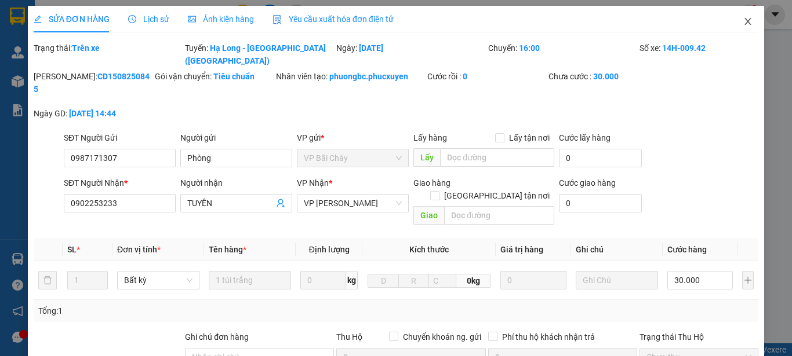
click at [743, 19] on icon "close" at bounding box center [747, 21] width 9 height 9
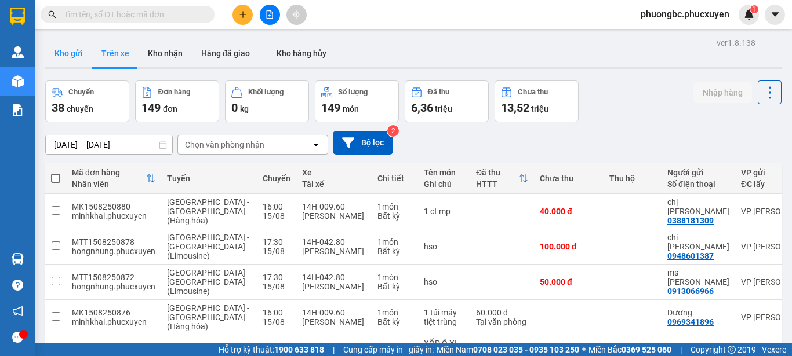
click at [67, 49] on button "Kho gửi" at bounding box center [68, 53] width 47 height 28
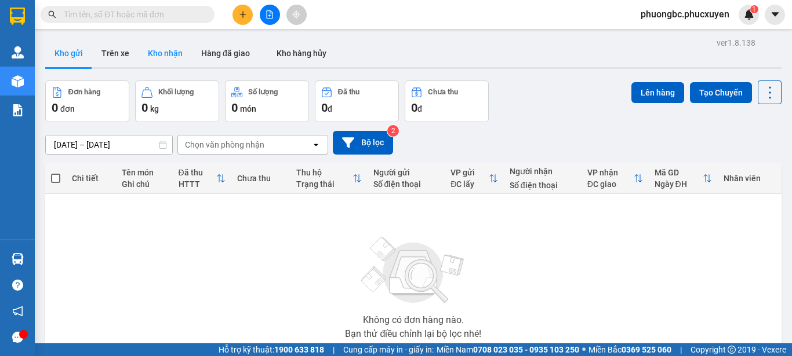
click at [156, 52] on button "Kho nhận" at bounding box center [165, 53] width 53 height 28
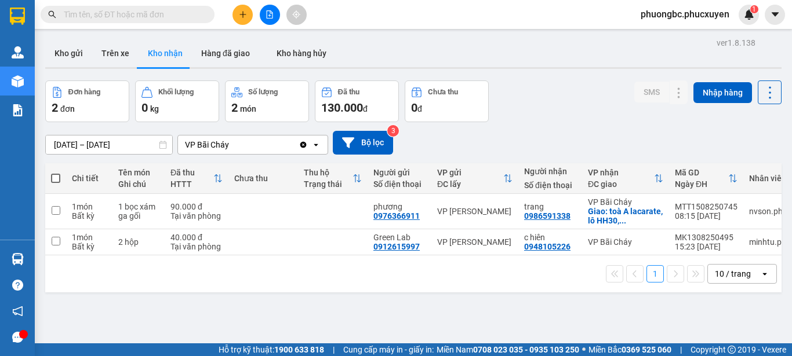
click at [553, 115] on div "Đơn hàng 2 đơn Khối lượng 0 kg Số lượng 2 món Đã thu 130.000 đ Chưa thu 0 đ SMS…" at bounding box center [413, 102] width 736 height 42
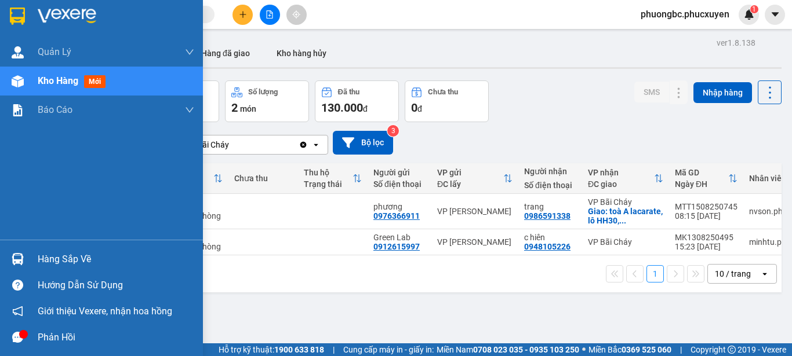
click at [54, 260] on div "Hàng sắp về" at bounding box center [116, 259] width 156 height 17
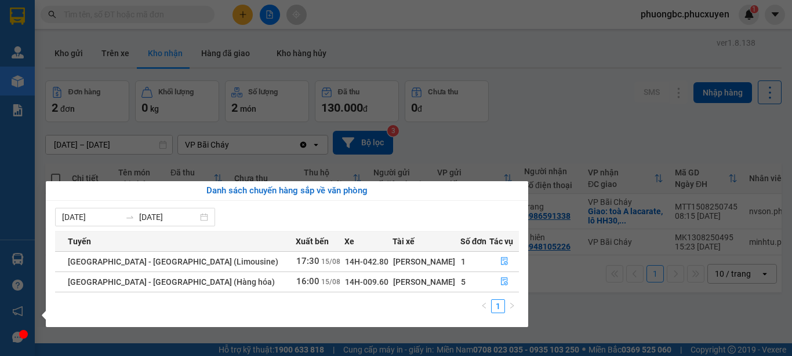
click at [457, 41] on section "Kết quả tìm kiếm ( 0 ) Bộ lọc No Data phuongbc.phucxuyen 1 Quản Lý Quản lý giao…" at bounding box center [396, 178] width 792 height 356
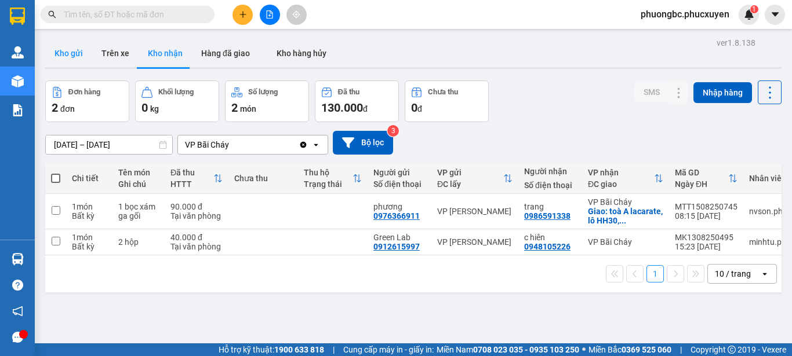
click at [74, 55] on button "Kho gửi" at bounding box center [68, 53] width 47 height 28
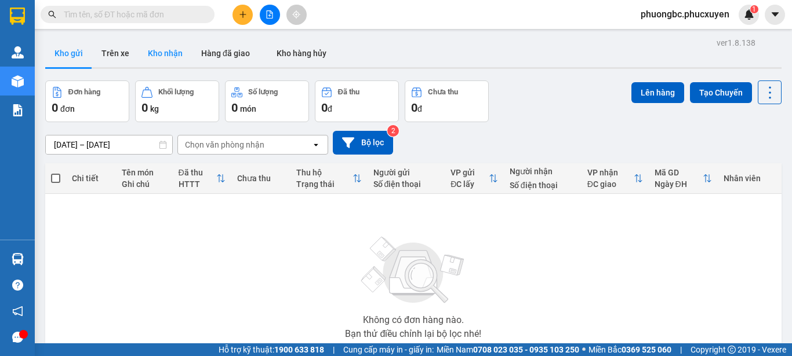
click at [154, 56] on button "Kho nhận" at bounding box center [165, 53] width 53 height 28
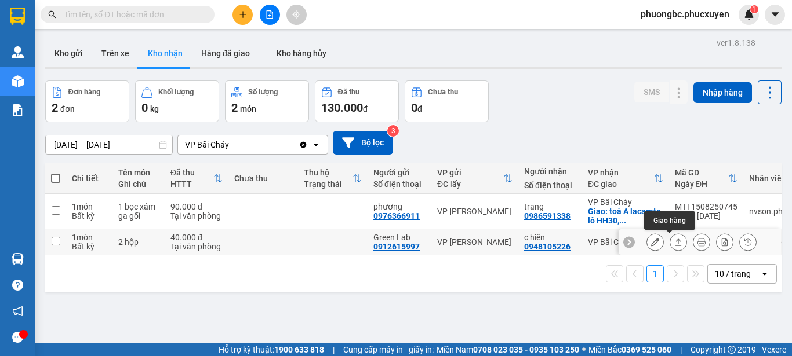
click at [674, 245] on icon at bounding box center [678, 242] width 8 height 8
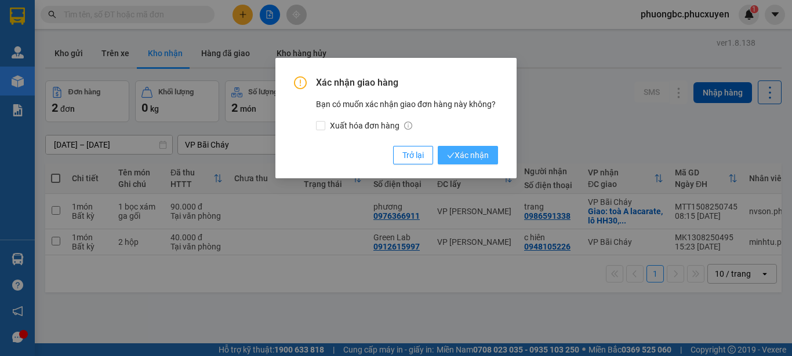
click at [466, 155] on span "Xác nhận" at bounding box center [468, 155] width 42 height 13
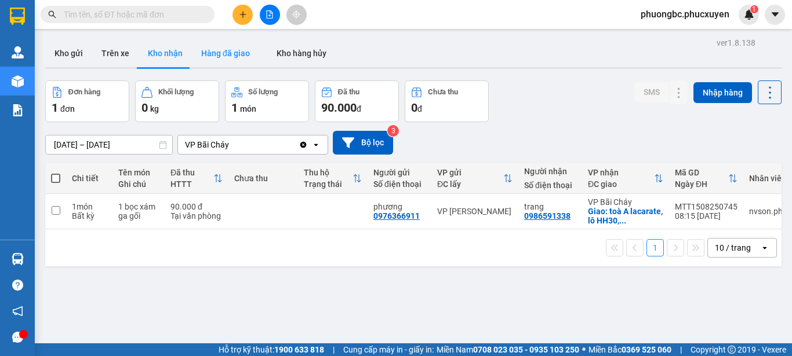
click at [229, 52] on button "Hàng đã giao" at bounding box center [225, 53] width 67 height 28
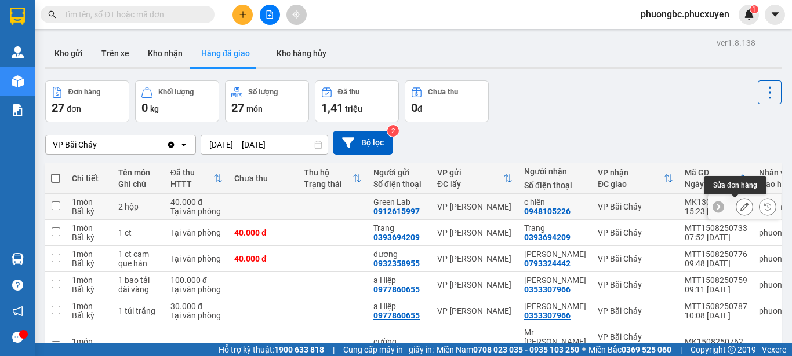
click at [740, 205] on icon at bounding box center [744, 207] width 8 height 8
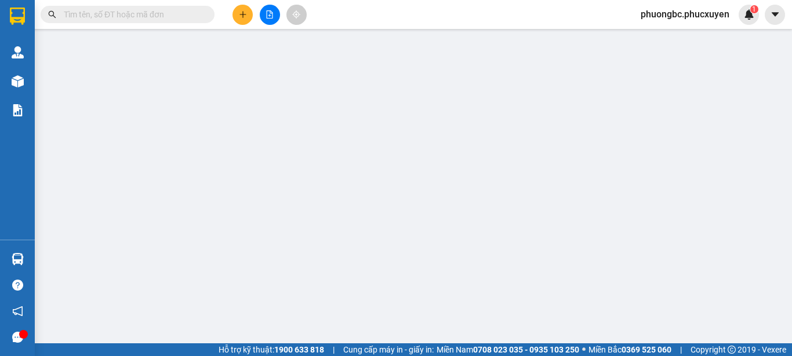
type input "0912615997"
type input "Green Lab"
type input "0948105226"
type input "c hiên"
type input "40.000"
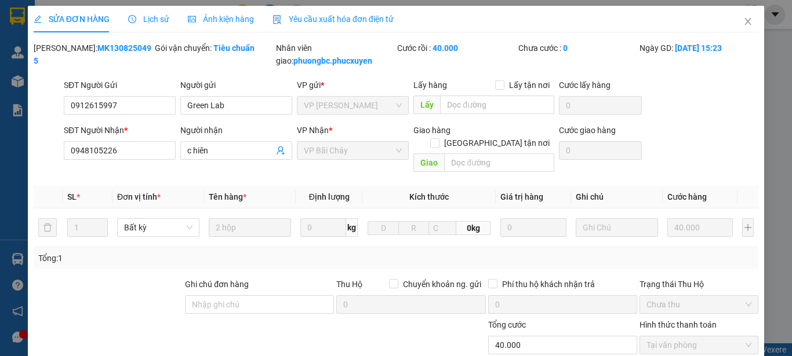
drag, startPoint x: 123, startPoint y: 45, endPoint x: 65, endPoint y: 50, distance: 58.1
click at [65, 50] on div "Mã ĐH: MK1308250495" at bounding box center [93, 54] width 119 height 25
copy b "MK1308250495"
drag, startPoint x: 246, startPoint y: 110, endPoint x: 178, endPoint y: 110, distance: 67.8
click at [180, 110] on input "Green Lab" at bounding box center [236, 105] width 112 height 19
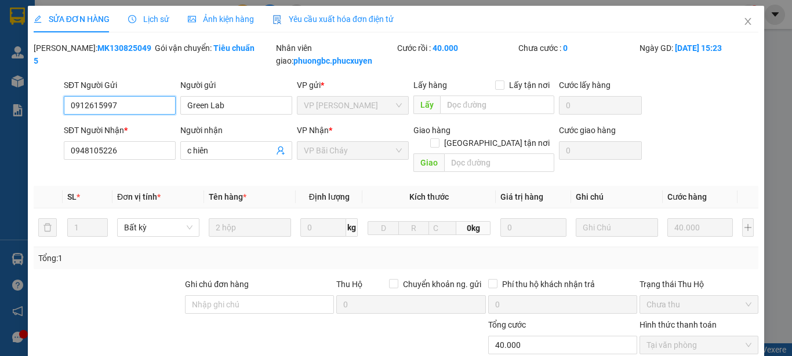
drag, startPoint x: 130, startPoint y: 104, endPoint x: 38, endPoint y: 97, distance: 92.4
click at [38, 97] on div "SĐT Người Gửi 0912615997 0912615997 Người gửi Green Lab VP gửi * VP Minh Khai L…" at bounding box center [395, 99] width 727 height 41
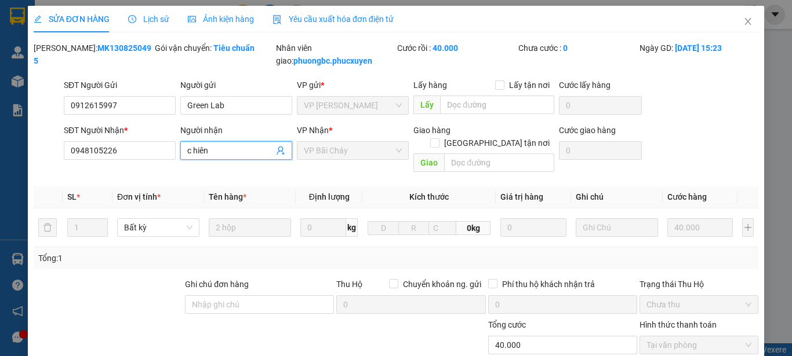
drag, startPoint x: 217, startPoint y: 153, endPoint x: 180, endPoint y: 152, distance: 37.1
click at [180, 152] on span "c hiên" at bounding box center [236, 150] width 112 height 19
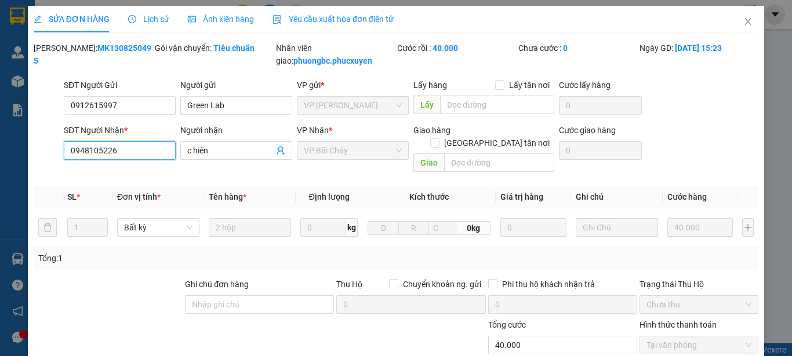
drag, startPoint x: 130, startPoint y: 156, endPoint x: 56, endPoint y: 151, distance: 73.7
click at [56, 151] on div "SĐT Người Nhận * 0948105226 0948105226 Người nhận c hiên VP Nhận * VP Bãi Cháy …" at bounding box center [395, 150] width 727 height 53
click at [745, 19] on icon "close" at bounding box center [748, 21] width 6 height 7
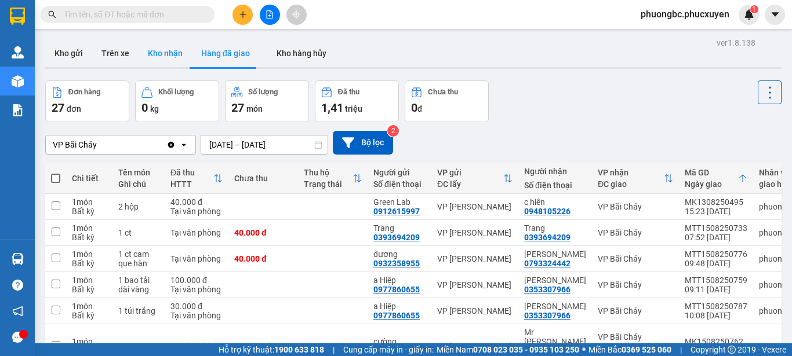
click at [159, 49] on button "Kho nhận" at bounding box center [165, 53] width 53 height 28
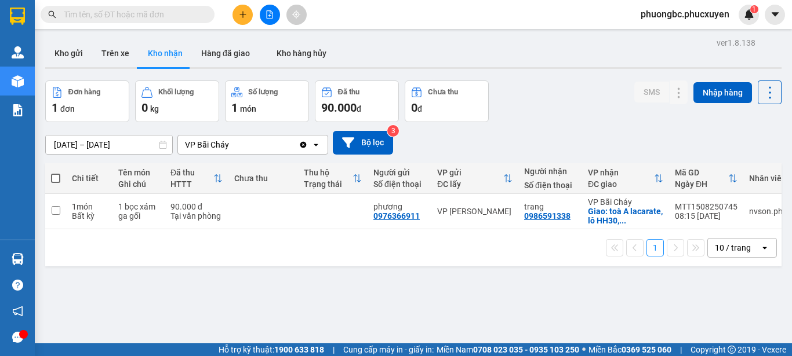
click at [125, 16] on input "text" at bounding box center [132, 14] width 137 height 13
drag, startPoint x: 222, startPoint y: 57, endPoint x: 220, endPoint y: 47, distance: 10.1
click at [221, 57] on button "Hàng đã giao" at bounding box center [225, 53] width 67 height 28
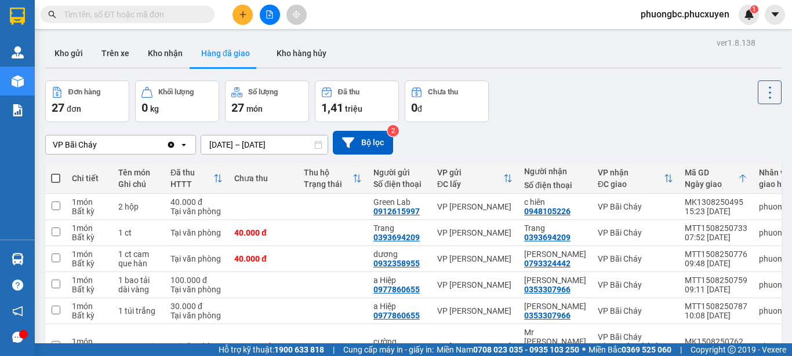
click at [139, 13] on input "text" at bounding box center [132, 14] width 137 height 13
paste input "MTT1508250776"
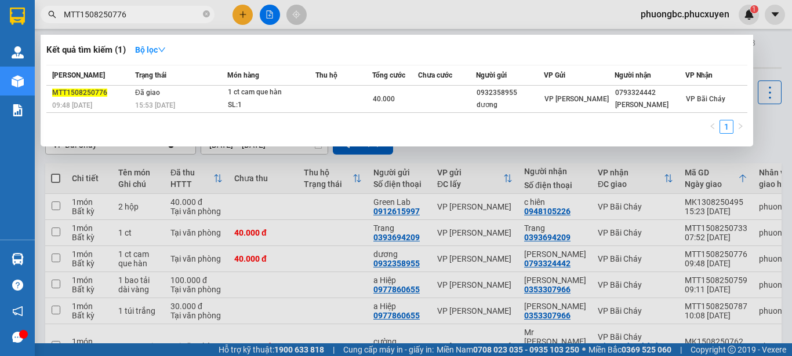
type input "MTT1508250776"
click at [207, 15] on icon "close-circle" at bounding box center [206, 13] width 7 height 7
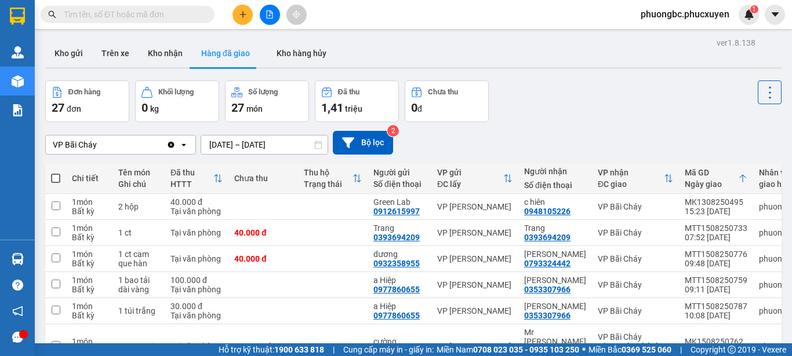
click at [114, 17] on input "text" at bounding box center [132, 14] width 137 height 13
click at [115, 50] on button "Trên xe" at bounding box center [115, 53] width 46 height 28
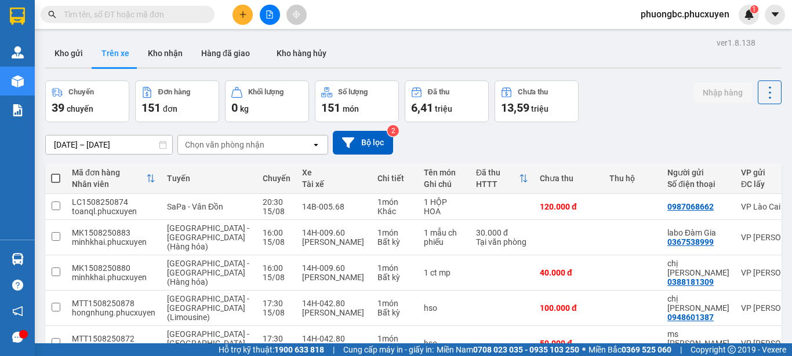
click at [114, 17] on input "text" at bounding box center [132, 14] width 137 height 13
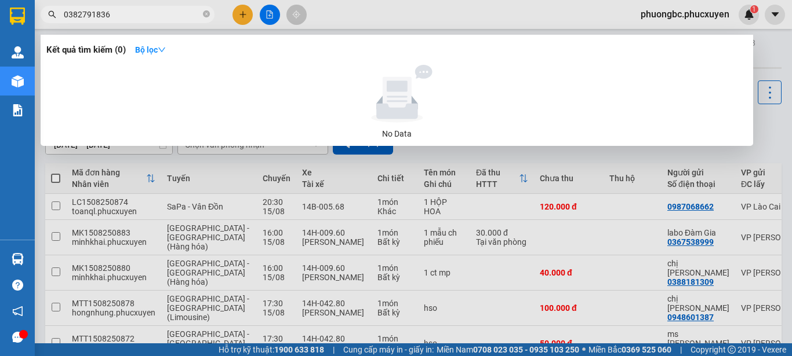
type input "0382791836"
click at [548, 16] on div at bounding box center [396, 178] width 792 height 356
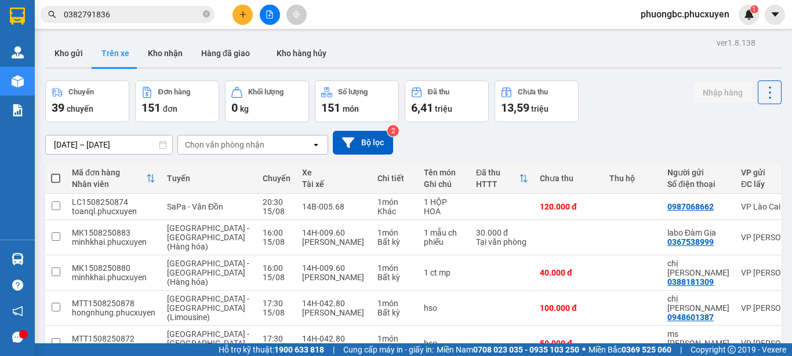
click at [121, 12] on input "0382791836" at bounding box center [132, 14] width 137 height 13
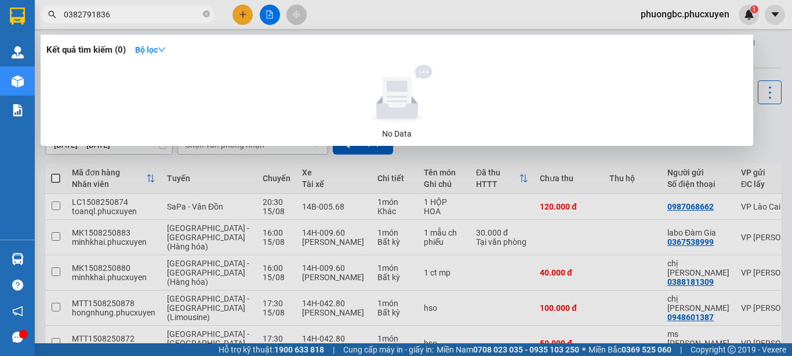
click at [476, 13] on div at bounding box center [396, 178] width 792 height 356
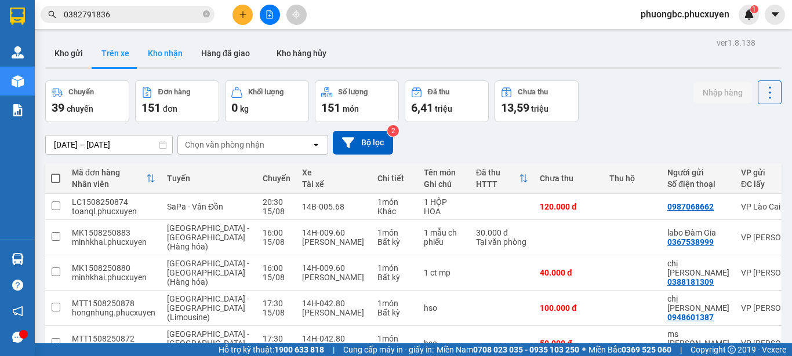
click at [159, 50] on button "Kho nhận" at bounding box center [165, 53] width 53 height 28
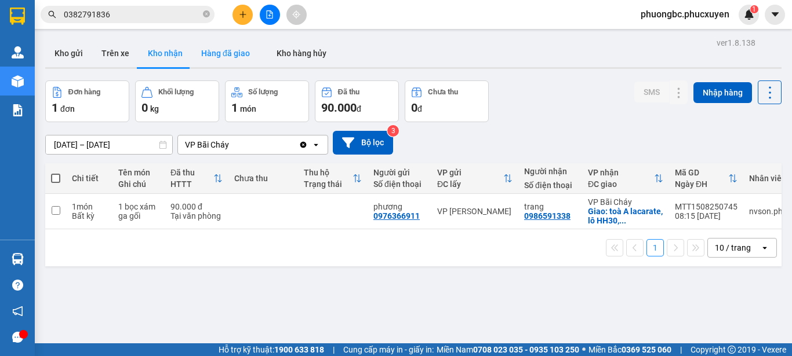
click at [214, 49] on button "Hàng đã giao" at bounding box center [225, 53] width 67 height 28
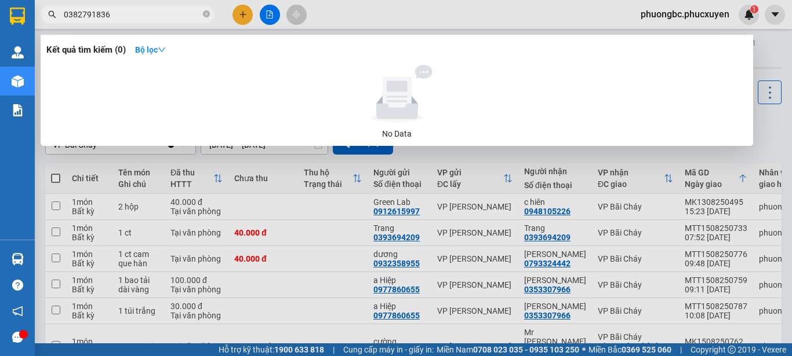
click at [147, 18] on input "0382791836" at bounding box center [132, 14] width 137 height 13
click at [146, 15] on input "0382791836" at bounding box center [132, 14] width 137 height 13
click at [381, 14] on div at bounding box center [396, 178] width 792 height 356
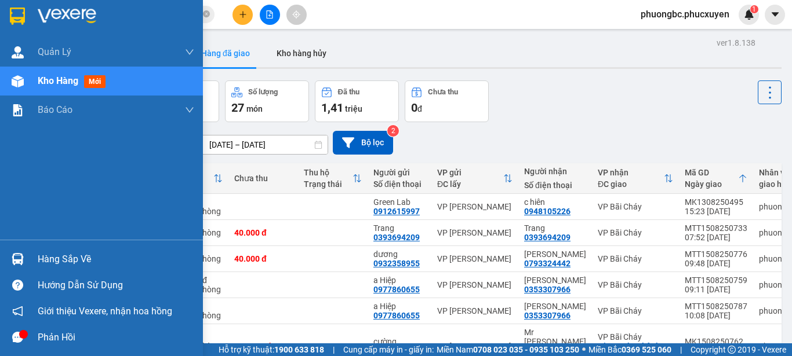
click at [65, 256] on div "Hàng sắp về" at bounding box center [116, 259] width 156 height 17
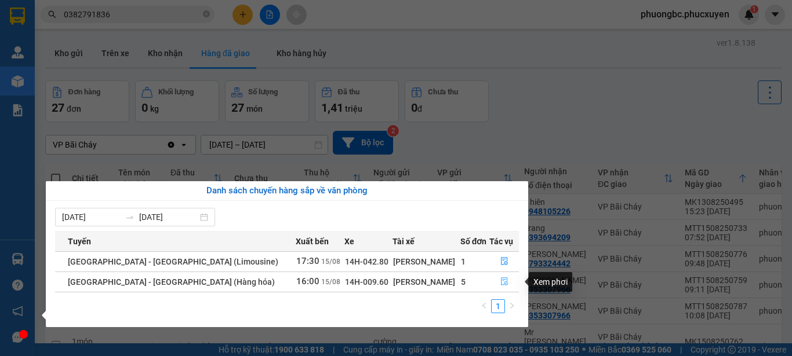
click at [500, 282] on icon "file-done" at bounding box center [504, 282] width 8 height 8
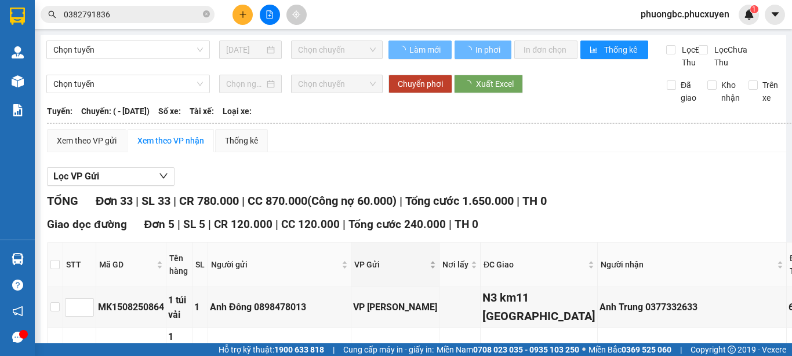
type input "3"
type input "2"
type input "5"
type input "1"
type input "4"
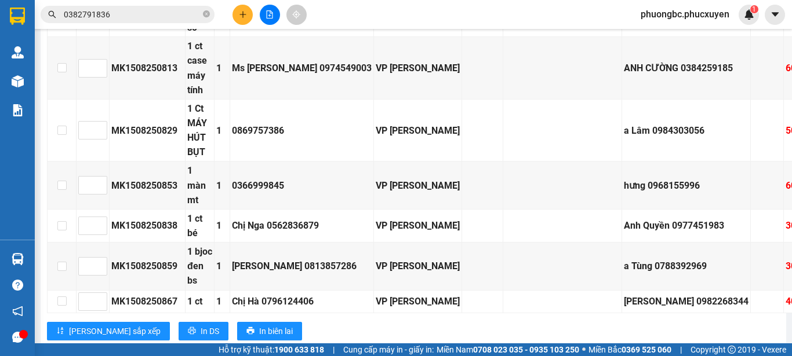
scroll to position [1217, 0]
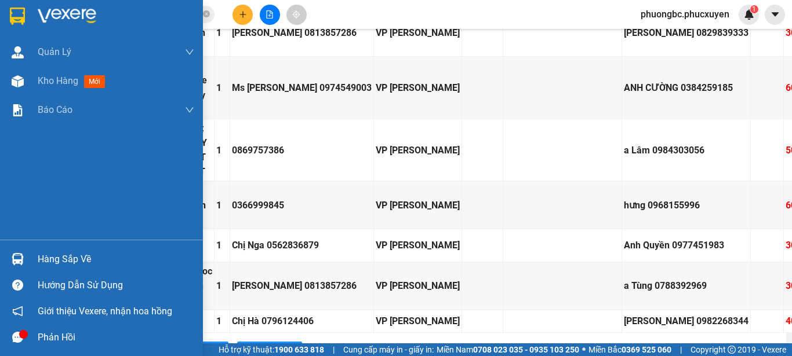
click at [52, 254] on div "Hàng sắp về" at bounding box center [116, 259] width 156 height 17
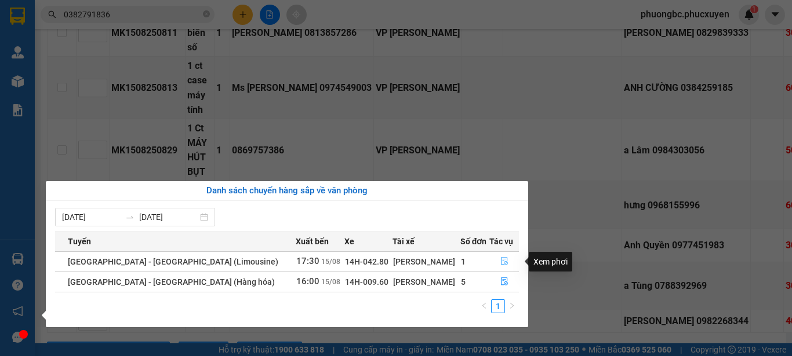
click at [500, 261] on icon "file-done" at bounding box center [504, 261] width 8 height 8
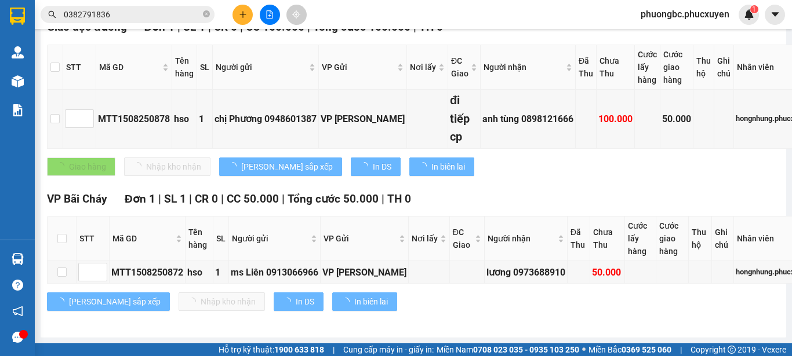
scroll to position [220, 0]
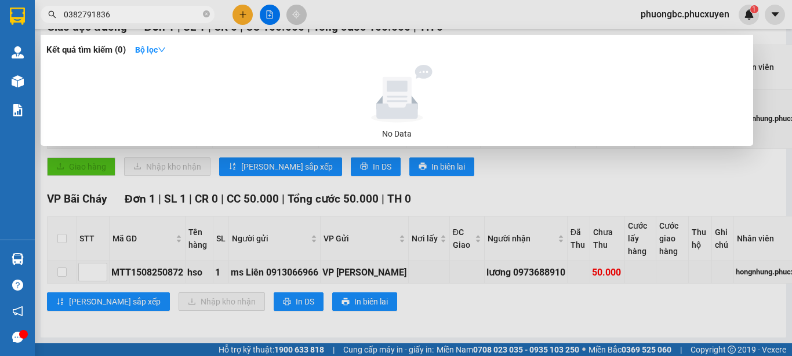
click at [118, 13] on input "0382791836" at bounding box center [132, 14] width 137 height 13
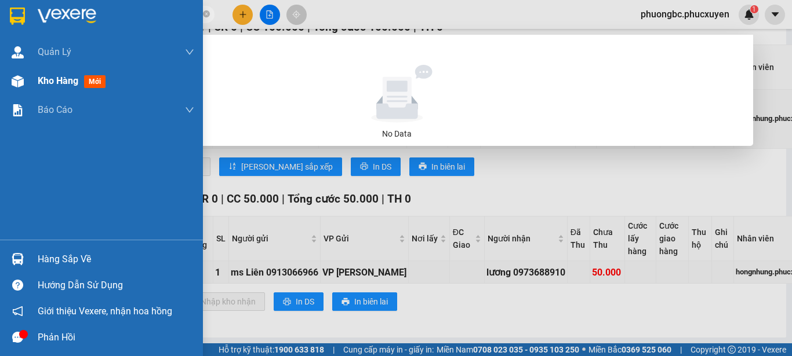
click at [56, 84] on span "Kho hàng" at bounding box center [58, 80] width 41 height 11
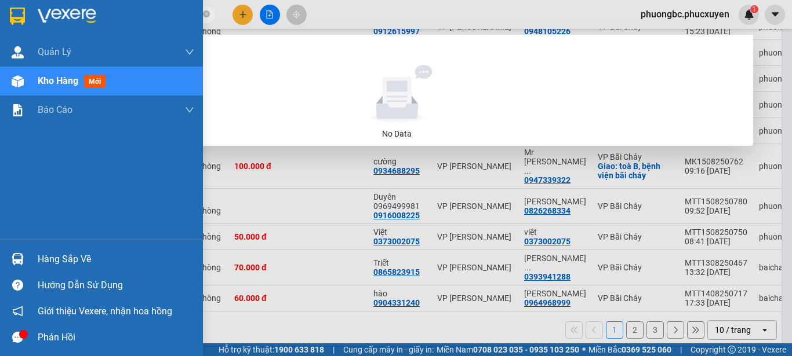
scroll to position [182, 0]
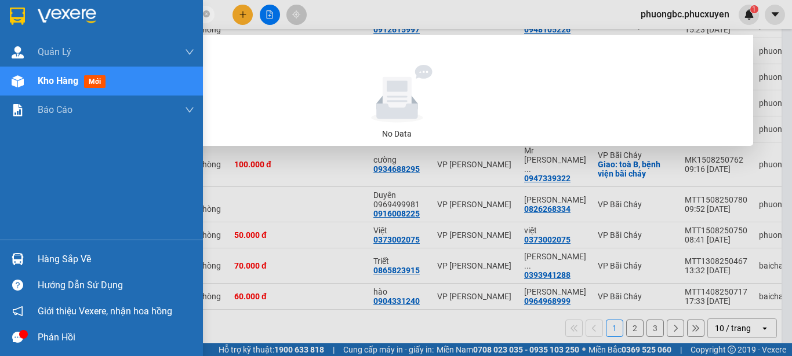
drag, startPoint x: 128, startPoint y: 10, endPoint x: 29, endPoint y: 12, distance: 99.1
click at [29, 12] on section "Kết quả tìm kiếm ( 0 ) Bộ lọc No Data 0382791386 phuongbc.phucxuyen 1 Quản Lý Q…" at bounding box center [396, 178] width 792 height 356
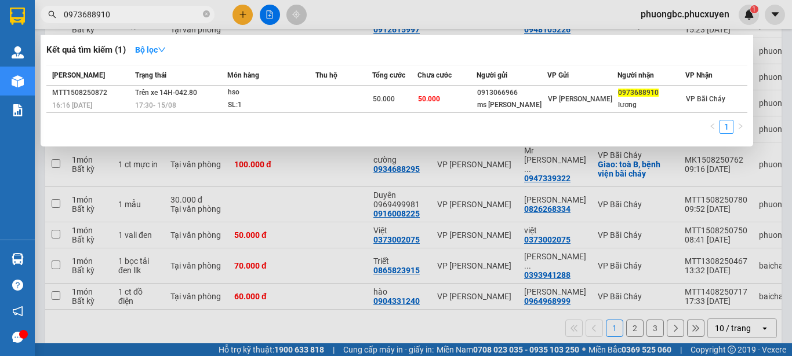
type input "0973688910"
